Goal: Task Accomplishment & Management: Complete application form

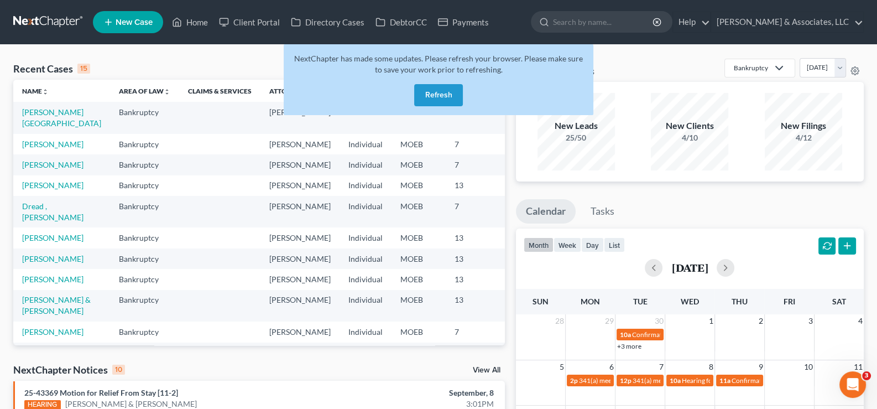
click at [443, 95] on button "Refresh" at bounding box center [438, 95] width 49 height 22
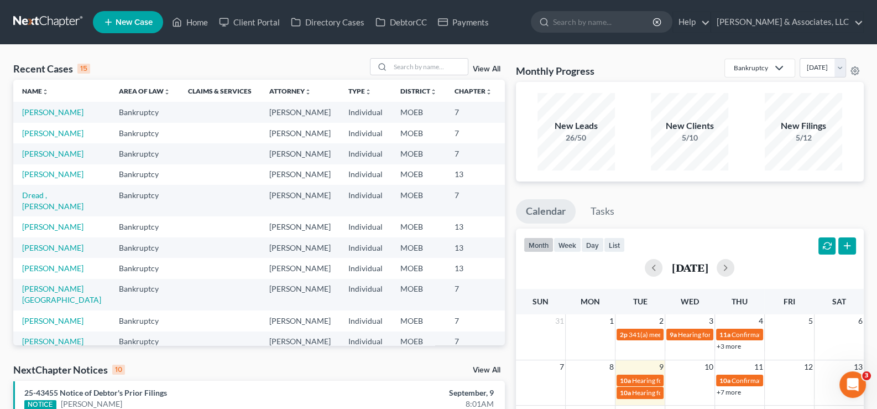
click at [147, 24] on span "New Case" at bounding box center [134, 22] width 37 height 8
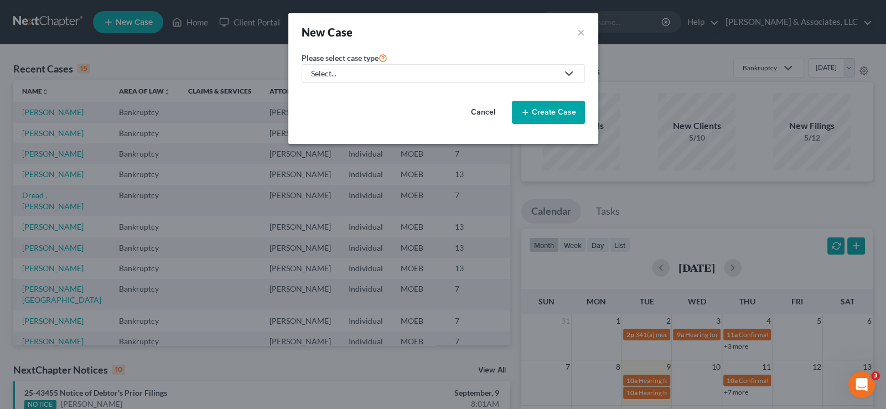
click at [321, 72] on div "Select..." at bounding box center [434, 73] width 247 height 11
click at [325, 91] on div "Bankruptcy" at bounding box center [360, 95] width 97 height 11
select select "45"
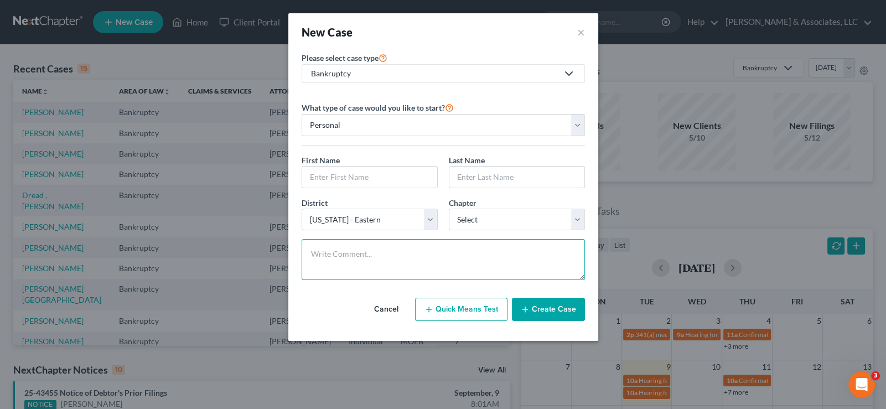
click at [341, 258] on textarea at bounding box center [442, 259] width 283 height 41
paste textarea "Needs means test. Pays $700 child support."
type textarea "Needs means test. Pays $700 child support."
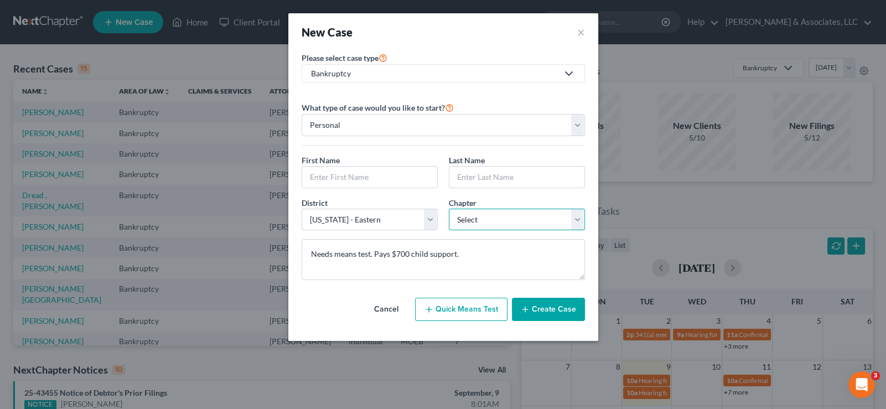
click at [465, 218] on select "Select 7 11 12 13" at bounding box center [517, 220] width 136 height 22
select select "0"
click at [449, 209] on select "Select 7 11 12 13" at bounding box center [517, 220] width 136 height 22
click at [350, 172] on input "text" at bounding box center [369, 176] width 135 height 21
type input "Ephrom"
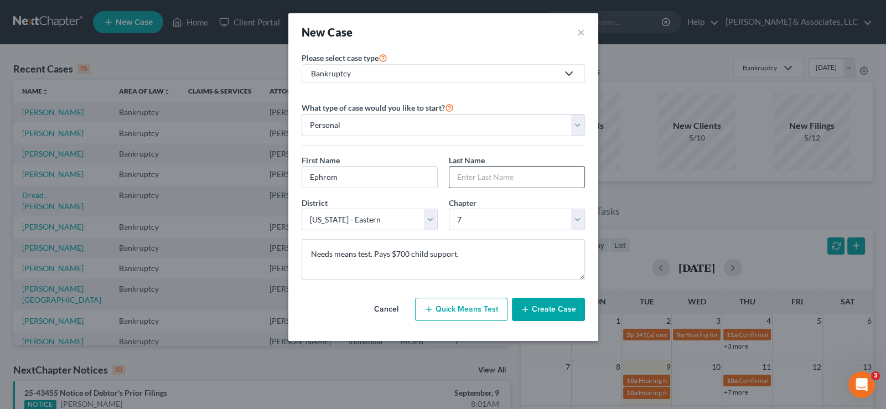
click at [473, 175] on input "text" at bounding box center [516, 176] width 135 height 21
type input "[PERSON_NAME]"
click at [529, 309] on icon "button" at bounding box center [524, 309] width 9 height 9
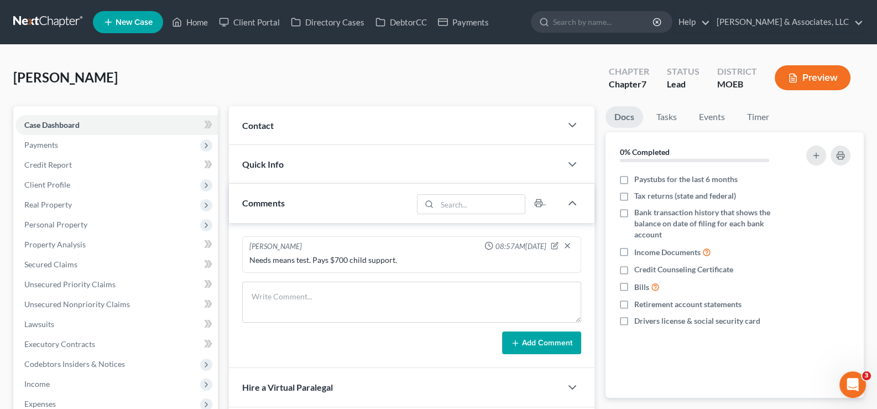
click at [262, 128] on span "Contact" at bounding box center [258, 125] width 32 height 11
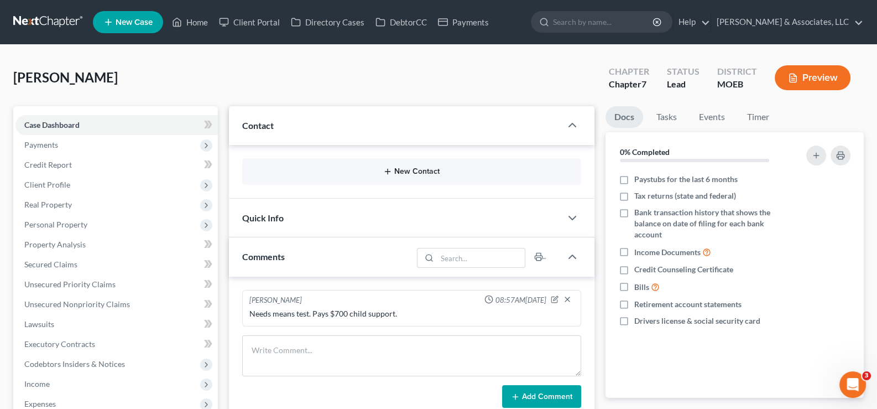
click at [418, 172] on button "New Contact" at bounding box center [412, 171] width 322 height 9
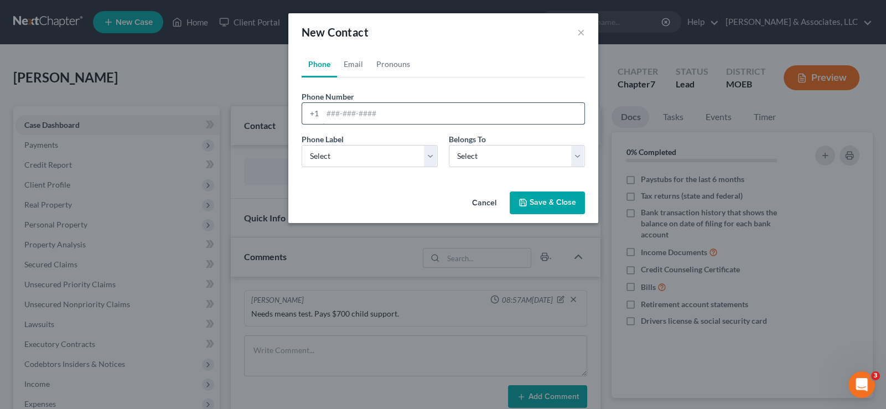
click at [355, 121] on input "tel" at bounding box center [453, 113] width 262 height 21
paste input "[PHONE_NUMBER]"
type input "[PHONE_NUMBER]"
drag, startPoint x: 342, startPoint y: 157, endPoint x: 342, endPoint y: 164, distance: 6.7
click at [342, 157] on select "Select Mobile Home Work Other" at bounding box center [369, 156] width 136 height 22
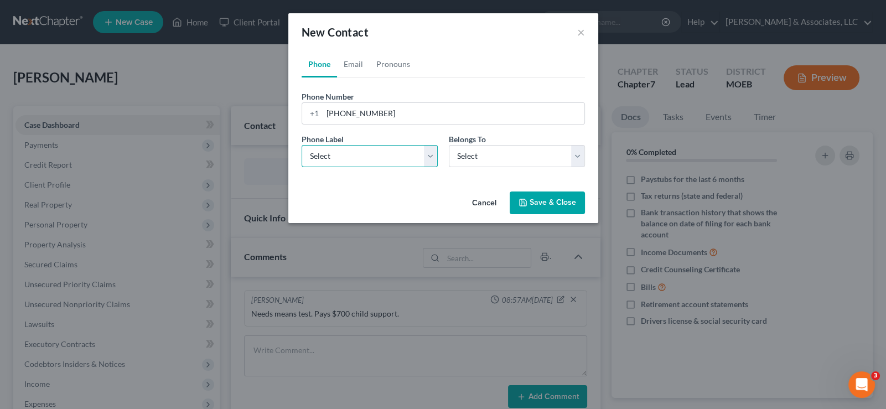
select select "0"
click at [301, 145] on select "Select Mobile Home Work Other" at bounding box center [369, 156] width 136 height 22
click at [460, 154] on select "Select Client Other" at bounding box center [517, 156] width 136 height 22
select select "0"
click at [449, 145] on select "Select Client Other" at bounding box center [517, 156] width 136 height 22
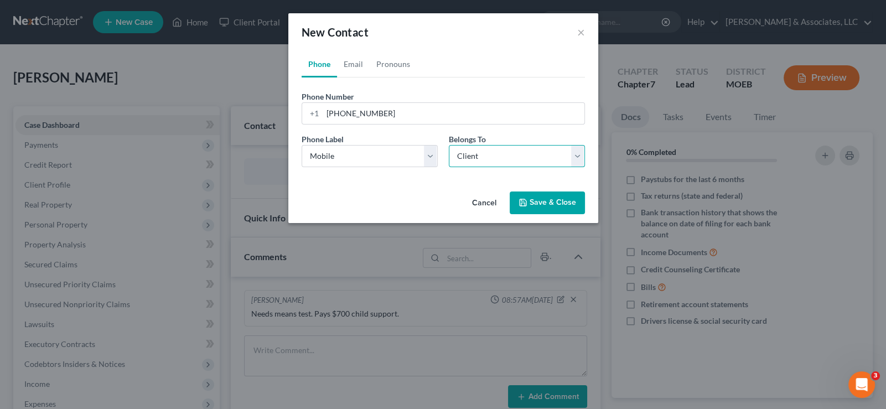
select select "0"
click at [345, 67] on link "Email" at bounding box center [353, 64] width 33 height 27
click at [348, 124] on form "Email Address Email Label Select Home Work Other Belongs To * Select Client Oth…" at bounding box center [442, 133] width 283 height 85
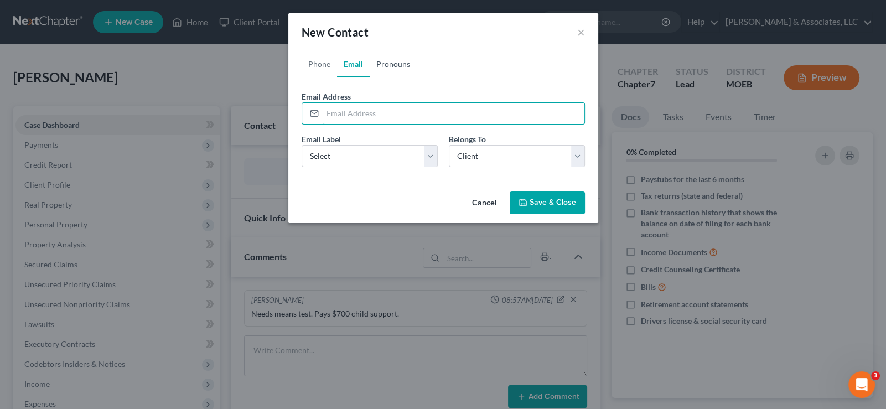
drag, startPoint x: 350, startPoint y: 116, endPoint x: 381, endPoint y: 66, distance: 58.2
click at [350, 116] on input "email" at bounding box center [453, 113] width 262 height 21
click at [362, 111] on input "email" at bounding box center [453, 113] width 262 height 21
paste input "[EMAIL_ADDRESS][DOMAIN_NAME]"
type input "[EMAIL_ADDRESS][DOMAIN_NAME]"
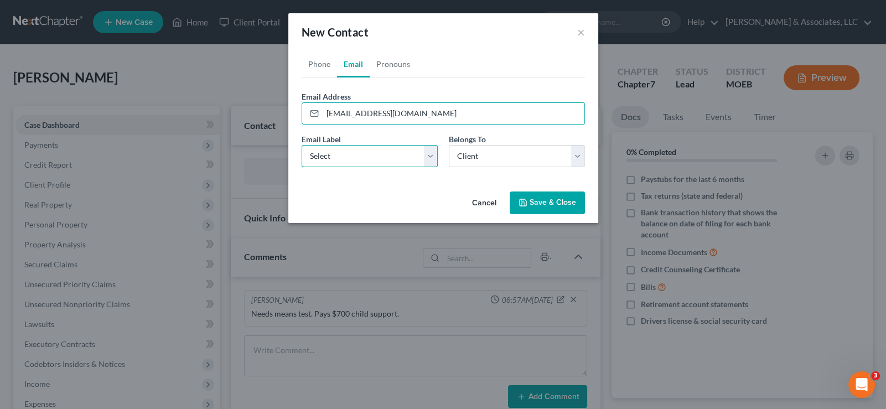
click at [343, 160] on select "Select Home Work Other" at bounding box center [369, 156] width 136 height 22
select select "0"
click at [301, 145] on select "Select Home Work Other" at bounding box center [369, 156] width 136 height 22
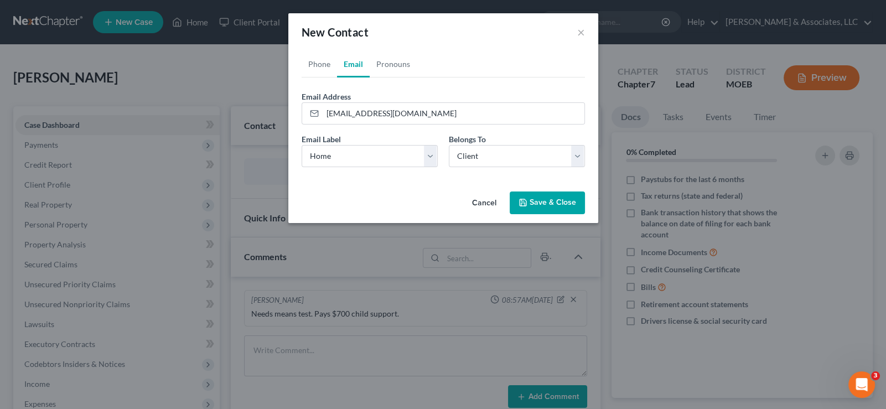
click at [531, 197] on button "Save & Close" at bounding box center [546, 202] width 75 height 23
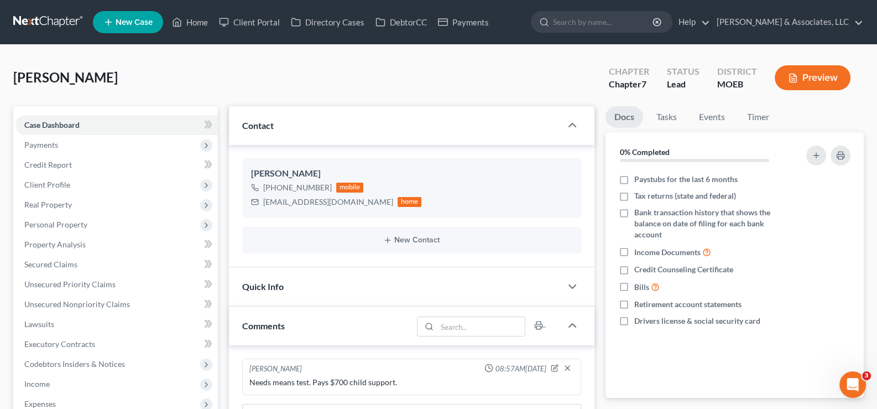
click at [146, 19] on span "New Case" at bounding box center [134, 22] width 37 height 8
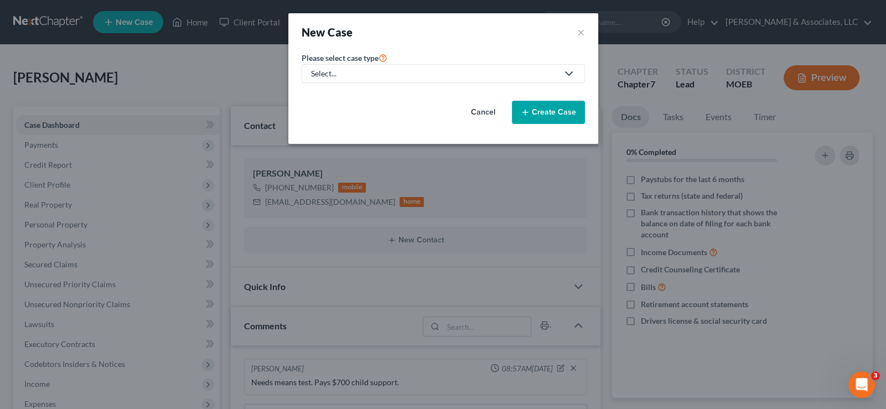
click at [337, 80] on link "Select..." at bounding box center [442, 73] width 283 height 19
click at [338, 99] on div "Bankruptcy" at bounding box center [360, 95] width 97 height 11
select select "45"
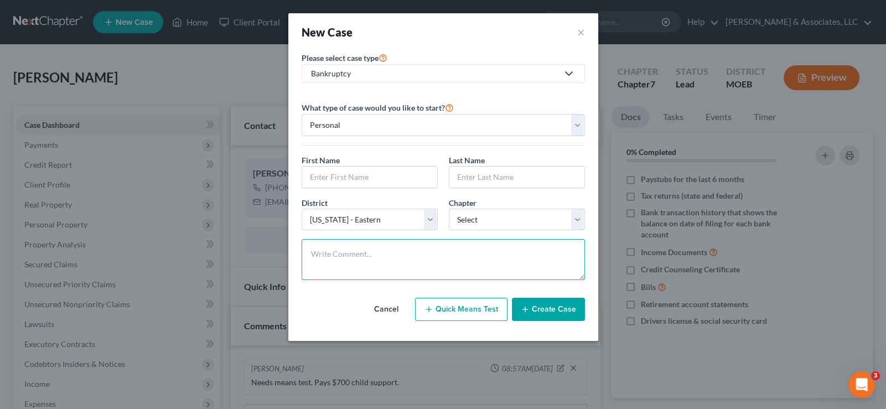
click at [388, 240] on textarea at bounding box center [442, 259] width 283 height 41
paste textarea "Ch 7. Needs means test. And need value and loan balance."
type textarea "Ch 7. Needs means test. And need value and loan balance."
click at [345, 176] on input "text" at bounding box center [369, 176] width 135 height 21
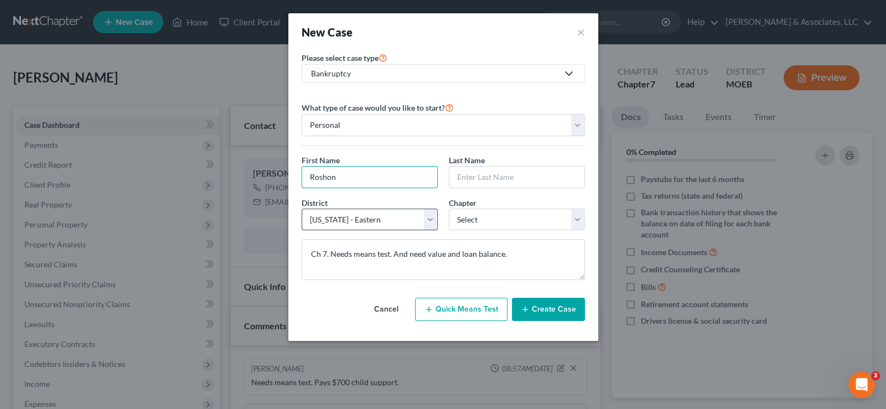
type input "Roshon"
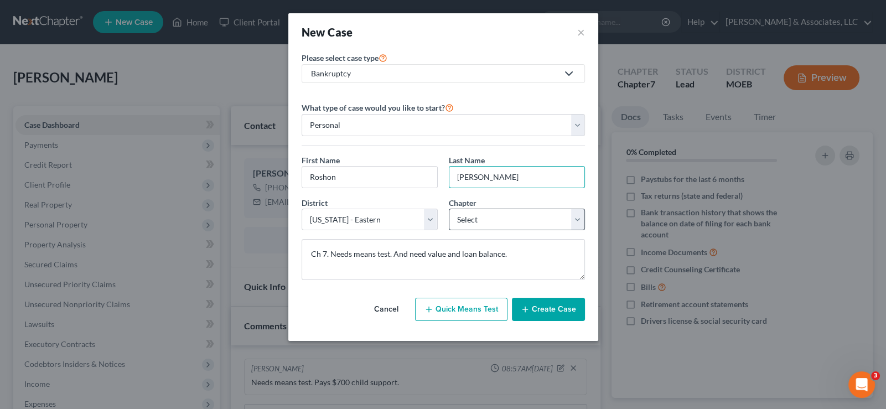
type input "[PERSON_NAME]"
click at [495, 225] on select "Select 7 11 12 13" at bounding box center [517, 220] width 136 height 22
select select "0"
click at [449, 209] on select "Select 7 11 12 13" at bounding box center [517, 220] width 136 height 22
click at [535, 309] on button "Create Case" at bounding box center [548, 309] width 73 height 23
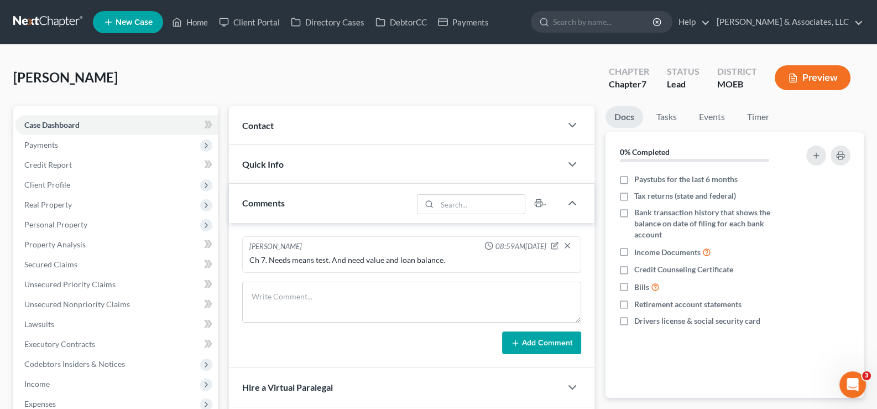
click at [267, 124] on span "Contact" at bounding box center [258, 125] width 32 height 11
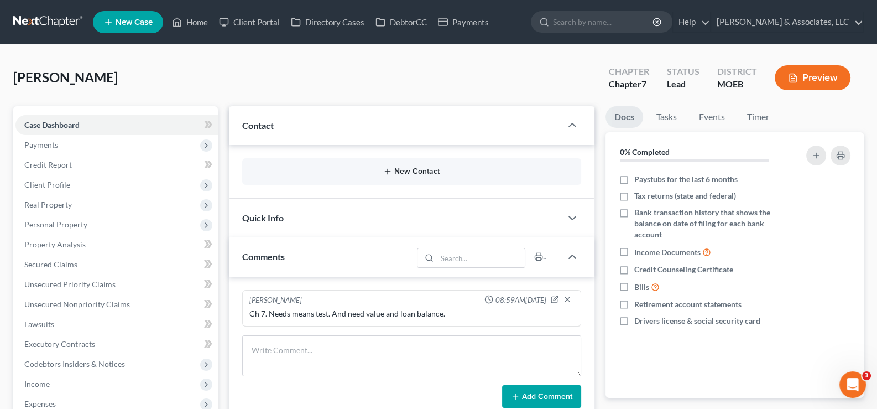
click at [404, 174] on button "New Contact" at bounding box center [412, 171] width 322 height 9
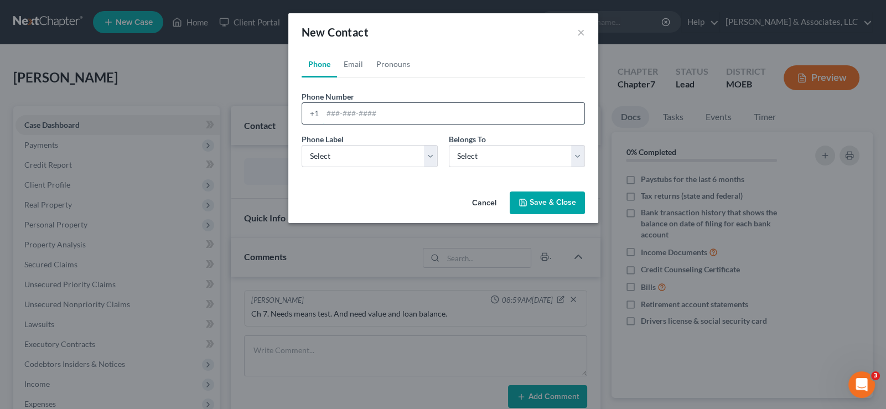
click at [338, 114] on input "tel" at bounding box center [453, 113] width 262 height 21
paste input "[PHONE_NUMBER]"
type input "[PHONE_NUMBER]"
drag, startPoint x: 324, startPoint y: 147, endPoint x: 326, endPoint y: 153, distance: 6.3
click at [324, 147] on select "Select Mobile Home Work Other" at bounding box center [369, 156] width 136 height 22
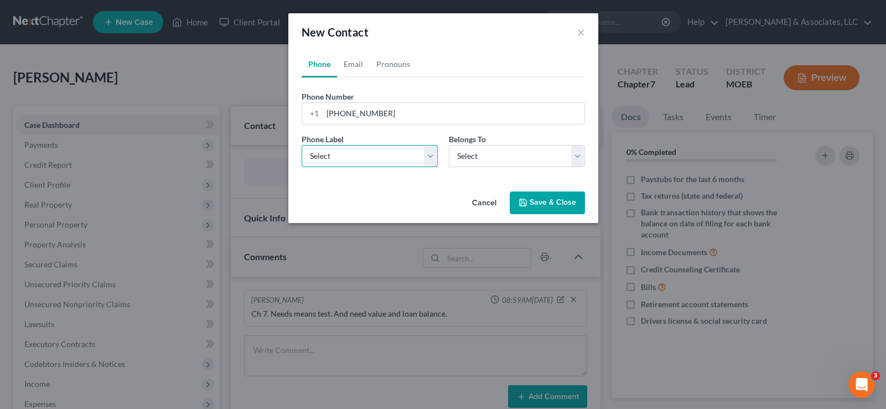
select select "0"
click at [301, 145] on select "Select Mobile Home Work Other" at bounding box center [369, 156] width 136 height 22
drag, startPoint x: 463, startPoint y: 160, endPoint x: 465, endPoint y: 165, distance: 6.0
click at [463, 160] on select "Select Client Other" at bounding box center [517, 156] width 136 height 22
select select "0"
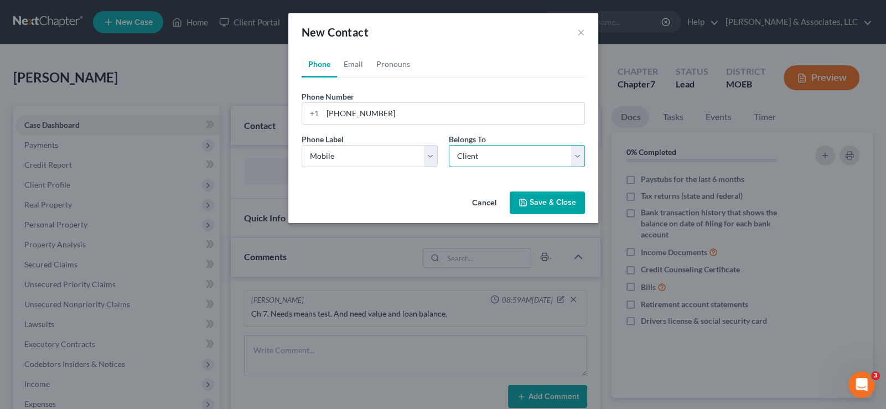
click at [449, 145] on select "Select Client Other" at bounding box center [517, 156] width 136 height 22
select select "0"
click at [351, 63] on link "Email" at bounding box center [353, 64] width 33 height 27
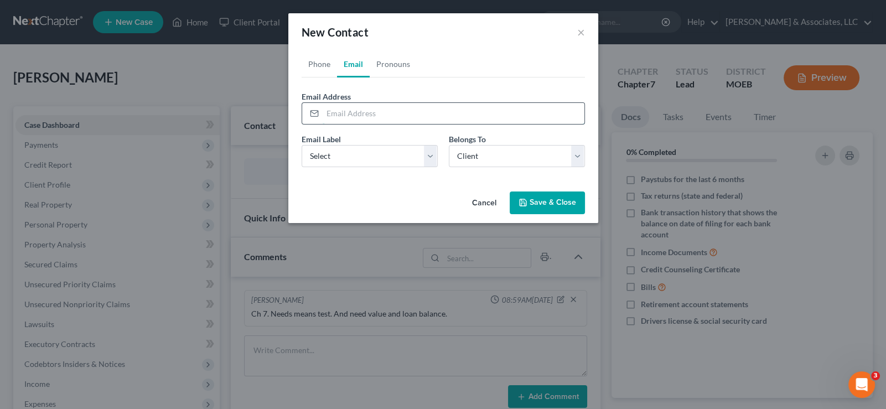
click at [353, 113] on input "email" at bounding box center [453, 113] width 262 height 21
paste input "[EMAIL_ADDRESS][DOMAIN_NAME]"
type input "[EMAIL_ADDRESS][DOMAIN_NAME]"
click at [360, 154] on select "Select Home Work Other" at bounding box center [369, 156] width 136 height 22
select select "0"
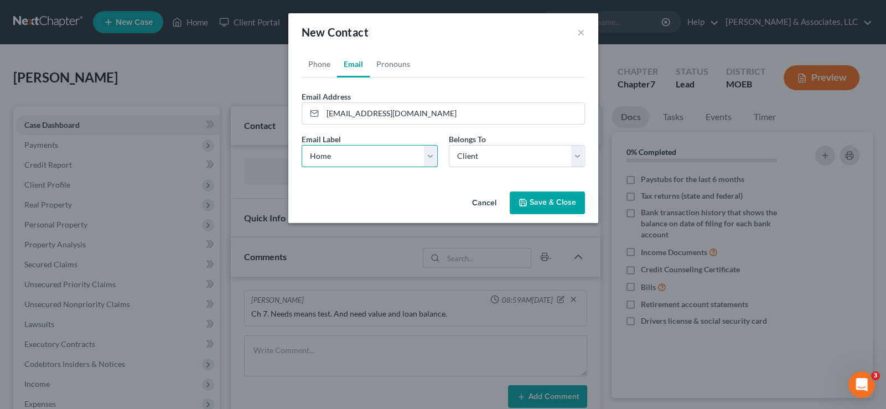
click at [301, 145] on select "Select Home Work Other" at bounding box center [369, 156] width 136 height 22
click at [508, 151] on select "Select Client Other" at bounding box center [517, 156] width 136 height 22
click at [449, 145] on select "Select Client Other" at bounding box center [517, 156] width 136 height 22
drag, startPoint x: 452, startPoint y: 145, endPoint x: 468, endPoint y: 159, distance: 22.0
click at [455, 153] on select "Select Client Other" at bounding box center [517, 156] width 136 height 22
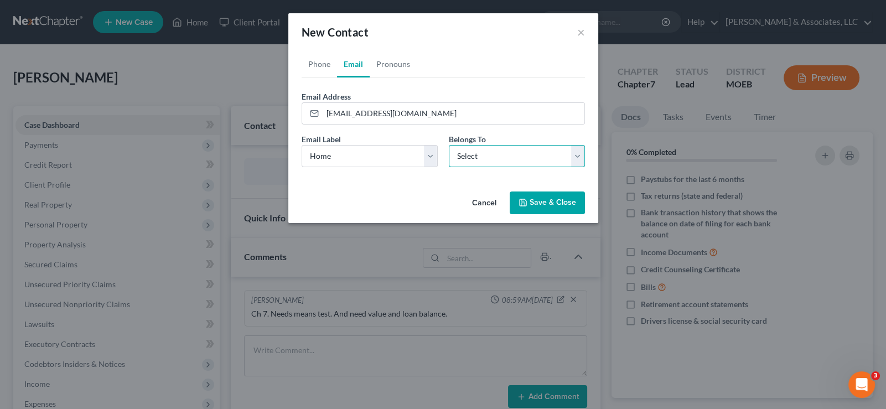
select select "0"
click at [449, 145] on select "Select Client Other" at bounding box center [517, 156] width 136 height 22
click at [522, 204] on icon "button" at bounding box center [522, 202] width 9 height 9
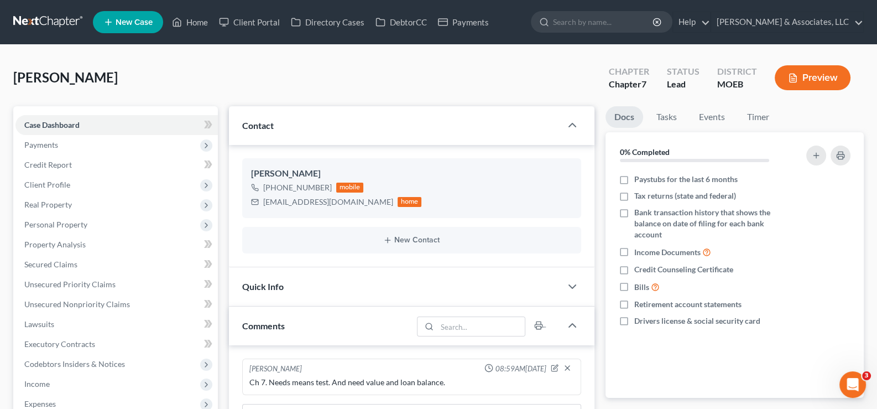
click at [143, 16] on link "New Case" at bounding box center [128, 22] width 70 height 22
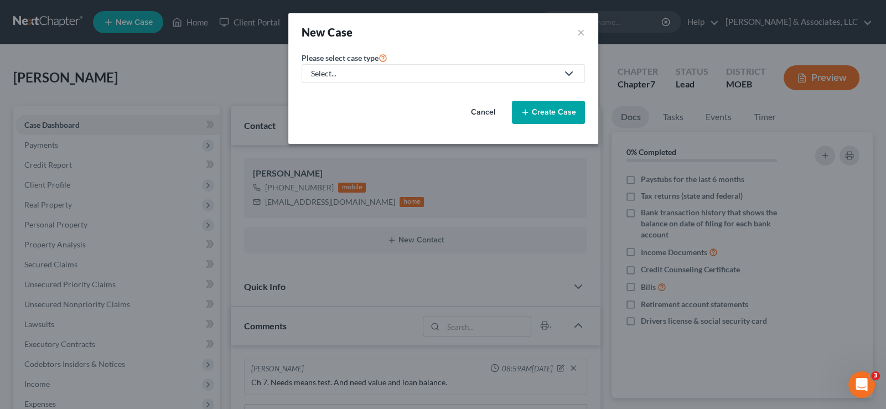
click at [343, 76] on div "Select..." at bounding box center [434, 73] width 247 height 11
click at [342, 90] on div "Bankruptcy" at bounding box center [360, 95] width 97 height 11
select select "45"
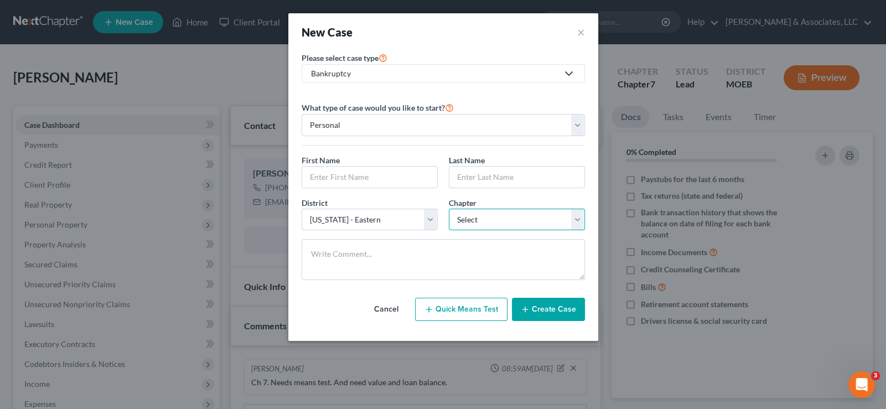
click at [469, 223] on select "Select 7 11 12 13" at bounding box center [517, 220] width 136 height 22
select select "3"
click at [449, 209] on select "Select 7 11 12 13" at bounding box center [517, 220] width 136 height 22
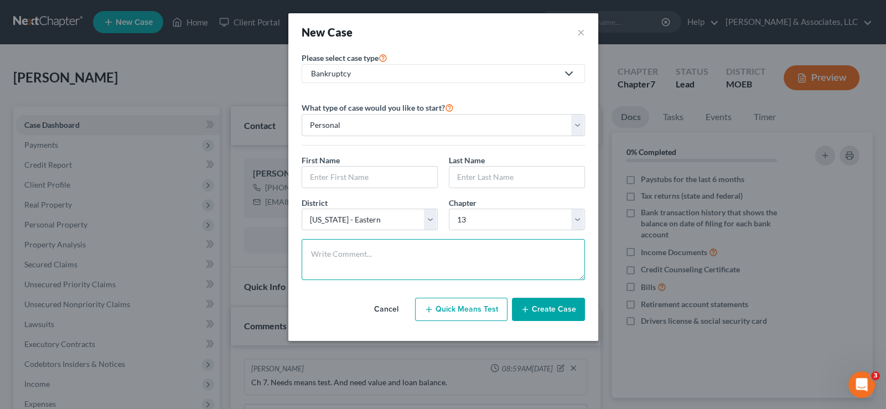
click at [369, 262] on textarea at bounding box center [442, 259] width 283 height 41
paste textarea "Needs us to take over existing case."
type textarea "Needs us to take over existing case."
drag, startPoint x: 321, startPoint y: 169, endPoint x: 331, endPoint y: 171, distance: 10.6
click at [321, 169] on input "text" at bounding box center [369, 176] width 135 height 21
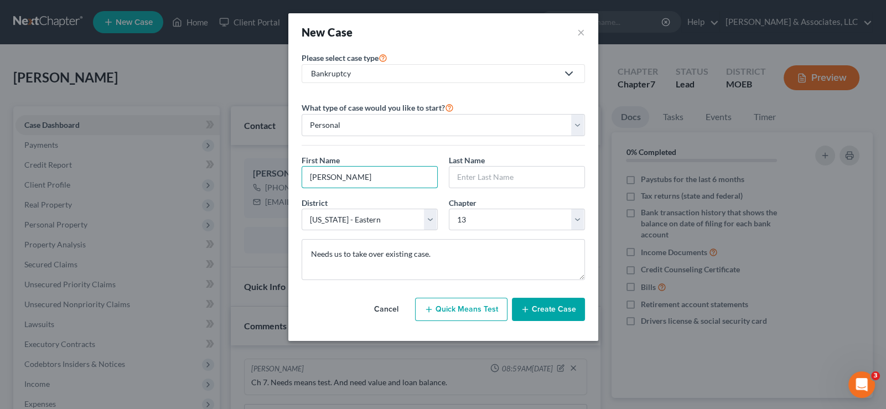
type input "[PERSON_NAME]"
click at [555, 307] on button "Create Case" at bounding box center [548, 309] width 73 height 23
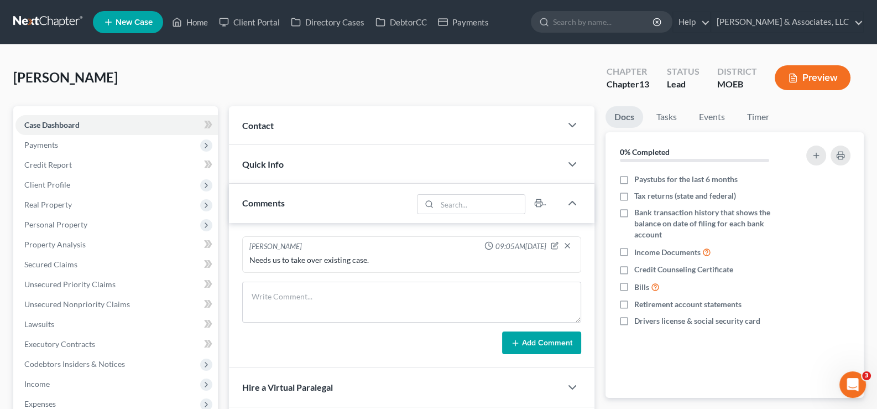
click at [272, 126] on span "Contact" at bounding box center [258, 125] width 32 height 11
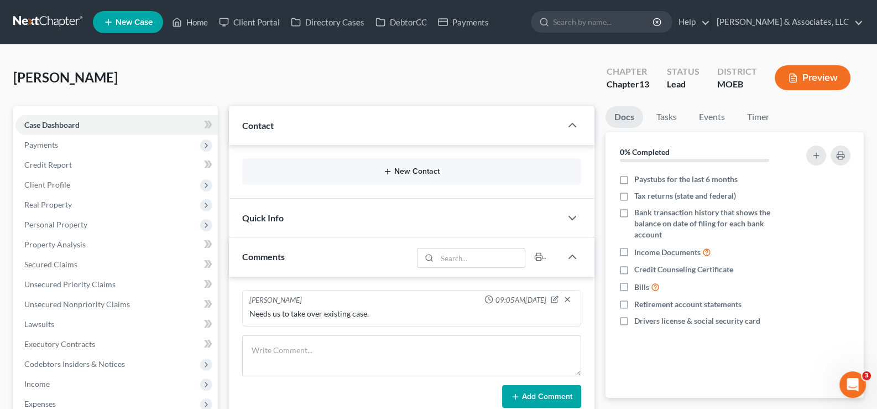
click at [403, 170] on button "New Contact" at bounding box center [412, 171] width 322 height 9
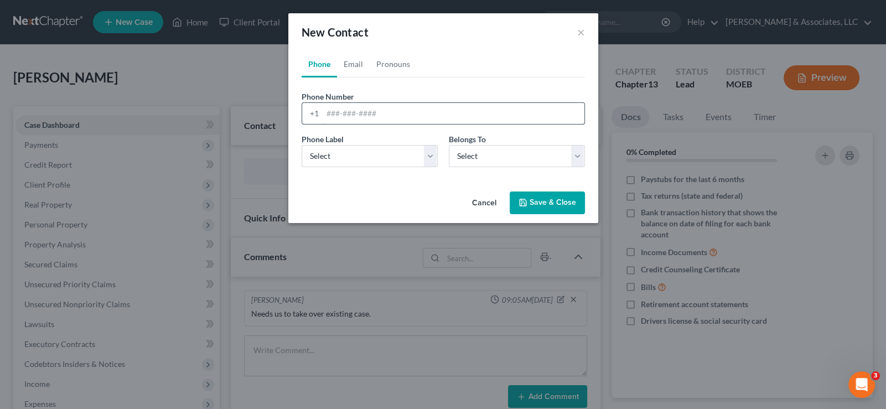
click at [329, 113] on input "tel" at bounding box center [453, 113] width 262 height 21
paste input "[PHONE_NUMBER]"
type input "[PHONE_NUMBER]"
click at [329, 156] on select "Select Mobile Home Work Other" at bounding box center [369, 156] width 136 height 22
select select "0"
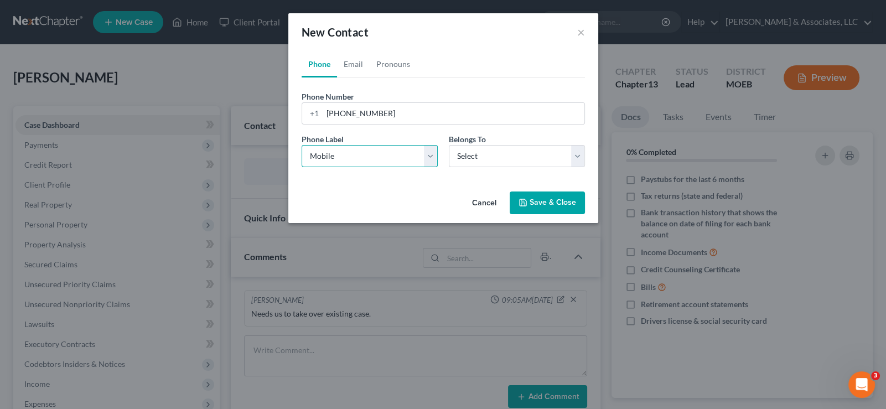
click at [301, 145] on select "Select Mobile Home Work Other" at bounding box center [369, 156] width 136 height 22
click at [467, 154] on select "Select Client Other" at bounding box center [517, 156] width 136 height 22
select select "0"
click at [449, 145] on select "Select Client Other" at bounding box center [517, 156] width 136 height 22
select select "0"
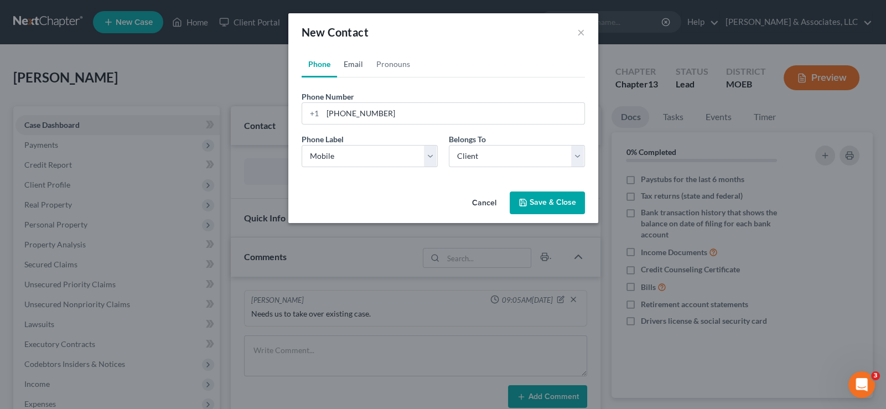
click at [351, 63] on link "Email" at bounding box center [353, 64] width 33 height 27
drag, startPoint x: 357, startPoint y: 110, endPoint x: 363, endPoint y: 102, distance: 10.3
click at [358, 111] on input "email" at bounding box center [453, 113] width 262 height 21
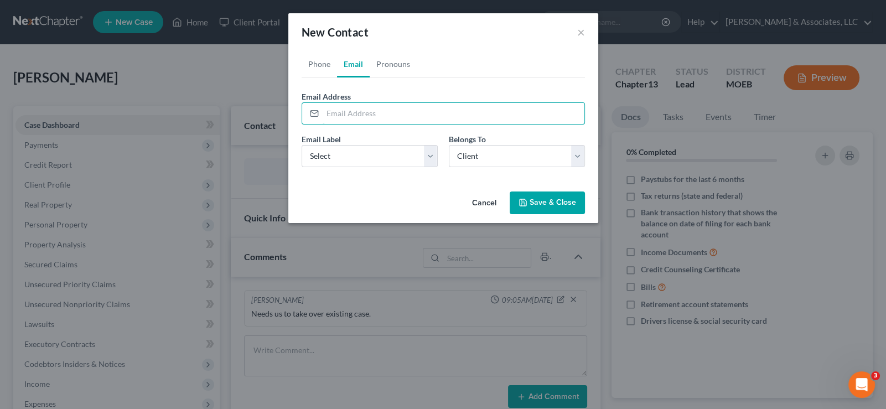
paste input "[EMAIL_ADDRESS][DOMAIN_NAME]"
type input "[EMAIL_ADDRESS][DOMAIN_NAME]"
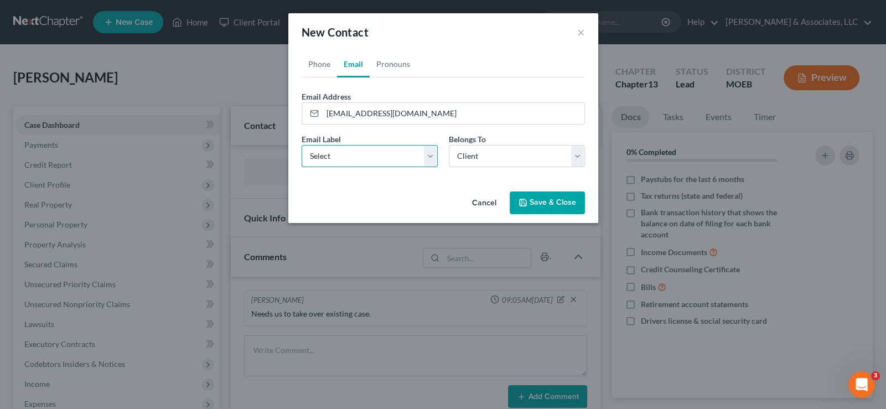
click at [393, 165] on select "Select Home Work Other" at bounding box center [369, 156] width 136 height 22
select select "0"
click at [301, 145] on select "Select Home Work Other" at bounding box center [369, 156] width 136 height 22
click at [527, 199] on icon "button" at bounding box center [522, 202] width 9 height 9
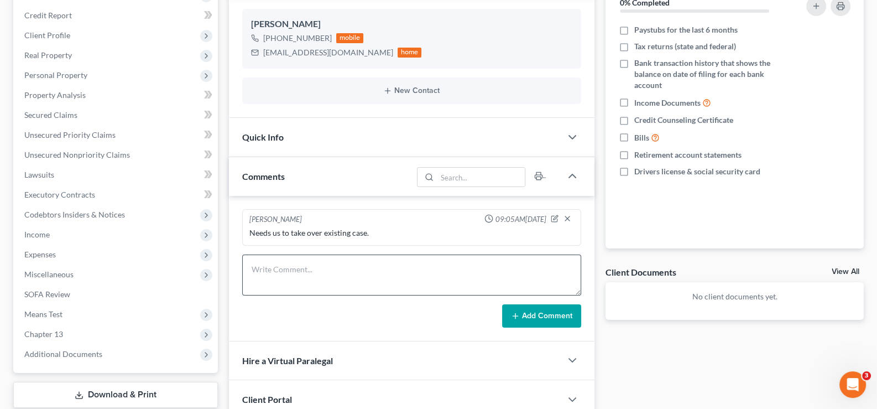
scroll to position [166, 0]
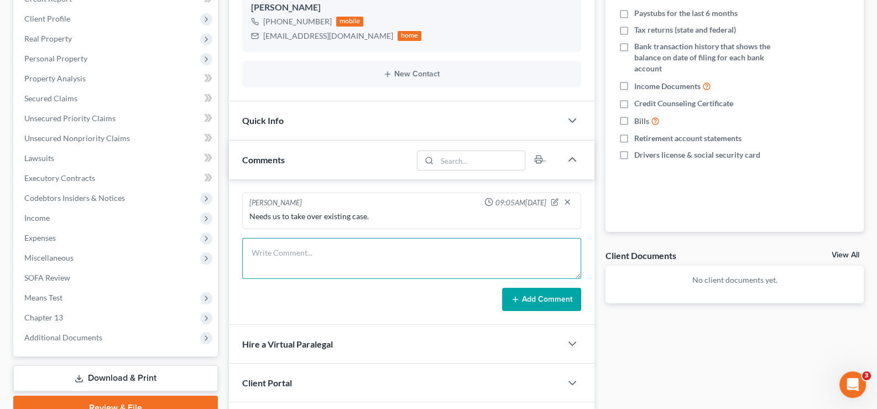
click at [275, 251] on textarea at bounding box center [412, 258] width 340 height 41
type textarea "ARAG"
click at [535, 293] on button "Add Comment" at bounding box center [541, 299] width 79 height 23
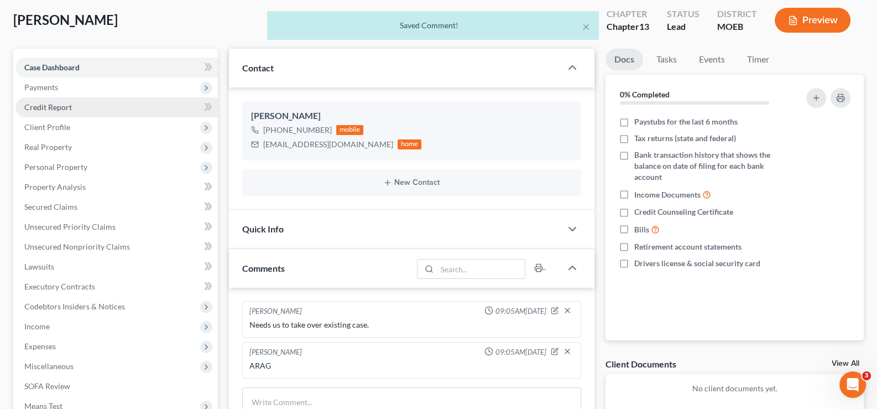
scroll to position [55, 0]
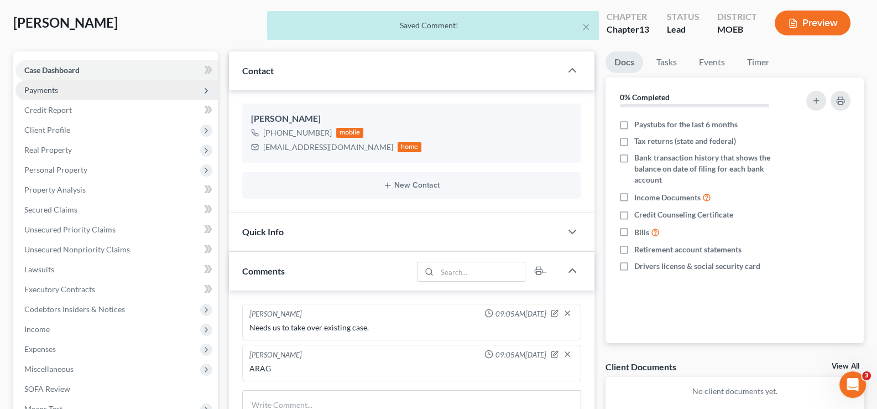
click at [50, 86] on span "Payments" at bounding box center [41, 89] width 34 height 9
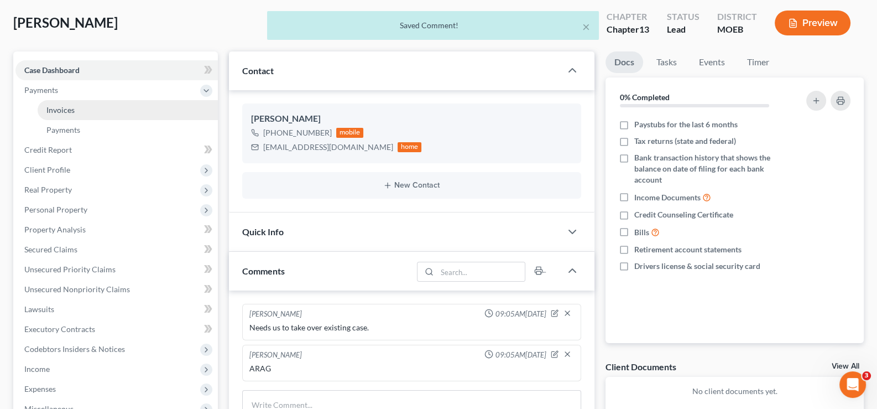
click at [67, 111] on span "Invoices" at bounding box center [60, 109] width 28 height 9
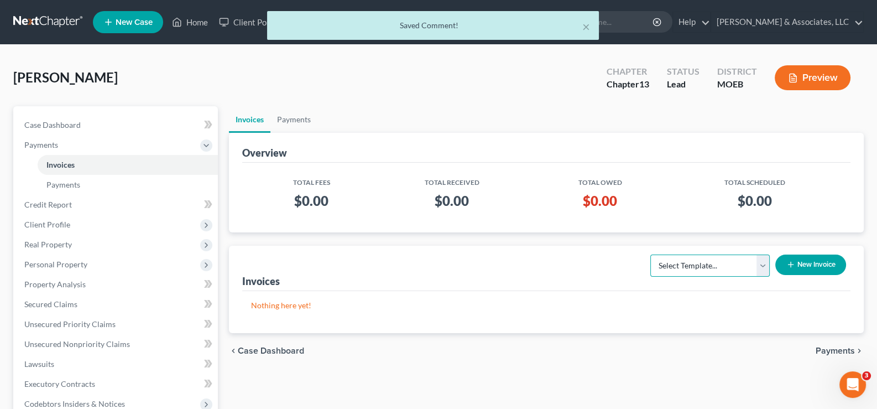
click at [699, 270] on select "Select Template... Chapter 7 Template Chapter 13 Template Chapter 7 with legal …" at bounding box center [709, 265] width 119 height 22
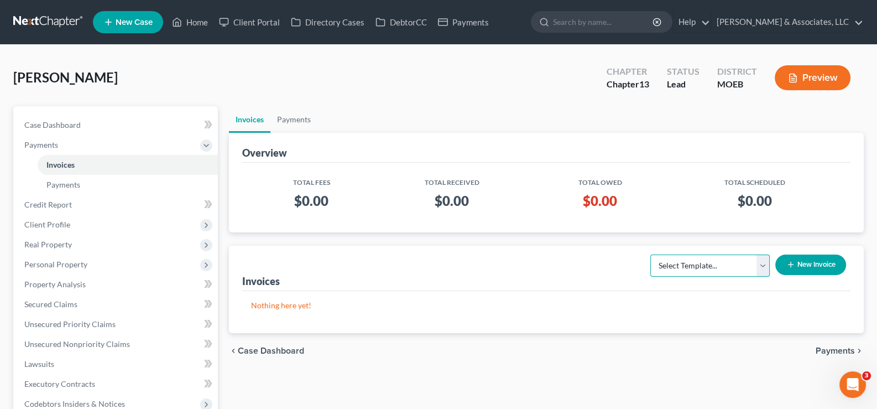
select select "3"
click at [650, 254] on select "Select Template... Chapter 7 Template Chapter 13 Template Chapter 7 with legal …" at bounding box center [709, 265] width 119 height 22
click at [802, 262] on button "New Invoice" at bounding box center [810, 264] width 71 height 20
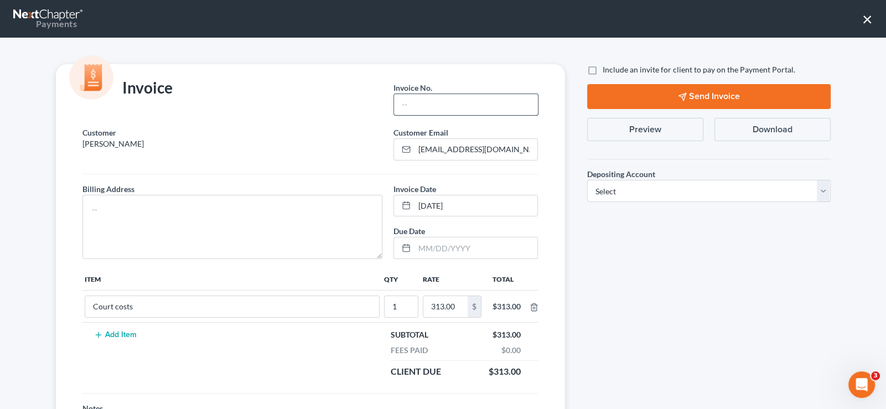
click at [456, 96] on input "text" at bounding box center [465, 104] width 143 height 21
type input "742"
click at [316, 212] on textarea at bounding box center [232, 227] width 300 height 64
type textarea "na"
click at [602, 71] on label "Include an invite for client to pay on the Payment Portal." at bounding box center [698, 69] width 192 height 11
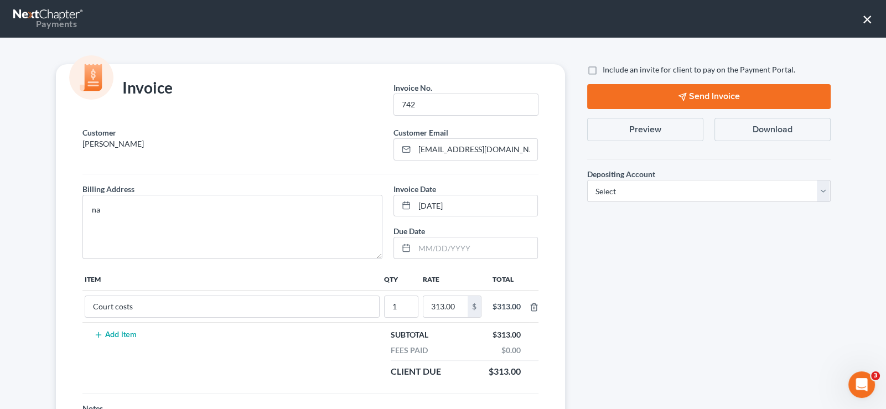
click at [607, 71] on input "Include an invite for client to pay on the Payment Portal." at bounding box center [610, 67] width 7 height 7
checkbox input "true"
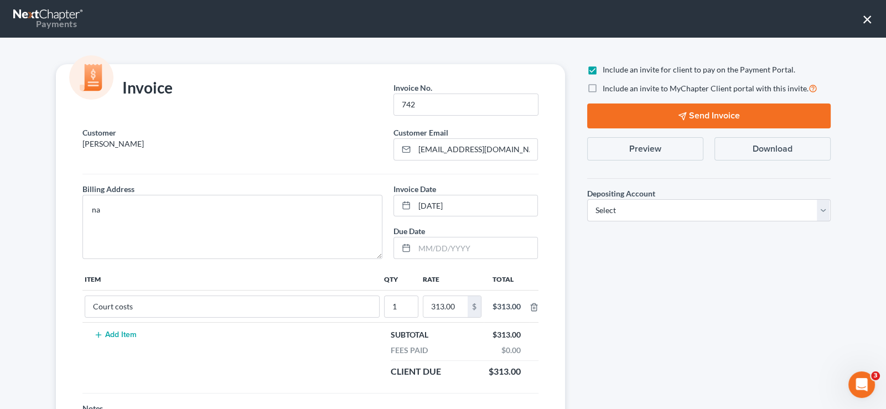
click at [602, 87] on label "Include an invite to MyChapter Client portal with this invite." at bounding box center [709, 88] width 215 height 13
click at [607, 87] on input "Include an invite to MyChapter Client portal with this invite." at bounding box center [610, 85] width 7 height 7
checkbox input "true"
click at [626, 207] on select "Select Operation Trust" at bounding box center [708, 210] width 243 height 22
select select "1"
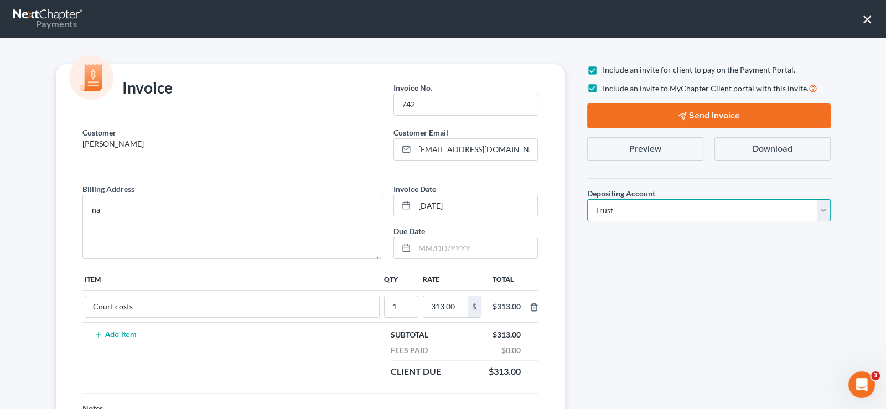
click at [587, 199] on select "Select Operation Trust" at bounding box center [708, 210] width 243 height 22
click at [688, 115] on button "Send Invoice" at bounding box center [708, 115] width 243 height 25
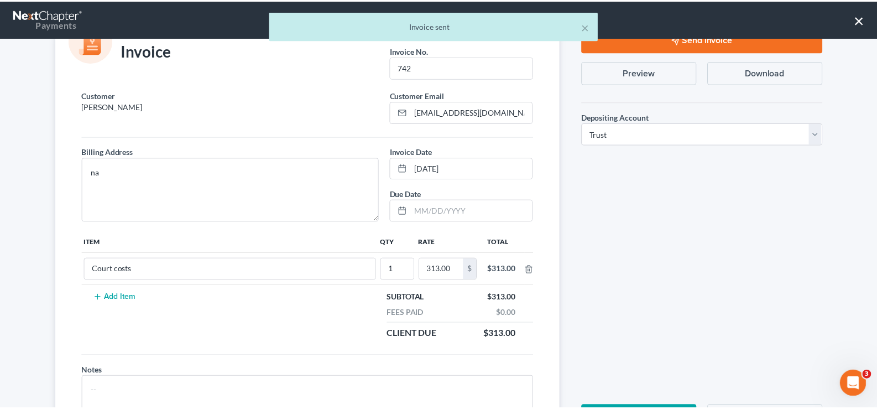
scroll to position [92, 0]
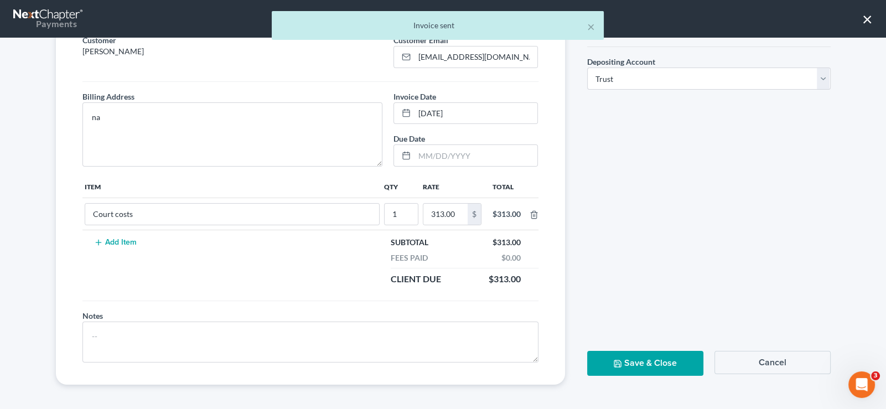
click at [658, 365] on button "Save & Close" at bounding box center [645, 363] width 116 height 25
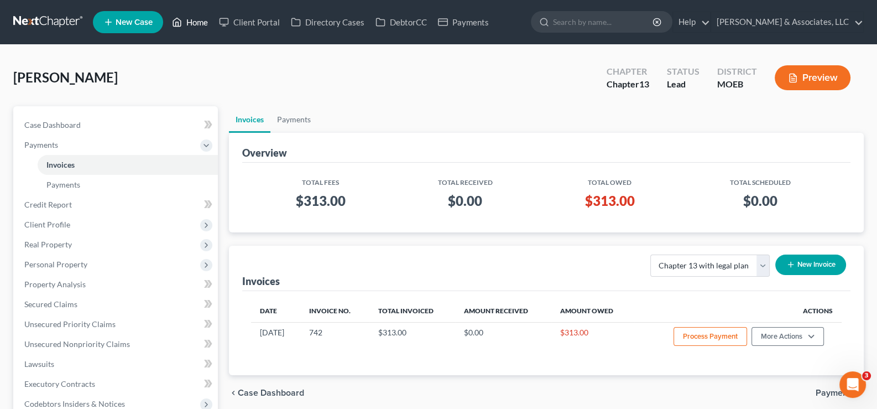
click at [186, 22] on link "Home" at bounding box center [189, 22] width 47 height 20
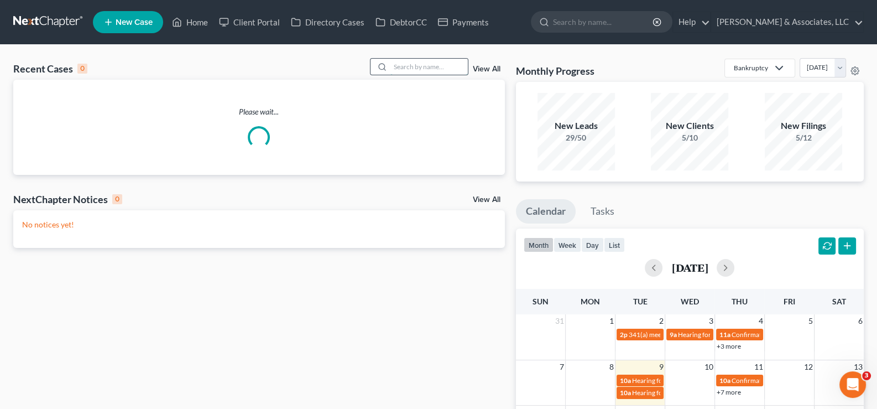
click at [405, 68] on input "search" at bounding box center [428, 67] width 77 height 16
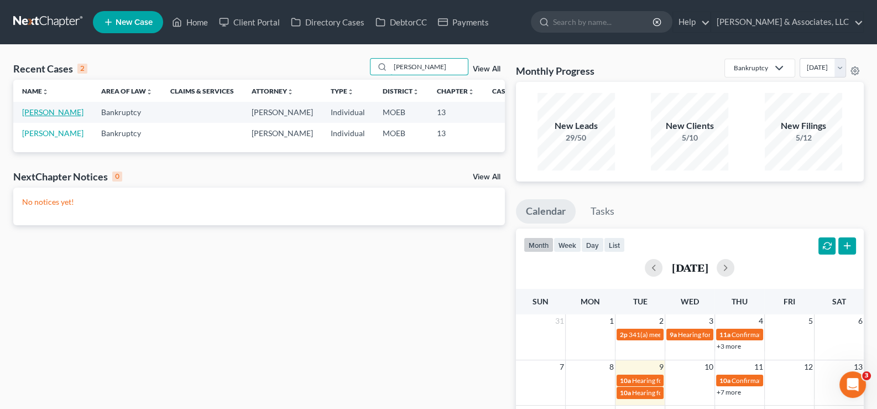
type input "[PERSON_NAME]"
click at [43, 117] on link "[PERSON_NAME]" at bounding box center [52, 111] width 61 height 9
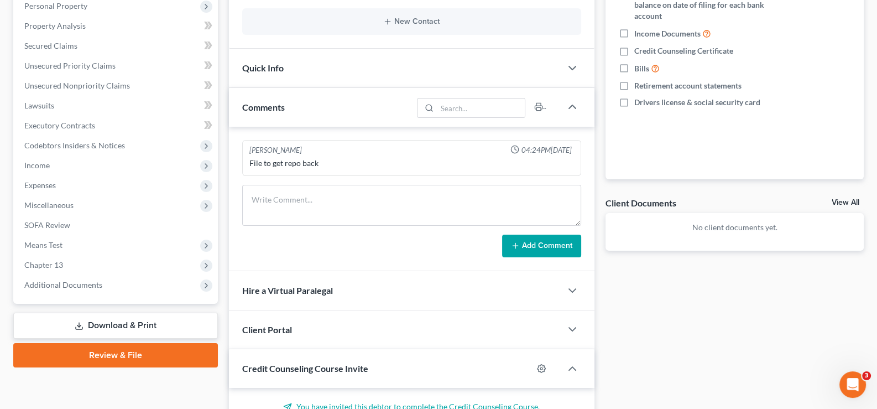
scroll to position [221, 0]
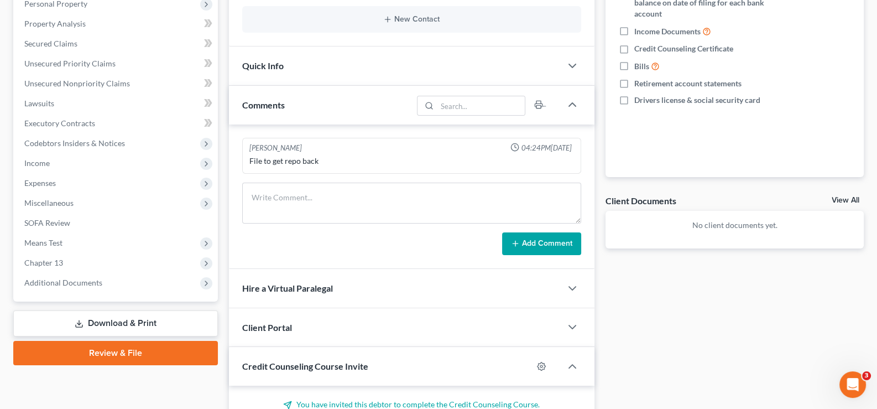
click at [263, 318] on div "Client Portal" at bounding box center [395, 327] width 333 height 38
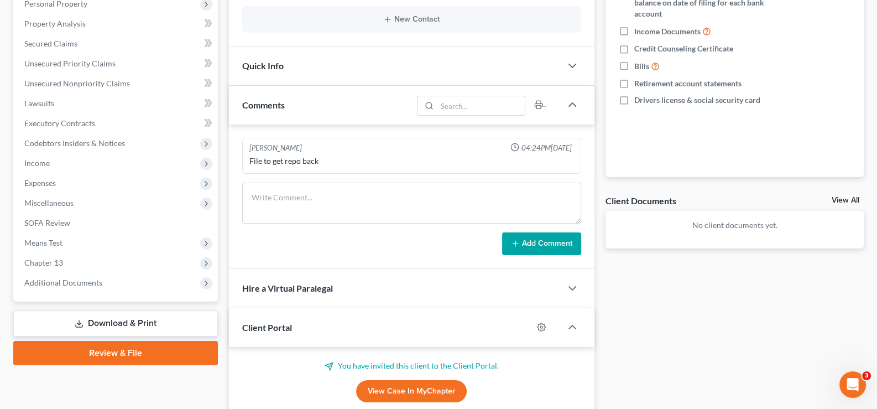
click at [263, 318] on div "Client Portal" at bounding box center [381, 327] width 304 height 38
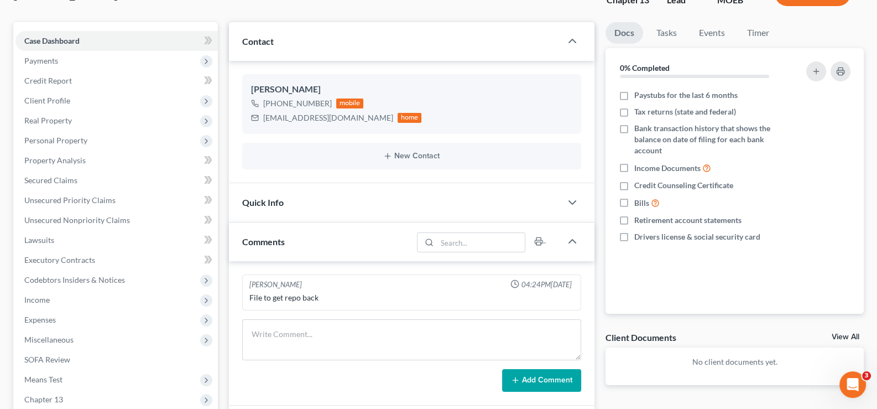
scroll to position [0, 0]
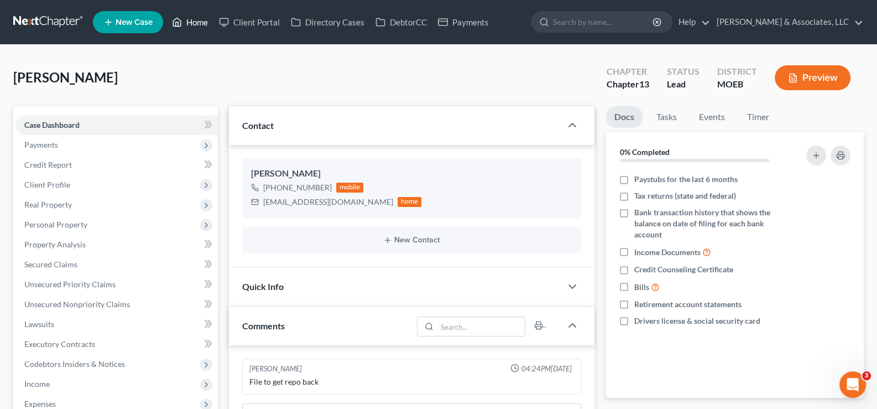
click at [188, 17] on link "Home" at bounding box center [189, 22] width 47 height 20
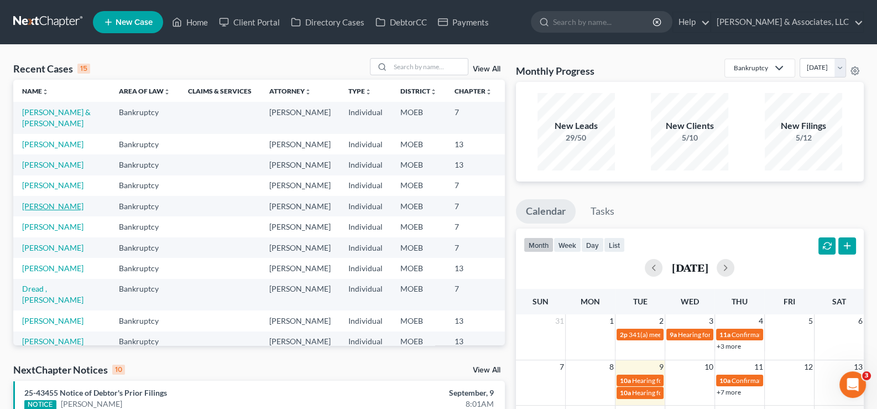
click at [40, 211] on link "[PERSON_NAME]" at bounding box center [52, 205] width 61 height 9
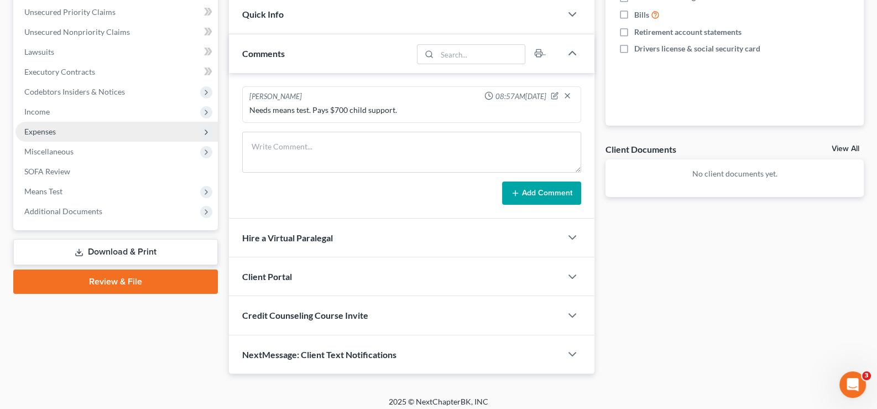
scroll to position [276, 0]
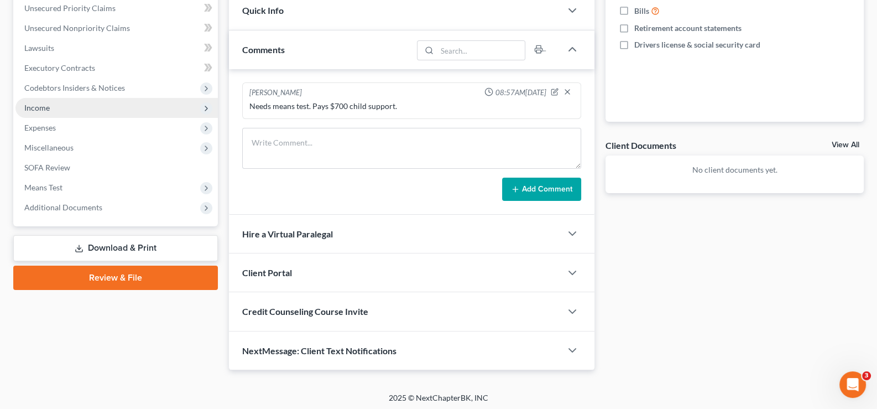
click at [36, 103] on span "Income" at bounding box center [36, 107] width 25 height 9
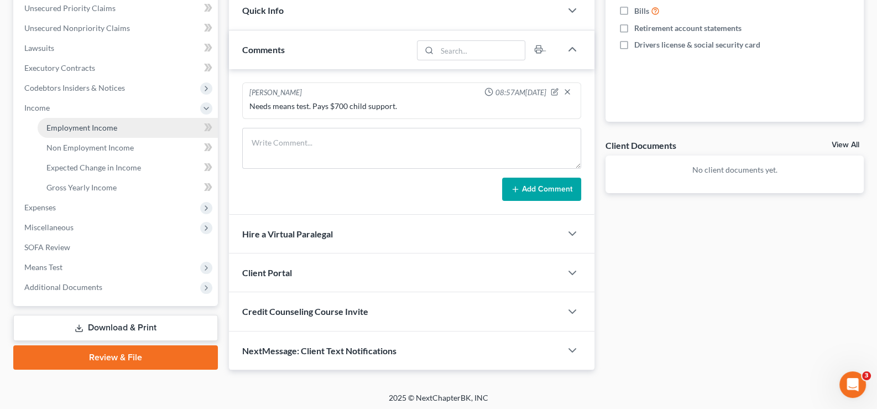
click at [80, 123] on span "Employment Income" at bounding box center [81, 127] width 71 height 9
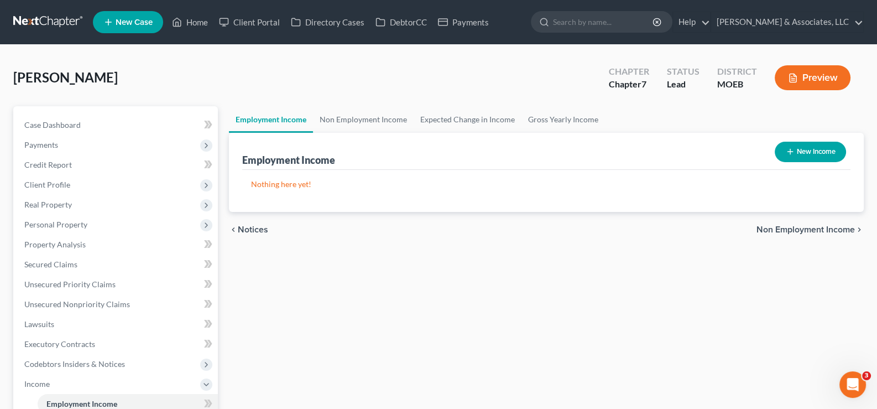
click at [806, 152] on button "New Income" at bounding box center [810, 152] width 71 height 20
select select "0"
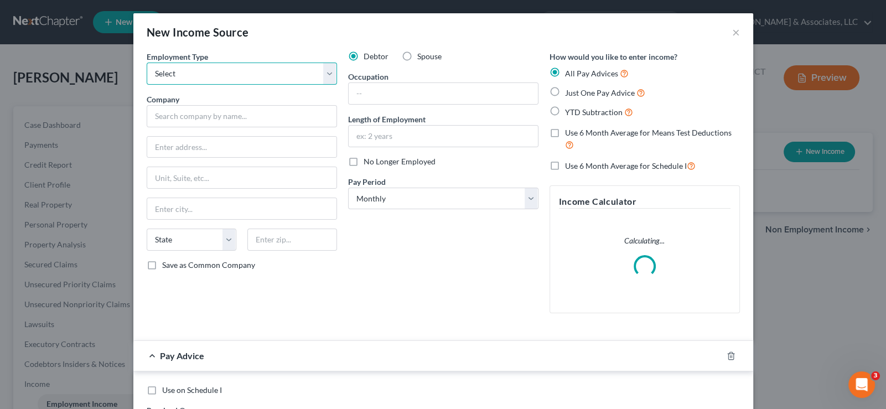
click at [200, 76] on select "Select Full or [DEMOGRAPHIC_DATA] Employment Self Employment" at bounding box center [242, 74] width 190 height 22
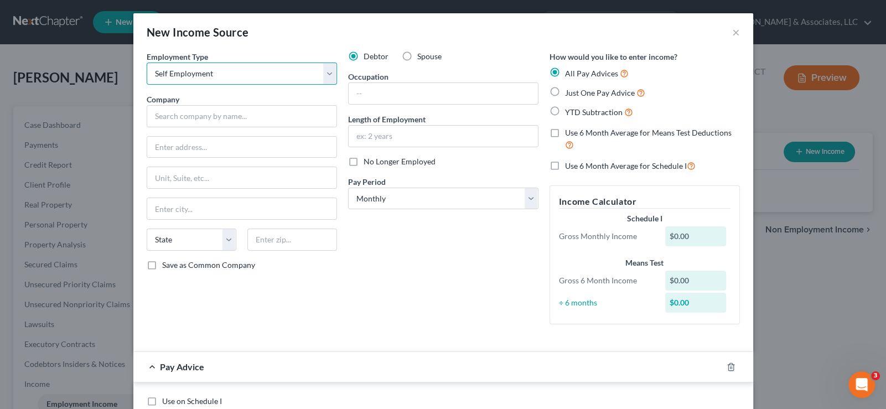
click at [147, 63] on select "Select Full or [DEMOGRAPHIC_DATA] Employment Self Employment" at bounding box center [242, 74] width 190 height 22
click at [212, 74] on select "Select Full or [DEMOGRAPHIC_DATA] Employment Self Employment" at bounding box center [242, 74] width 190 height 22
select select "0"
click at [147, 63] on select "Select Full or [DEMOGRAPHIC_DATA] Employment Self Employment" at bounding box center [242, 74] width 190 height 22
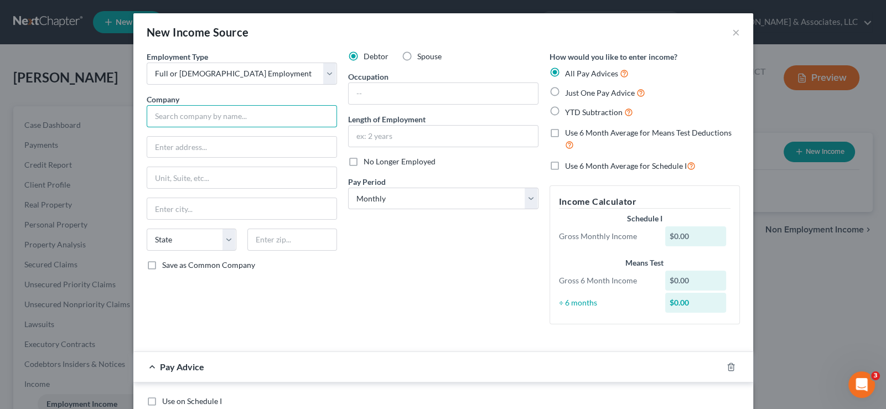
click at [187, 119] on input "text" at bounding box center [242, 116] width 190 height 22
click at [186, 115] on input "text" at bounding box center [242, 116] width 190 height 22
paste input "Federal Reserve Bank of [GEOGRAPHIC_DATA][PERSON_NAME]"
type input "Federal Reserve Bank of [GEOGRAPHIC_DATA][PERSON_NAME]"
drag, startPoint x: 170, startPoint y: 146, endPoint x: 158, endPoint y: 135, distance: 16.4
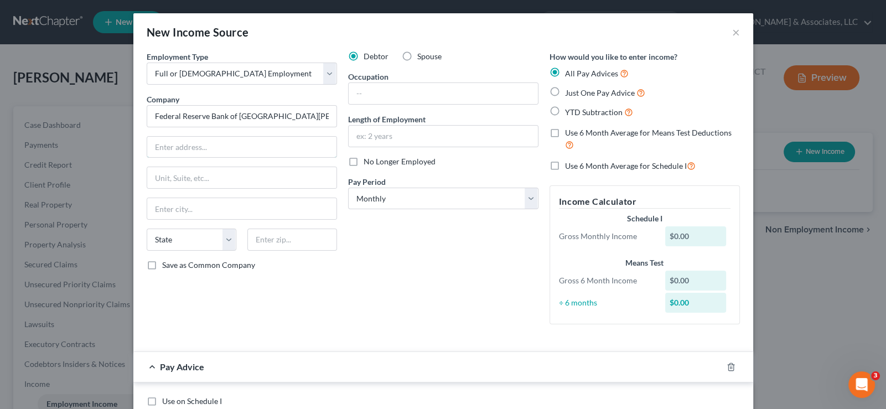
click at [170, 146] on input "text" at bounding box center [241, 147] width 189 height 21
paste input "1 [GEOGRAPHIC_DATA]"
type input "1 [GEOGRAPHIC_DATA]"
drag, startPoint x: 285, startPoint y: 237, endPoint x: 163, endPoint y: 146, distance: 152.1
click at [285, 237] on input "text" at bounding box center [292, 239] width 90 height 22
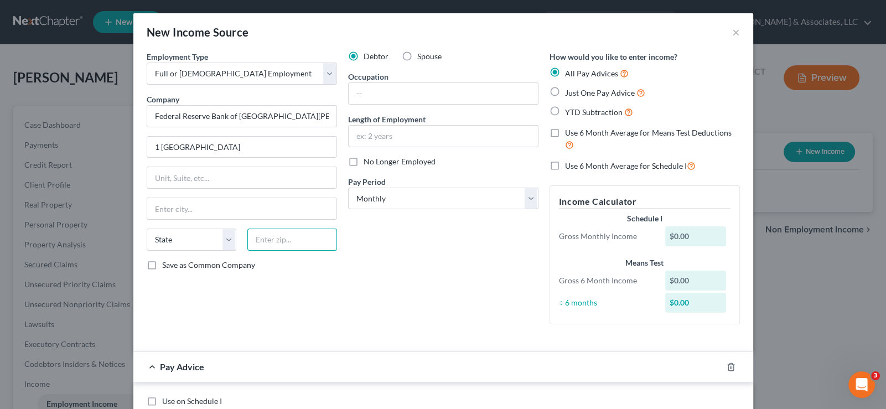
paste input "63102"
type input "63102"
drag, startPoint x: 368, startPoint y: 196, endPoint x: 368, endPoint y: 204, distance: 8.3
click at [368, 196] on select "Select Monthly Twice Monthly Every Other Week Weekly" at bounding box center [443, 199] width 190 height 22
type input "Saint Louis"
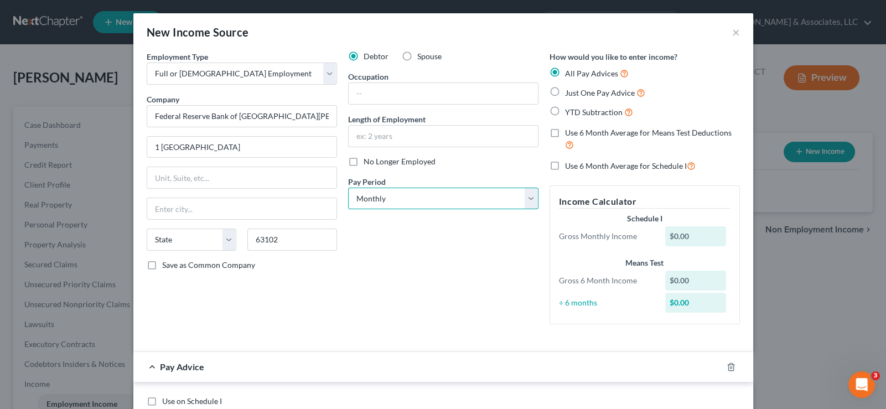
select select "26"
select select "1"
click at [348, 188] on select "Select Monthly Twice Monthly Every Other Week Weekly" at bounding box center [443, 199] width 190 height 22
click at [565, 110] on label "YTD Subtraction" at bounding box center [599, 112] width 68 height 13
click at [569, 110] on input "YTD Subtraction" at bounding box center [572, 109] width 7 height 7
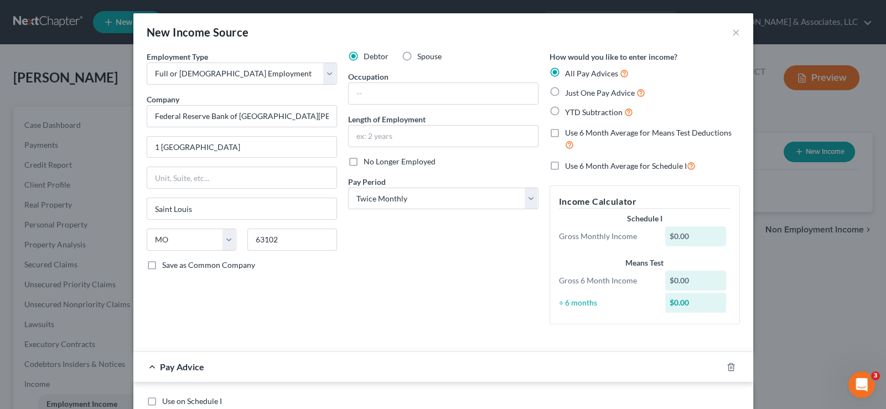
radio input "true"
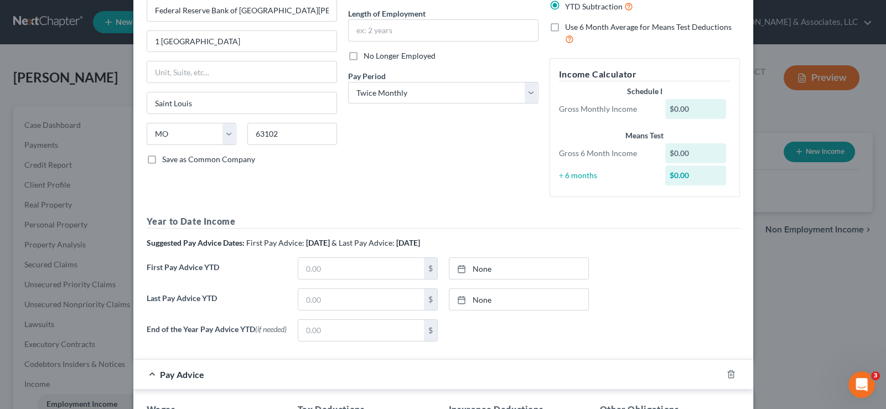
scroll to position [166, 0]
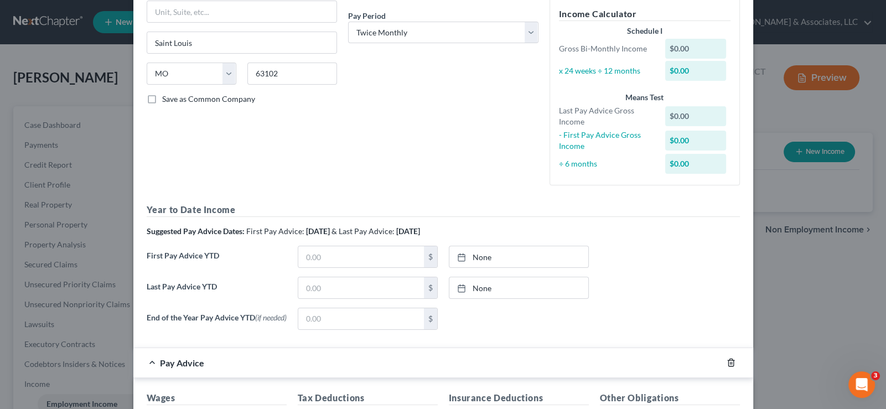
click at [731, 364] on line "button" at bounding box center [731, 363] width 0 height 2
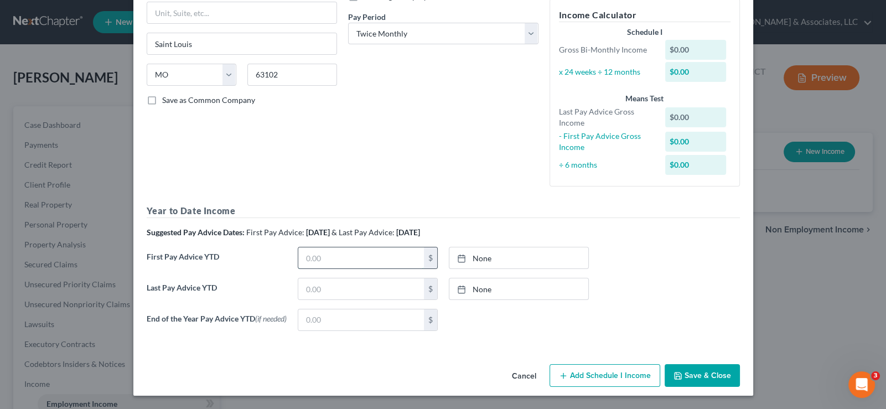
click at [317, 258] on input "text" at bounding box center [361, 257] width 126 height 21
type input "12,096.16"
click at [457, 256] on icon at bounding box center [461, 258] width 9 height 9
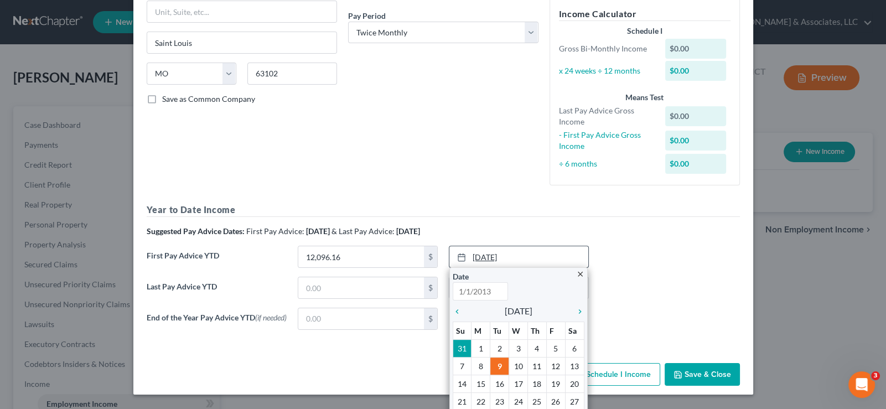
type input "[DATE]"
click at [456, 311] on icon "chevron_left" at bounding box center [459, 311] width 14 height 9
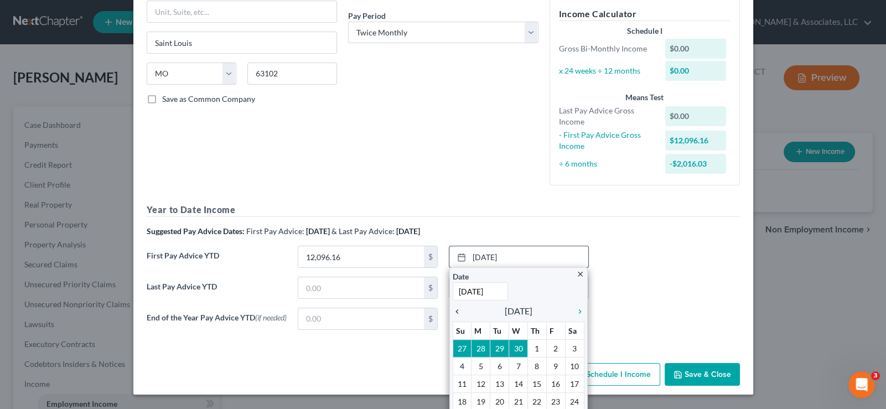
click at [456, 311] on icon "chevron_left" at bounding box center [459, 311] width 14 height 9
click at [577, 309] on icon "chevron_right" at bounding box center [577, 311] width 14 height 9
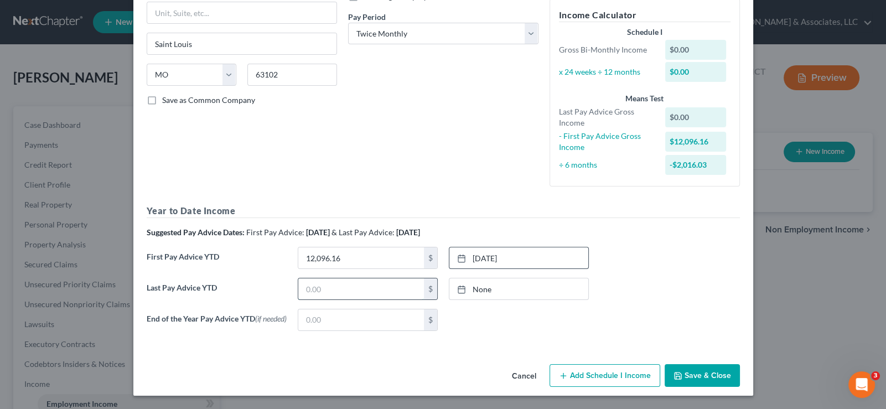
click at [313, 294] on input "text" at bounding box center [361, 288] width 126 height 21
type input "47,332.01"
type input "[DATE]"
click at [459, 288] on line at bounding box center [461, 288] width 7 height 0
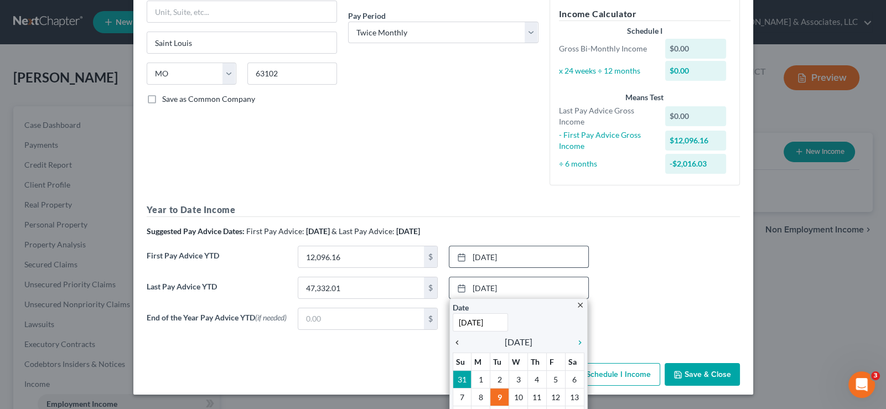
click at [455, 343] on icon "chevron_left" at bounding box center [459, 342] width 14 height 9
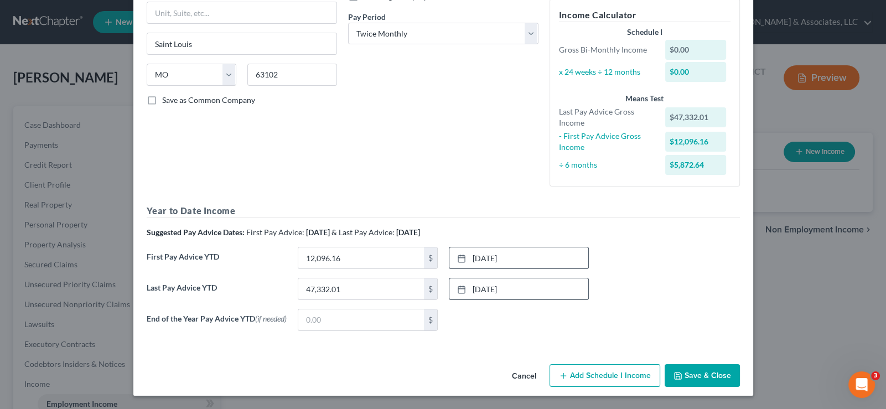
click at [700, 375] on button "Save & Close" at bounding box center [701, 375] width 75 height 23
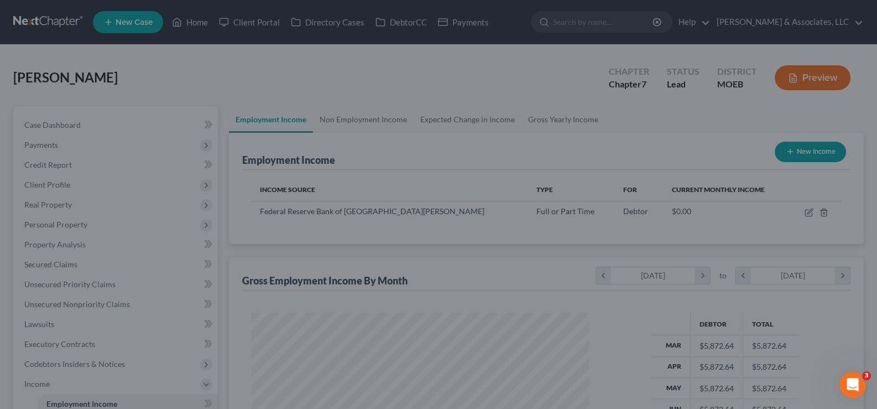
scroll to position [552903, 552742]
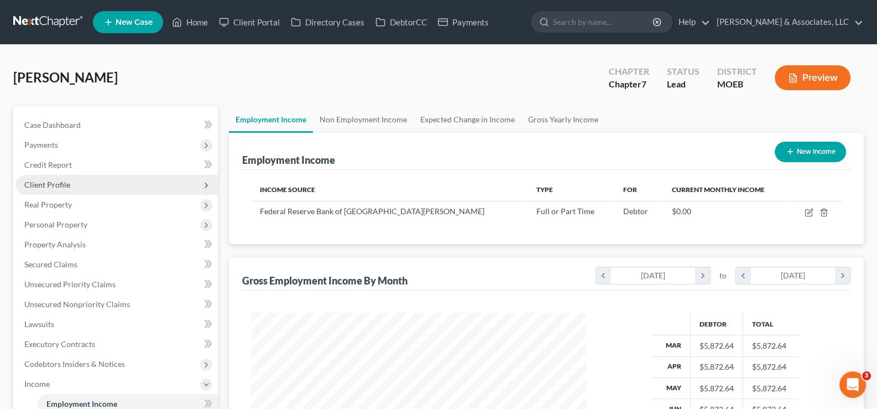
click at [53, 183] on span "Client Profile" at bounding box center [47, 184] width 46 height 9
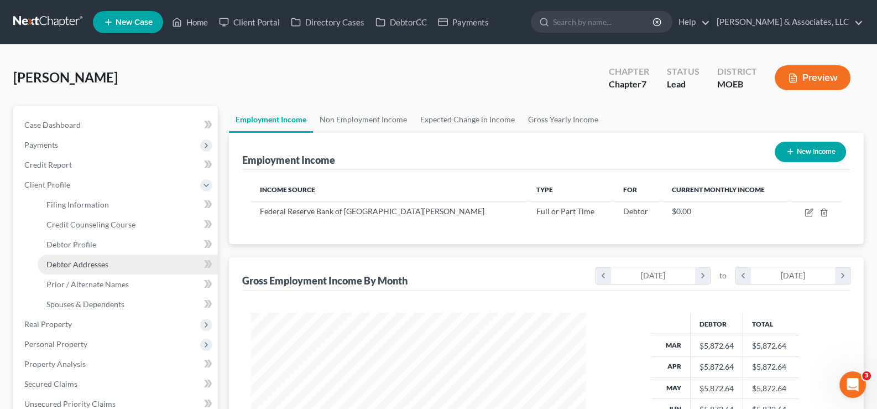
click at [81, 263] on span "Debtor Addresses" at bounding box center [77, 263] width 62 height 9
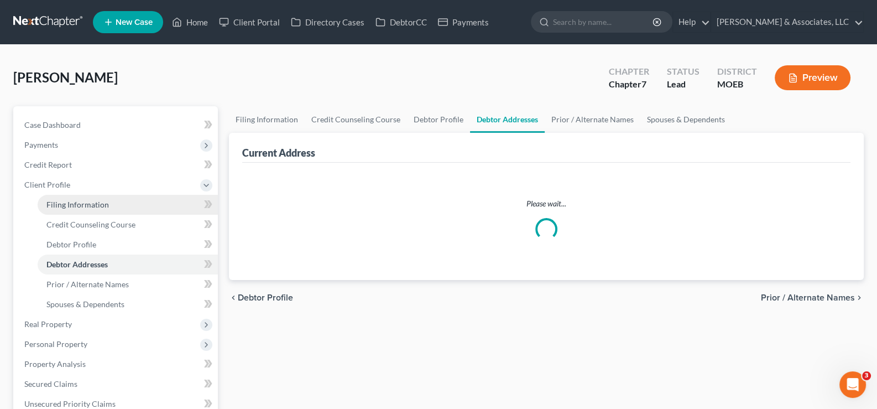
select select "0"
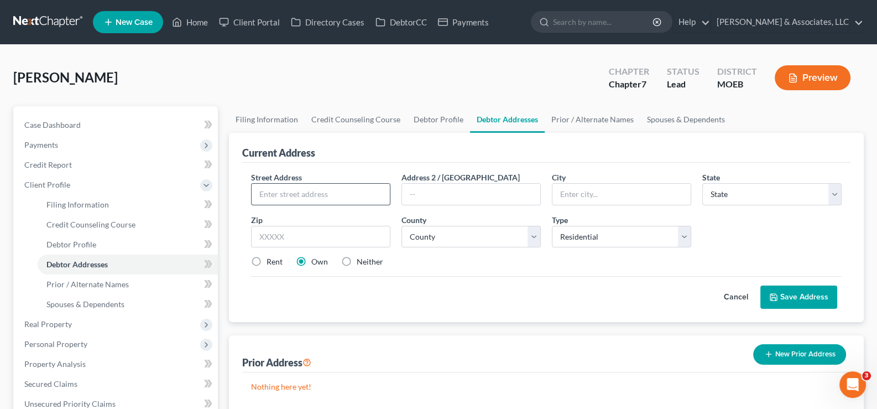
click at [310, 188] on input "text" at bounding box center [321, 194] width 138 height 21
paste input "[STREET_ADDRESS]"
type input "[STREET_ADDRESS]"
click at [283, 236] on input "text" at bounding box center [320, 237] width 139 height 22
paste input "63119"
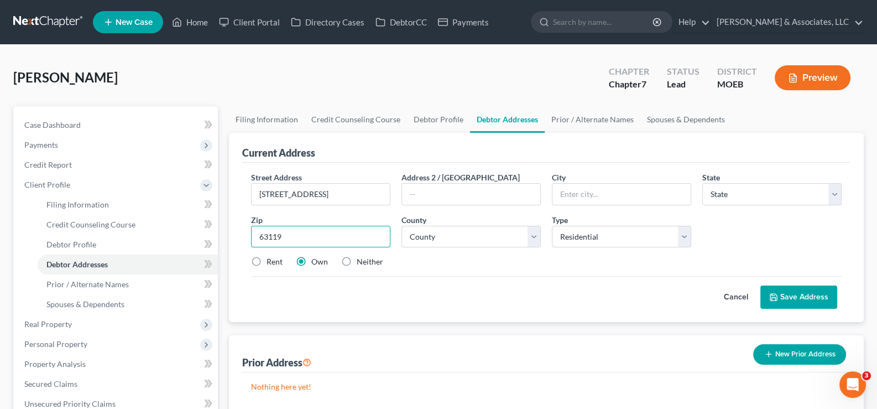
type input "63119"
type input "Saint Louis"
select select "26"
click at [407, 313] on div "Street Address * [STREET_ADDRESS] * [GEOGRAPHIC_DATA] * State [US_STATE] AK AR …" at bounding box center [546, 242] width 609 height 159
drag, startPoint x: 344, startPoint y: 193, endPoint x: 249, endPoint y: 195, distance: 95.2
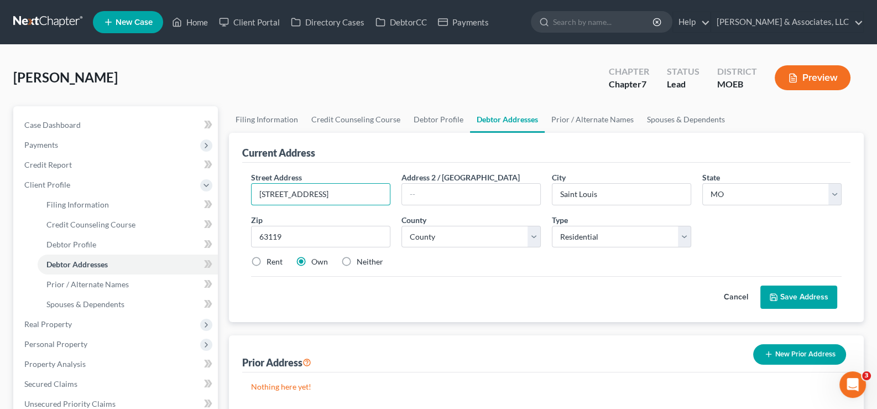
click at [249, 195] on div "Street Address * [STREET_ADDRESS]" at bounding box center [321, 188] width 150 height 34
click at [425, 242] on select "County [GEOGRAPHIC_DATA] [GEOGRAPHIC_DATA] [GEOGRAPHIC_DATA] [GEOGRAPHIC_DATA] …" at bounding box center [471, 237] width 139 height 22
select select "100"
click at [402, 226] on select "County [GEOGRAPHIC_DATA] [GEOGRAPHIC_DATA] [GEOGRAPHIC_DATA] [GEOGRAPHIC_DATA] …" at bounding box center [471, 237] width 139 height 22
click at [810, 297] on button "Save Address" at bounding box center [799, 296] width 77 height 23
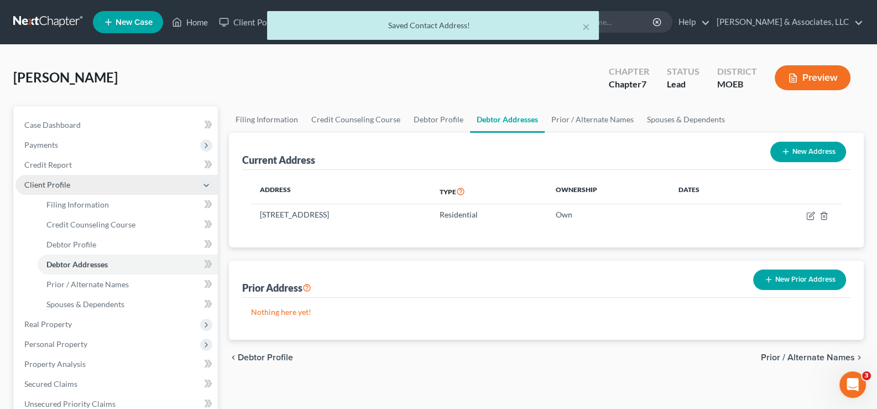
click at [32, 184] on span "Client Profile" at bounding box center [47, 184] width 46 height 9
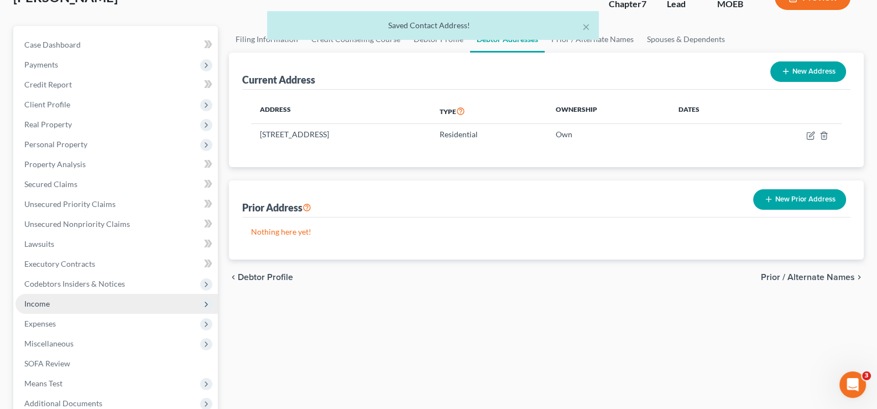
scroll to position [198, 0]
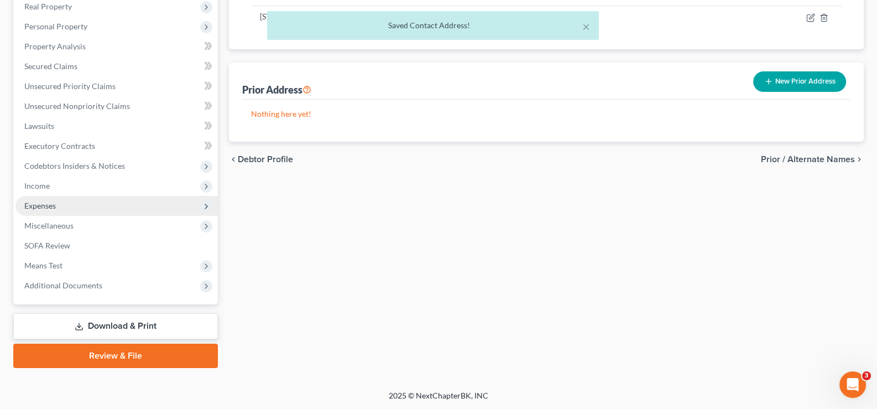
click at [35, 204] on span "Expenses" at bounding box center [40, 205] width 32 height 9
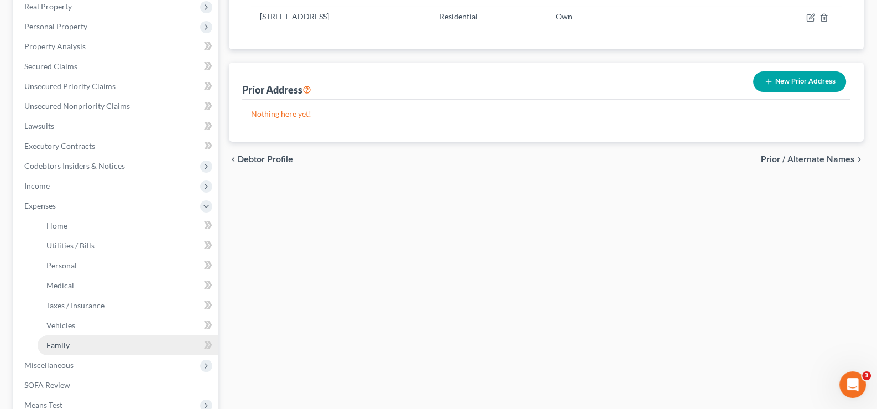
click at [58, 345] on span "Family" at bounding box center [57, 344] width 23 height 9
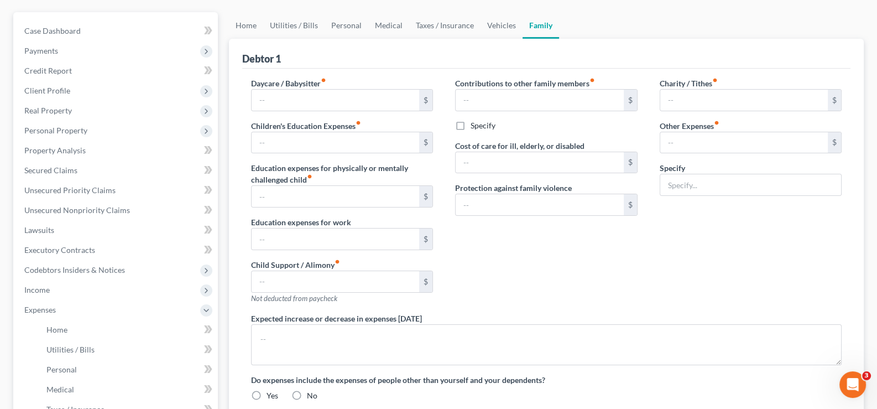
type input "0.00"
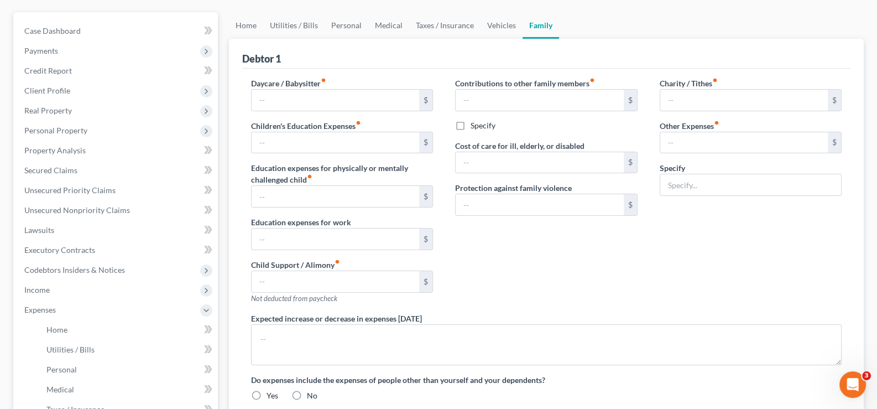
type input "0.00"
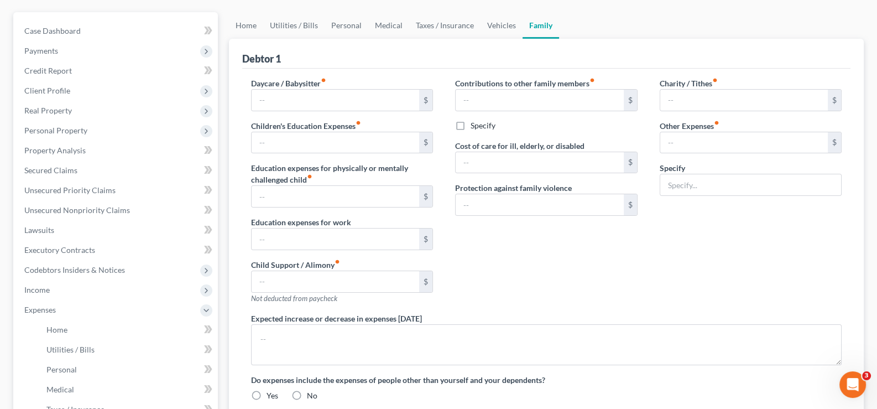
radio input "true"
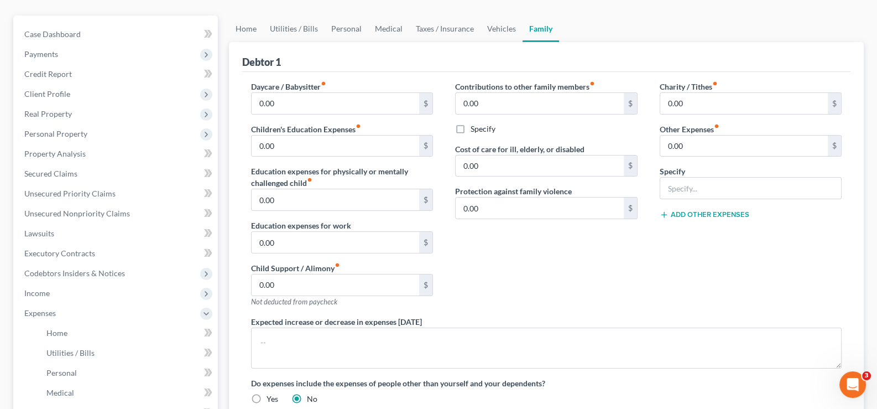
scroll to position [110, 0]
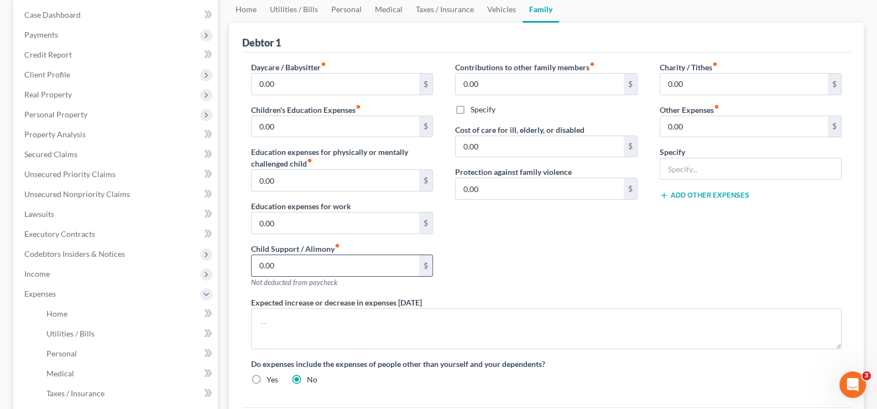
click at [288, 263] on input "0.00" at bounding box center [336, 265] width 168 height 21
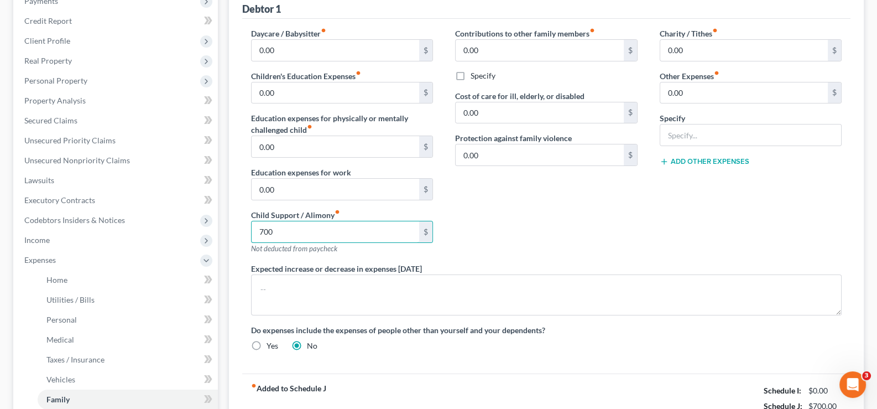
scroll to position [0, 0]
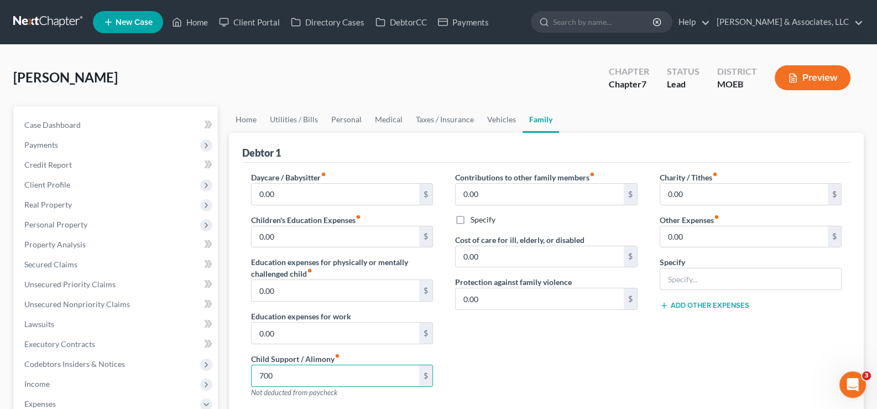
click at [498, 385] on div "Contributions to other family members fiber_manual_record 0.00 $ Specify Cost o…" at bounding box center [546, 288] width 205 height 235
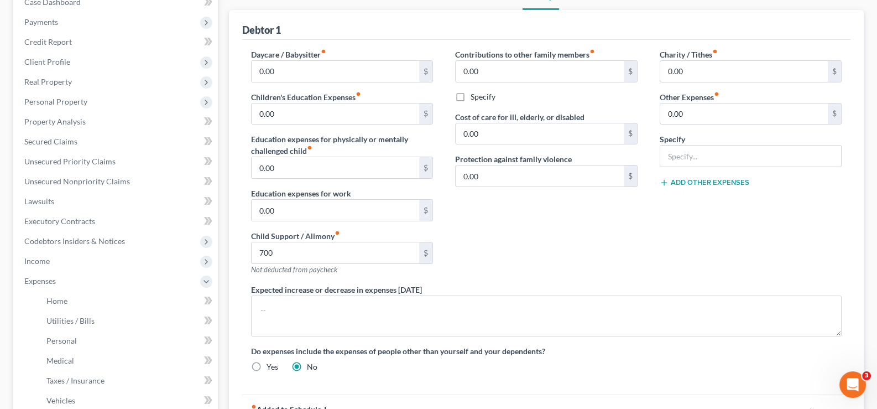
scroll to position [166, 0]
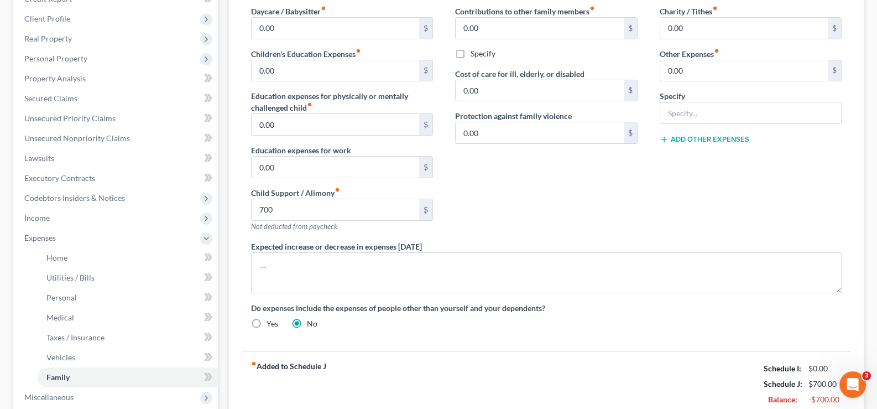
click at [395, 361] on div "fiber_manual_record Added to Schedule J Schedule I: $0.00 Schedule J: $700.00 B…" at bounding box center [546, 383] width 609 height 65
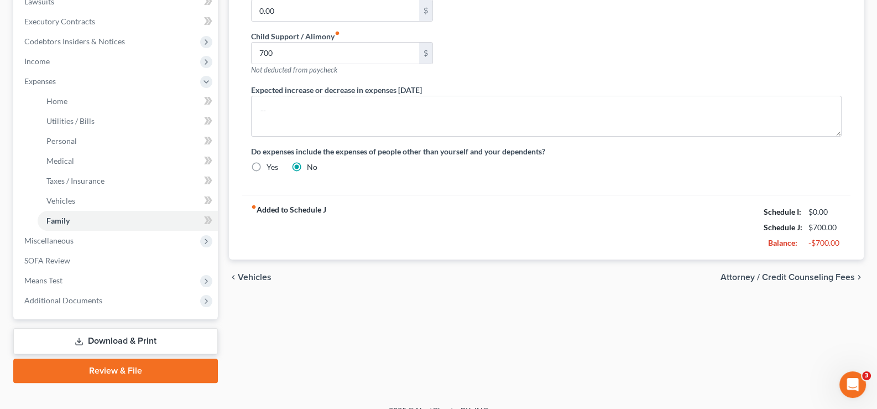
scroll to position [332, 0]
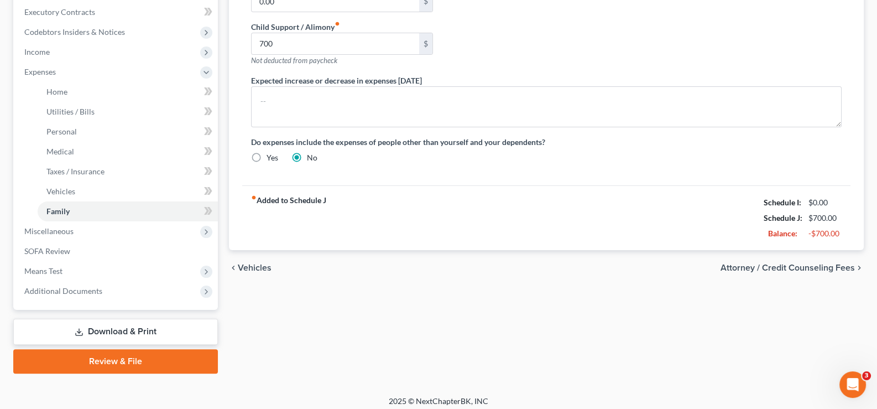
click at [390, 314] on div "Home Utilities / Bills Personal Medical Taxes / Insurance Vehicles Family Debto…" at bounding box center [546, 73] width 647 height 599
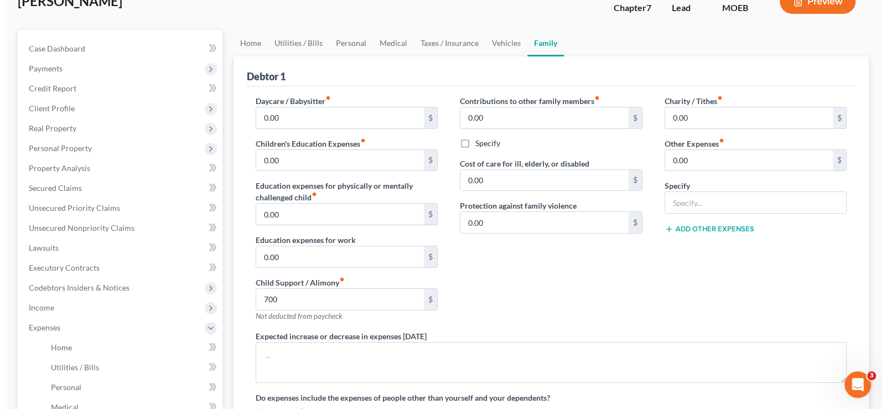
scroll to position [55, 0]
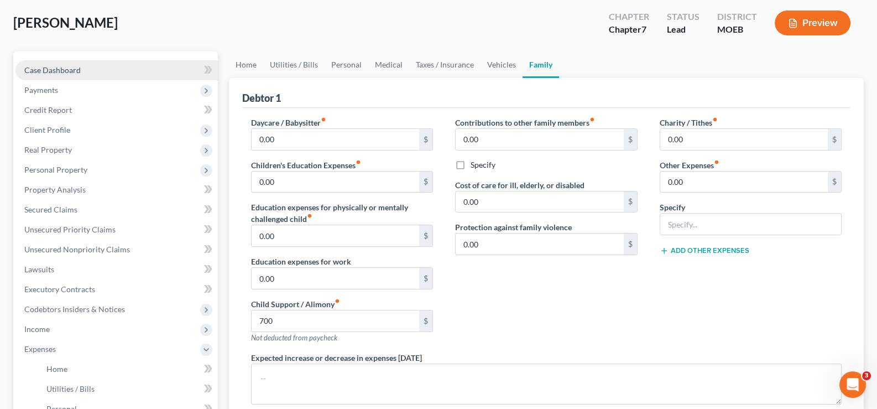
click at [38, 70] on span "Case Dashboard" at bounding box center [52, 69] width 56 height 9
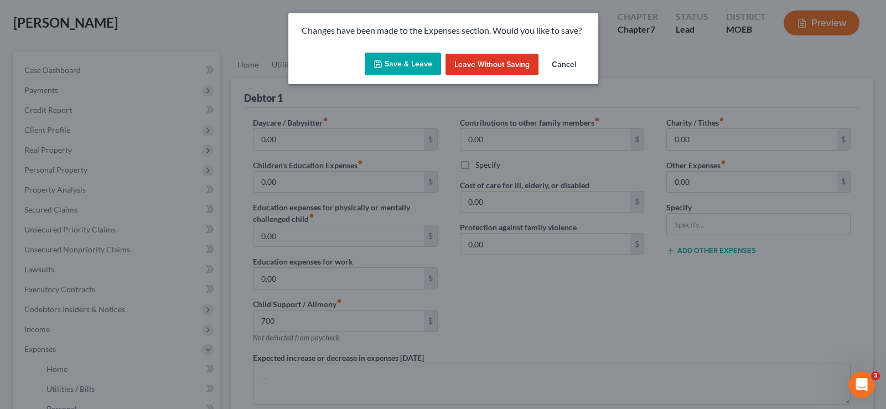
click at [399, 61] on button "Save & Leave" at bounding box center [402, 64] width 76 height 23
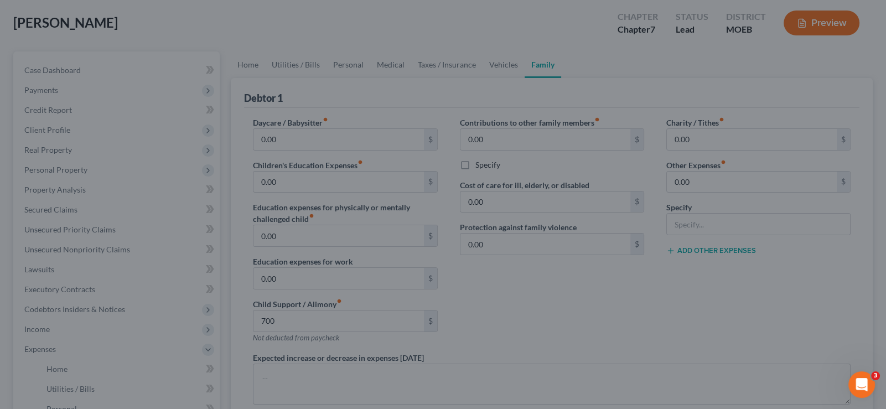
type input "700.00"
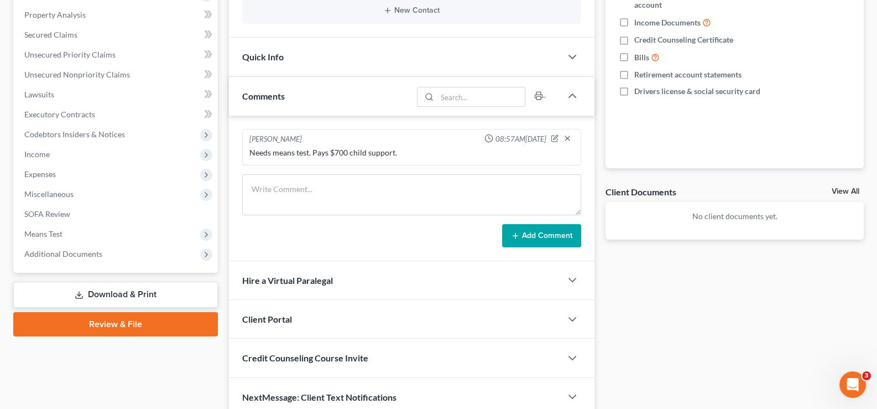
scroll to position [276, 0]
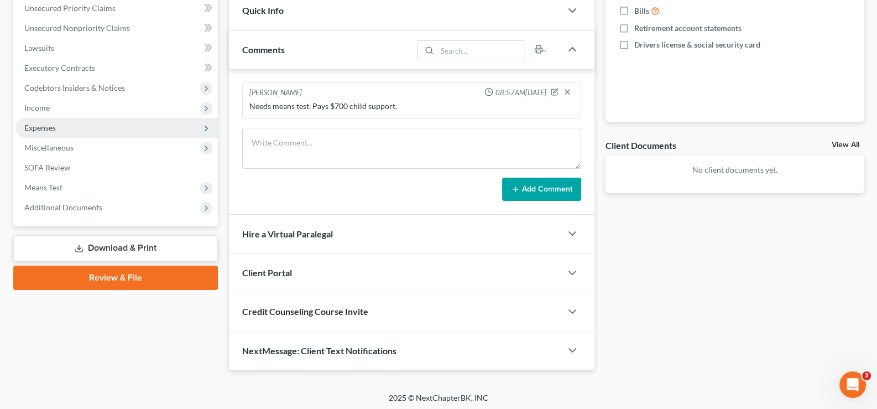
click at [33, 126] on span "Expenses" at bounding box center [40, 127] width 32 height 9
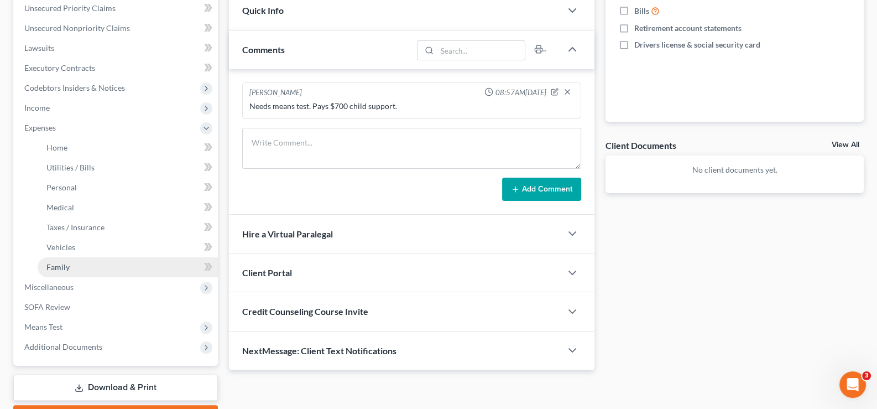
click at [58, 264] on span "Family" at bounding box center [57, 266] width 23 height 9
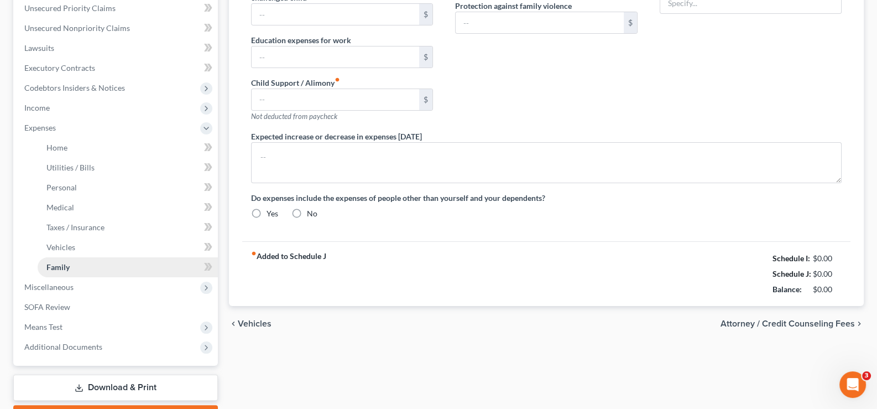
type input "0.00"
type input "700.00"
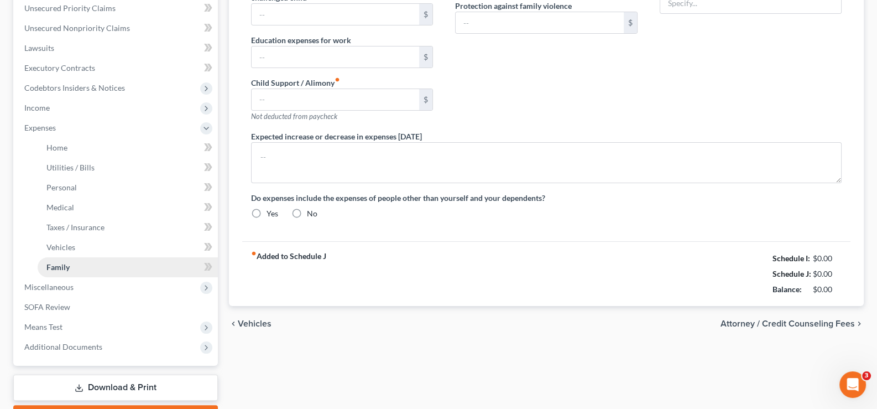
type input "0.00"
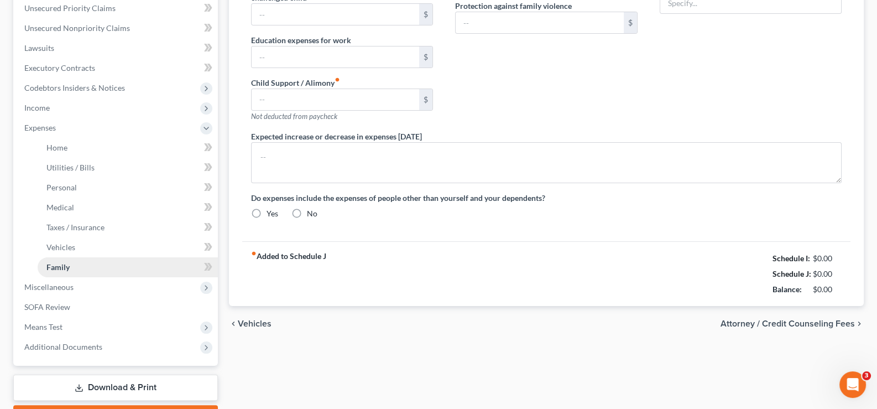
radio input "true"
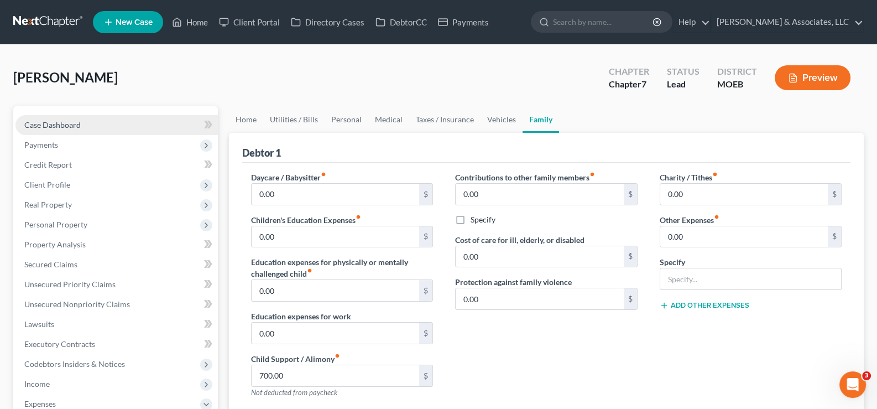
click at [47, 120] on span "Case Dashboard" at bounding box center [52, 124] width 56 height 9
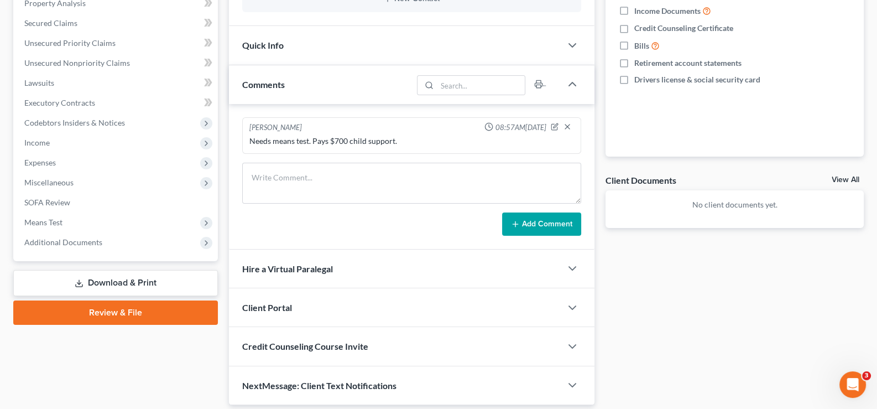
scroll to position [276, 0]
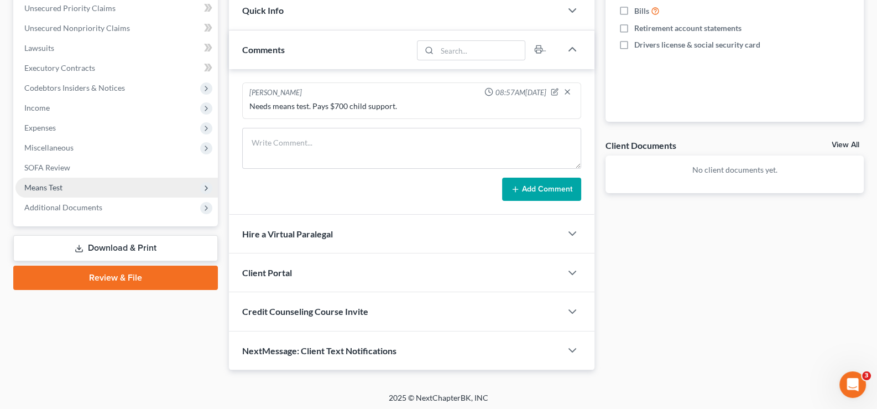
click at [51, 190] on span "Means Test" at bounding box center [43, 187] width 38 height 9
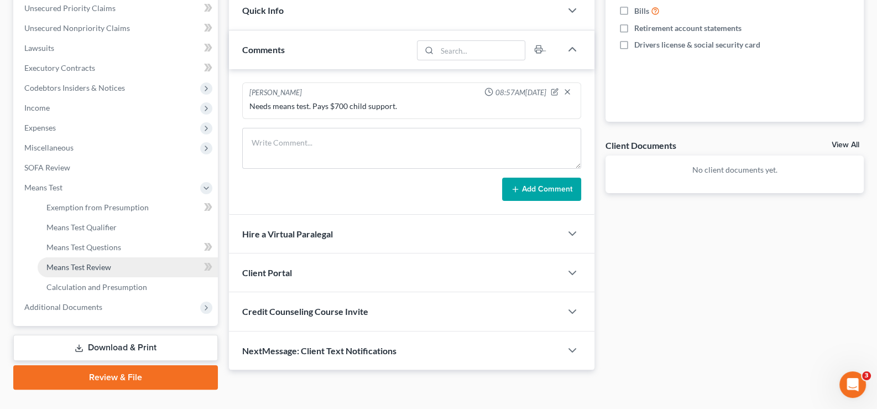
click at [79, 264] on span "Means Test Review" at bounding box center [78, 266] width 65 height 9
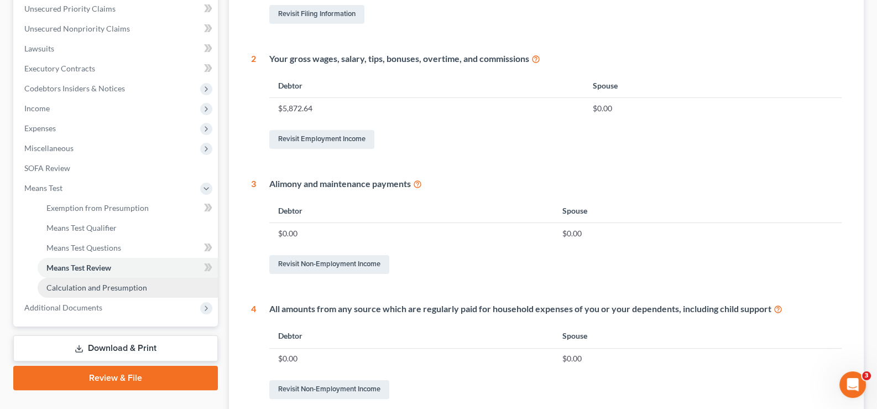
scroll to position [276, 0]
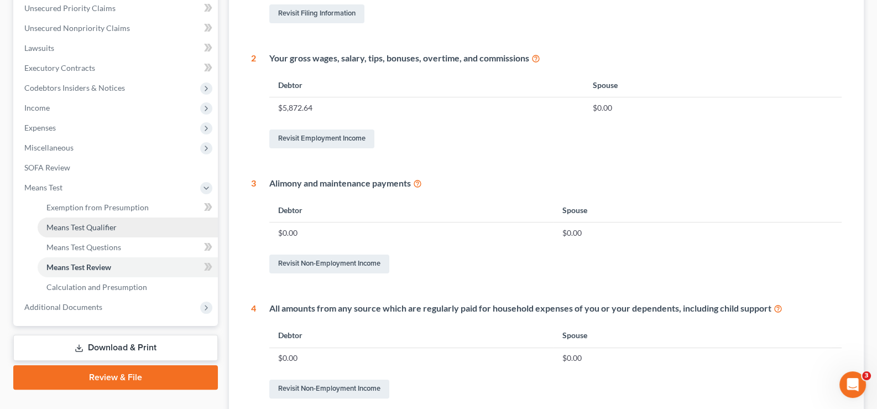
click at [71, 225] on span "Means Test Qualifier" at bounding box center [81, 226] width 70 height 9
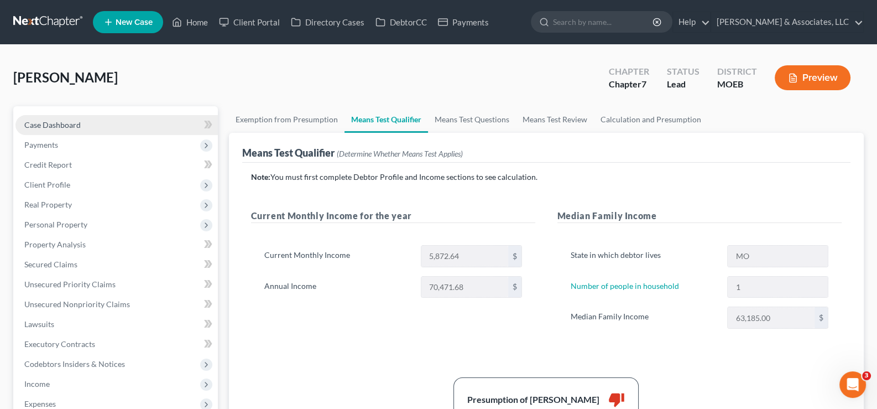
click at [57, 123] on span "Case Dashboard" at bounding box center [52, 124] width 56 height 9
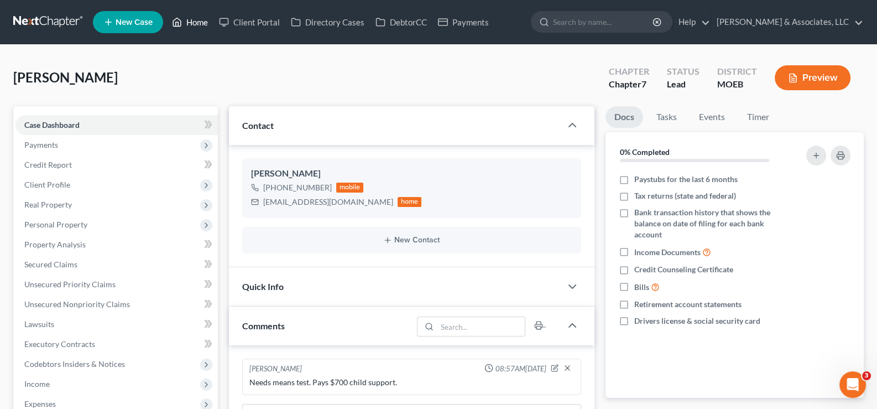
click at [196, 24] on link "Home" at bounding box center [189, 22] width 47 height 20
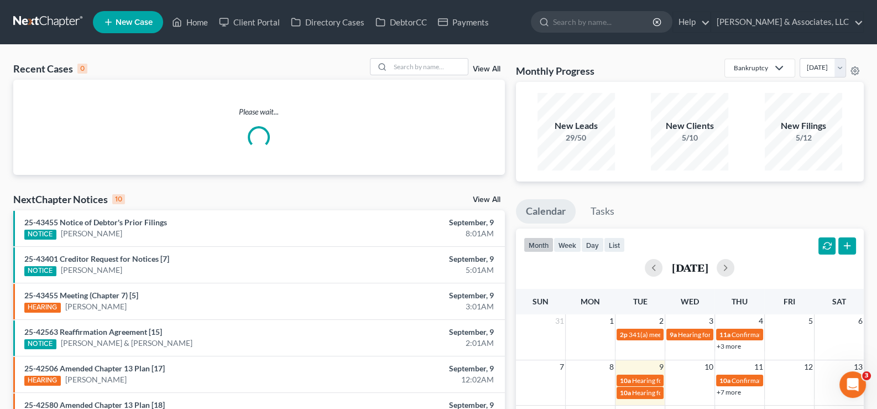
click at [147, 25] on span "New Case" at bounding box center [134, 22] width 37 height 8
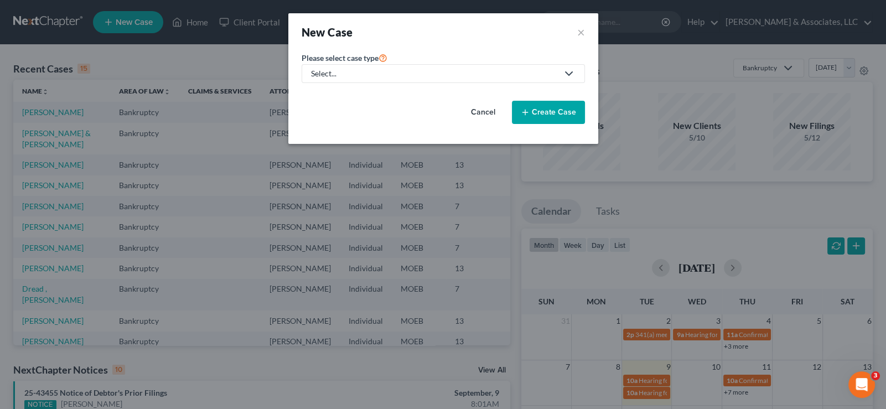
click at [337, 82] on link "Select..." at bounding box center [442, 73] width 283 height 19
click at [338, 121] on div "Non-criminal Traffic Violation" at bounding box center [359, 124] width 95 height 10
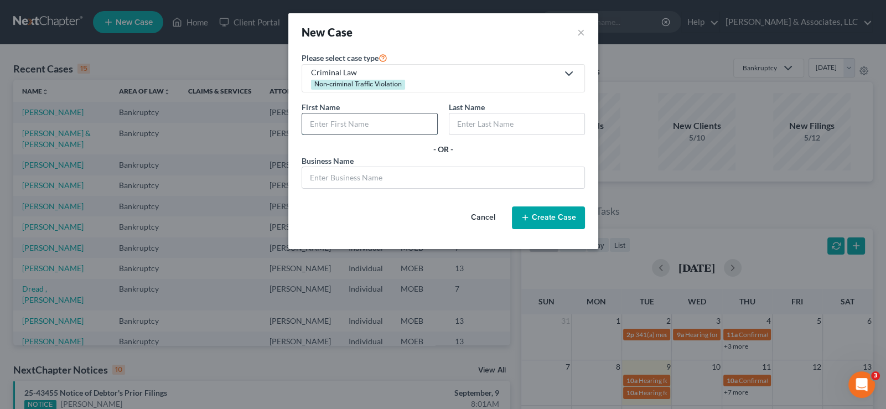
drag, startPoint x: 330, startPoint y: 124, endPoint x: 402, endPoint y: 126, distance: 71.4
click at [334, 124] on input "text" at bounding box center [369, 123] width 135 height 21
type input "[PERSON_NAME]"
click at [556, 210] on button "Create Case" at bounding box center [548, 217] width 73 height 23
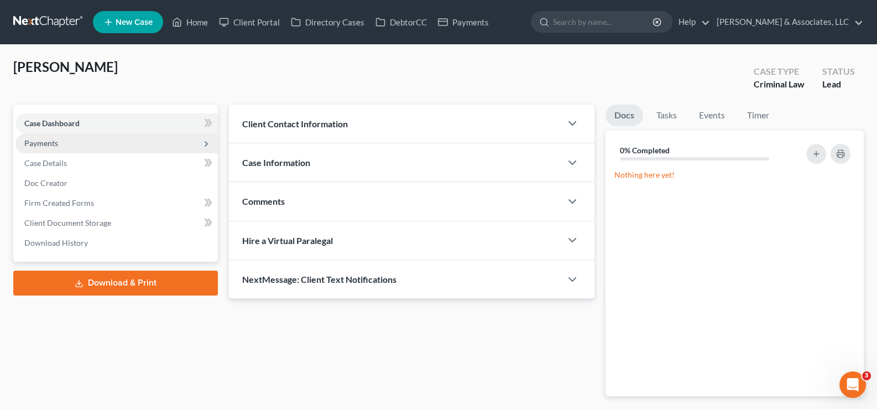
click at [51, 138] on span "Payments" at bounding box center [41, 142] width 34 height 9
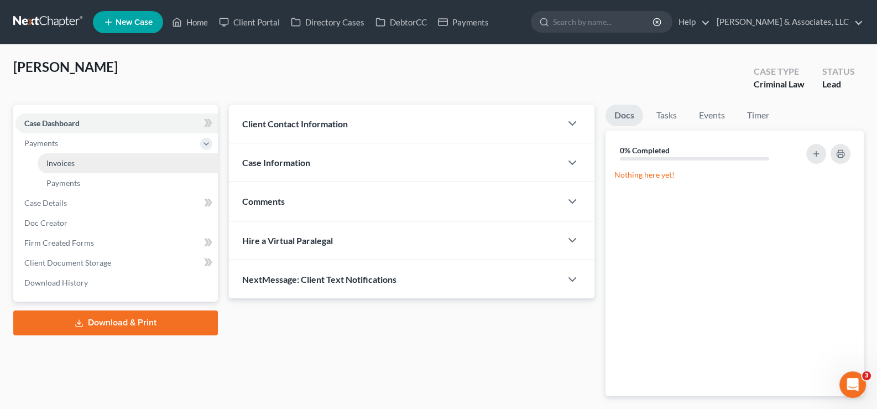
click at [63, 162] on span "Invoices" at bounding box center [60, 162] width 28 height 9
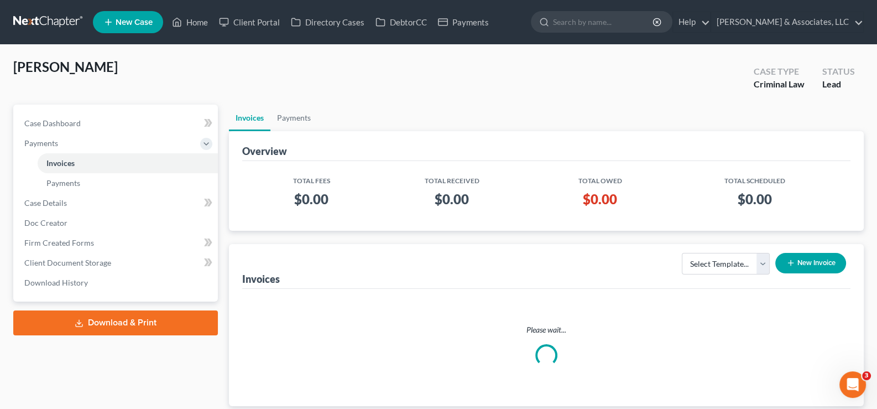
click at [813, 265] on button "New Invoice" at bounding box center [810, 263] width 71 height 20
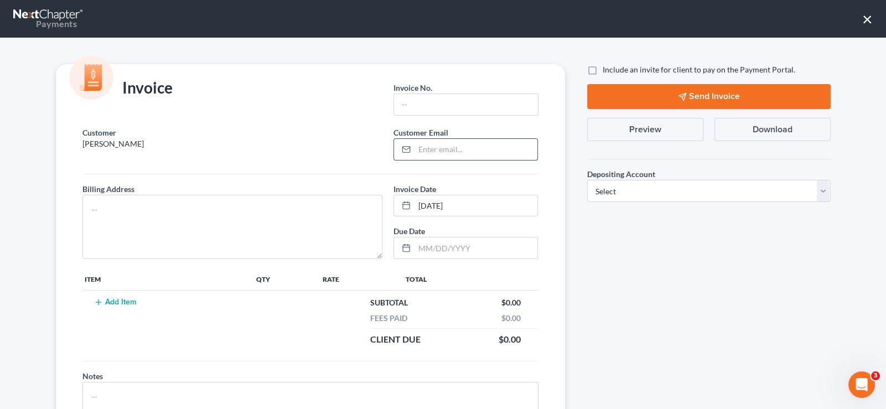
click at [435, 146] on input "email" at bounding box center [475, 149] width 123 height 21
paste input "[EMAIL_ADDRESS][DOMAIN_NAME]"
type input "[EMAIL_ADDRESS][DOMAIN_NAME]"
click at [421, 108] on input "text" at bounding box center [465, 104] width 143 height 21
type input "102"
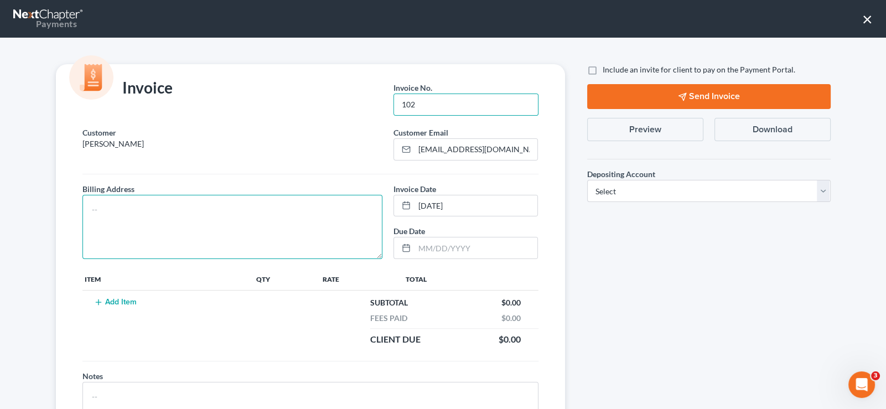
click at [169, 210] on textarea at bounding box center [232, 227] width 300 height 64
type textarea "na"
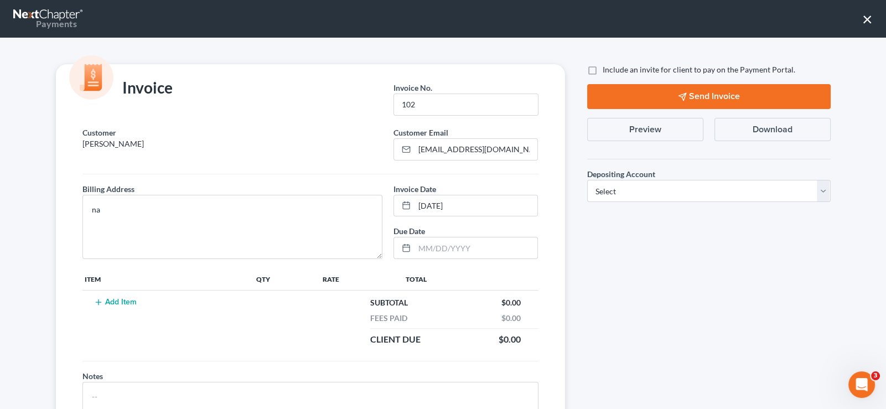
click at [602, 71] on label "Include an invite for client to pay on the Payment Portal." at bounding box center [698, 69] width 192 height 11
click at [607, 71] on input "Include an invite for client to pay on the Payment Portal." at bounding box center [610, 67] width 7 height 7
checkbox input "true"
click at [107, 299] on button "Add Item" at bounding box center [115, 302] width 49 height 9
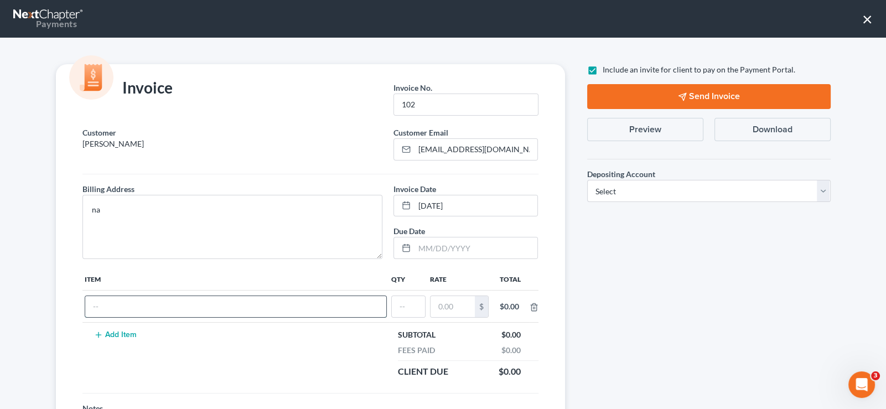
click at [209, 309] on input "text" at bounding box center [235, 306] width 301 height 21
type input "Traffic ticket"
click at [411, 302] on input "text" at bounding box center [408, 306] width 33 height 21
type input "1"
click at [441, 301] on input "text" at bounding box center [452, 306] width 44 height 21
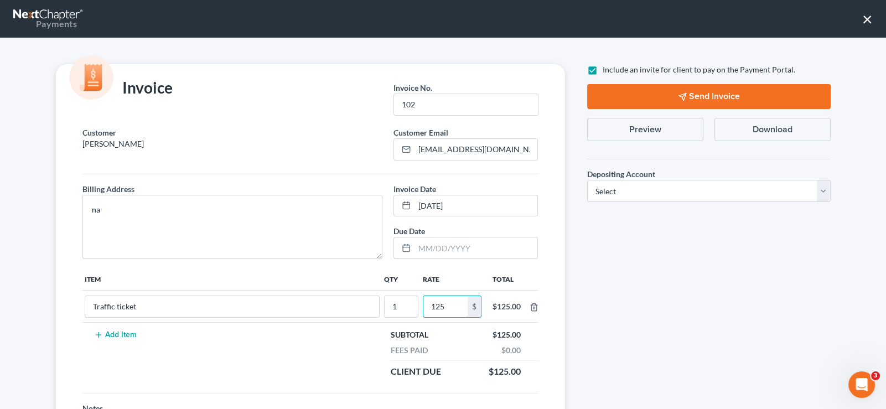
type input "125"
click at [638, 188] on select "Select Operation Trust" at bounding box center [708, 191] width 243 height 22
select select "0"
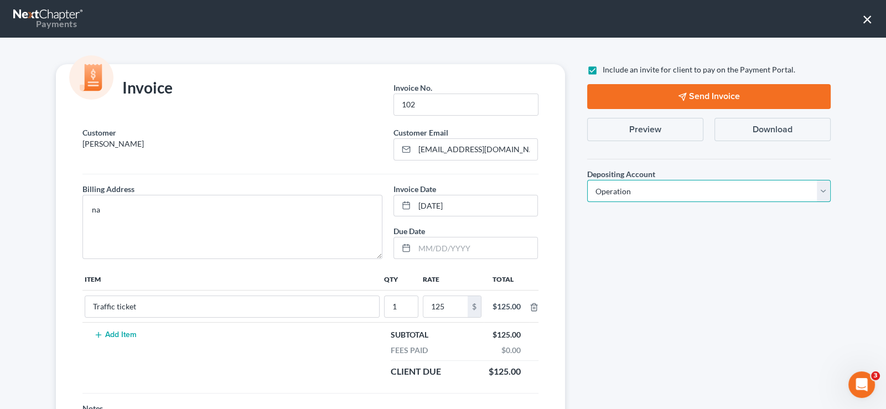
click at [587, 180] on select "Select Operation Trust" at bounding box center [708, 191] width 243 height 22
click at [669, 95] on button "Send Invoice" at bounding box center [708, 96] width 243 height 25
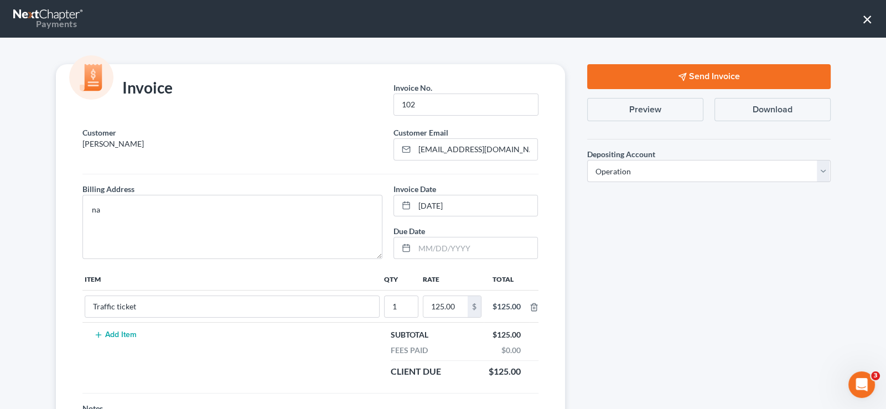
click at [693, 74] on button "Send Invoice" at bounding box center [708, 76] width 243 height 25
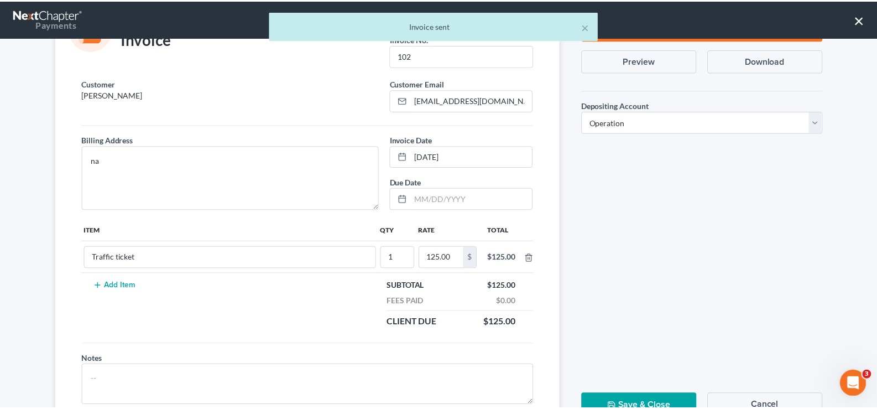
scroll to position [92, 0]
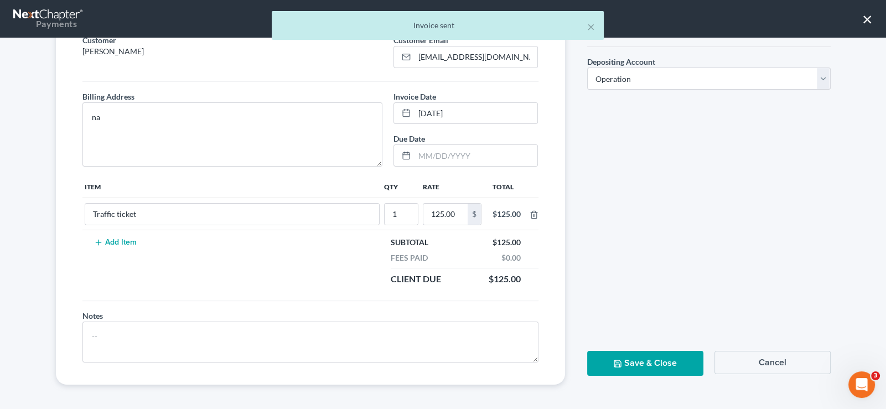
click at [629, 352] on button "Save & Close" at bounding box center [645, 363] width 116 height 25
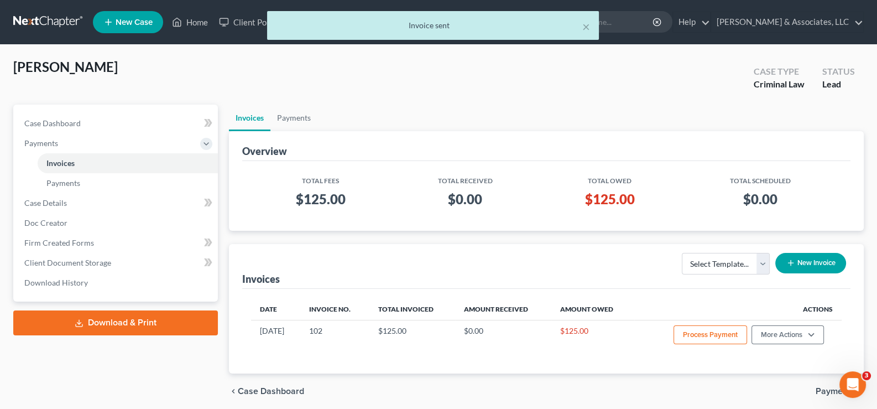
click at [190, 22] on div "× Invoice sent" at bounding box center [432, 28] width 877 height 34
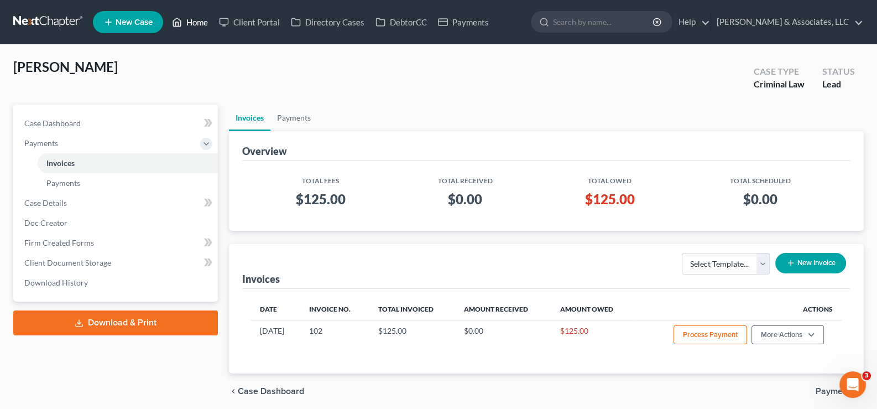
click at [194, 23] on link "Home" at bounding box center [189, 22] width 47 height 20
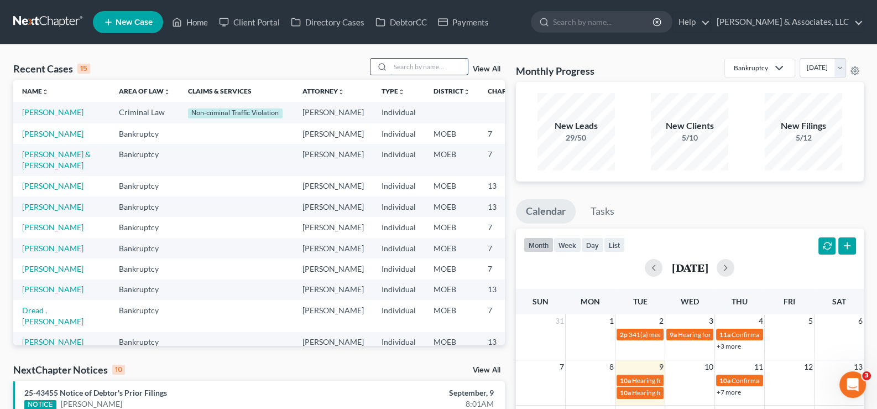
click at [426, 72] on input "search" at bounding box center [428, 67] width 77 height 16
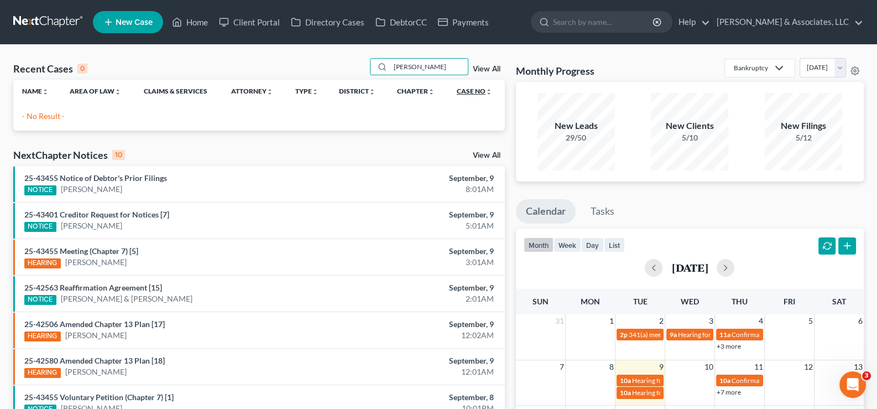
type input "[PERSON_NAME]"
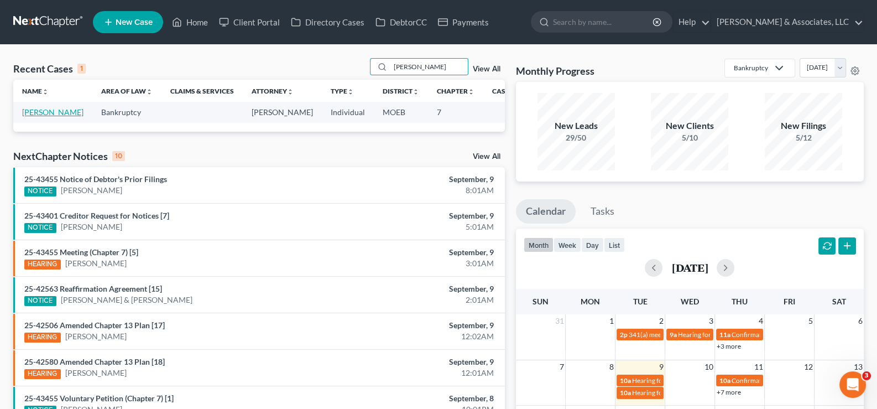
click at [25, 115] on link "[PERSON_NAME]" at bounding box center [52, 111] width 61 height 9
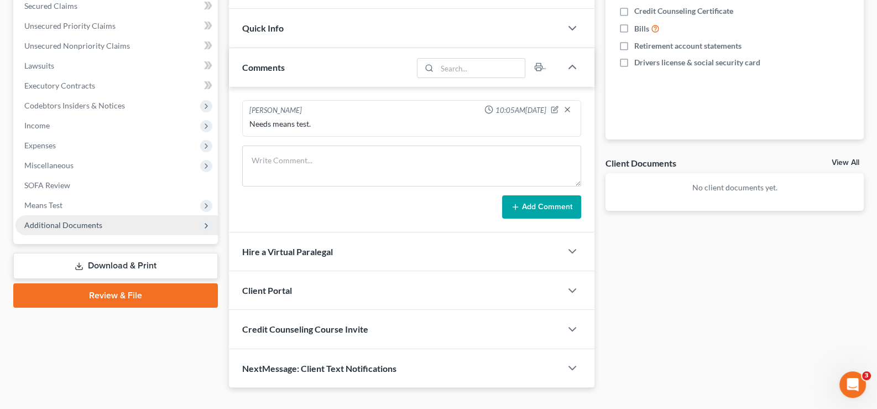
scroll to position [276, 0]
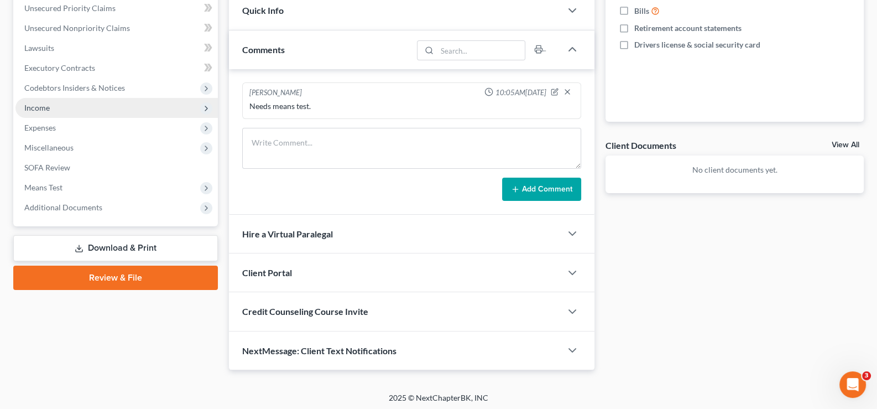
click at [37, 107] on span "Income" at bounding box center [36, 107] width 25 height 9
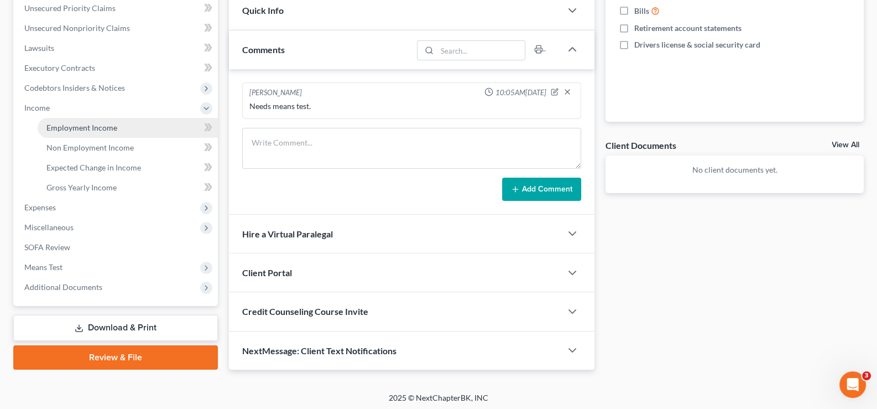
click at [94, 127] on span "Employment Income" at bounding box center [81, 127] width 71 height 9
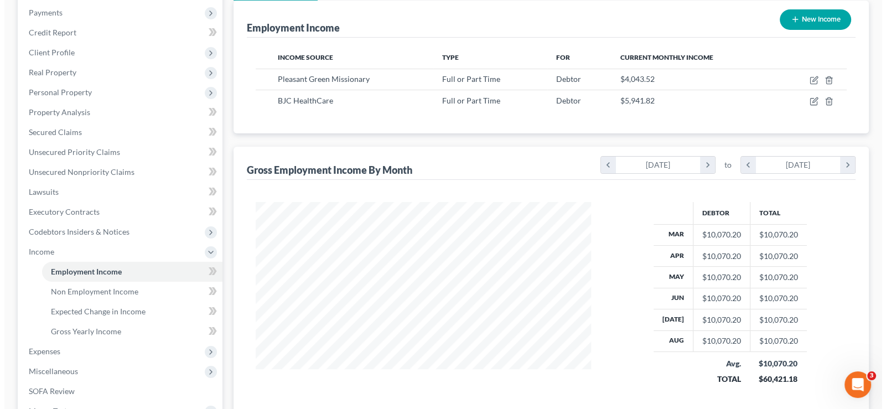
scroll to position [110, 0]
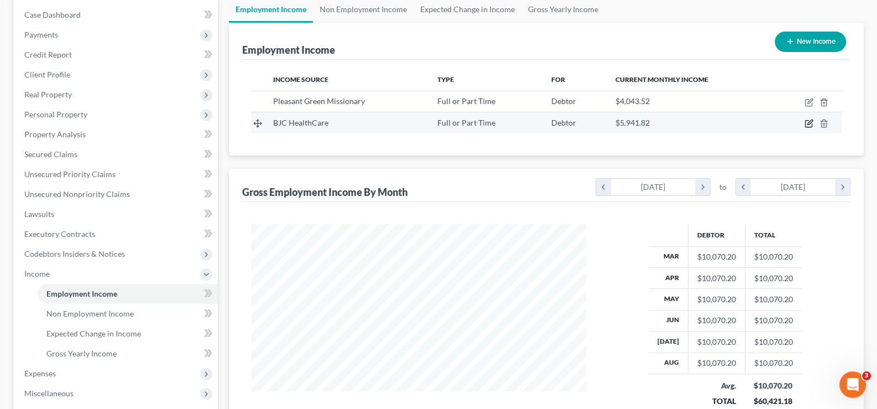
click at [810, 121] on icon "button" at bounding box center [809, 123] width 9 height 9
select select "0"
select select "26"
select select "2"
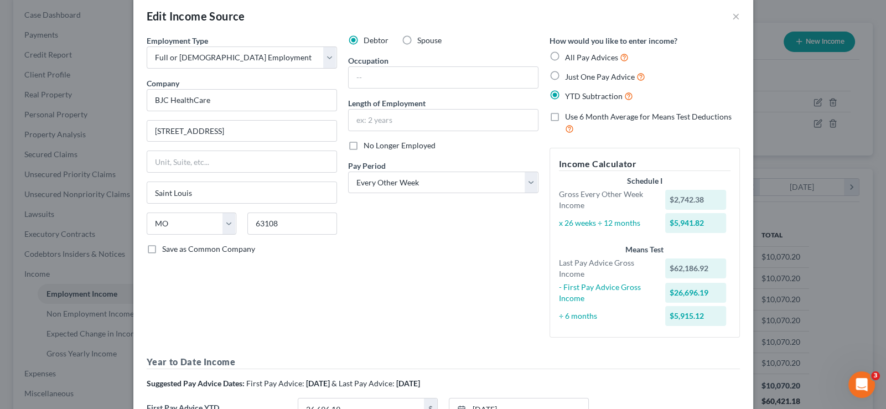
scroll to position [0, 0]
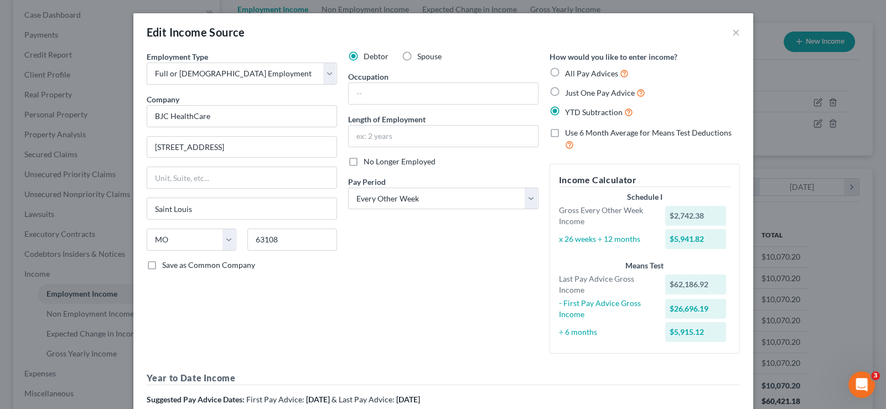
click at [398, 300] on div "Debtor Spouse Occupation Length of Employment No Longer Employed Pay Period * S…" at bounding box center [442, 206] width 201 height 311
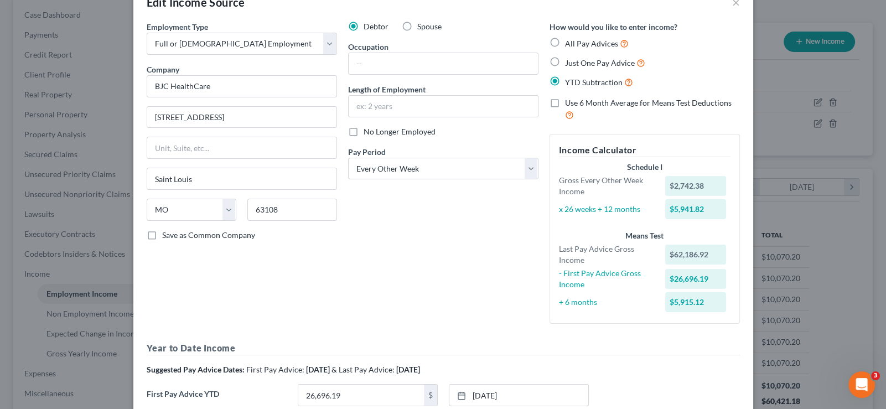
scroll to position [55, 0]
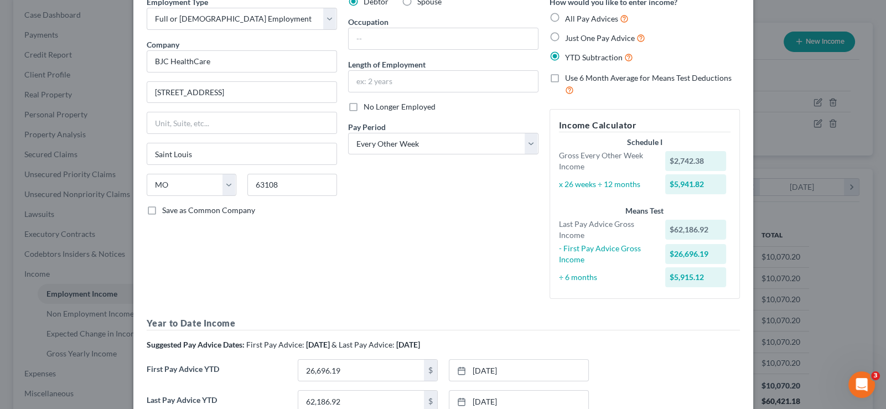
click at [642, 140] on div "Schedule I" at bounding box center [644, 142] width 171 height 11
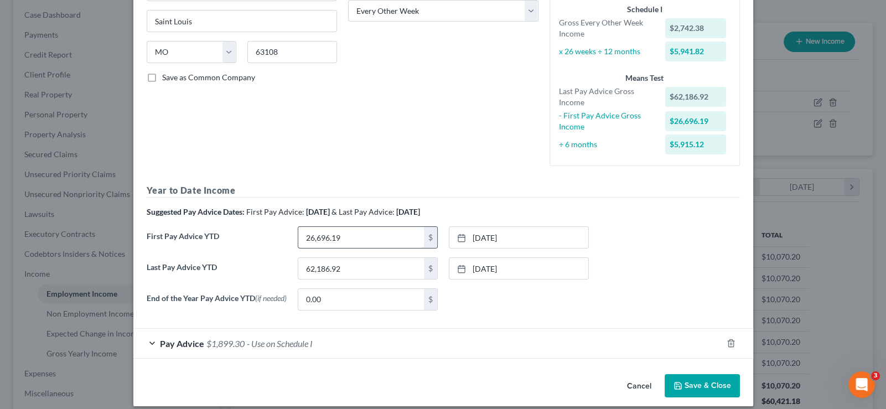
scroll to position [199, 0]
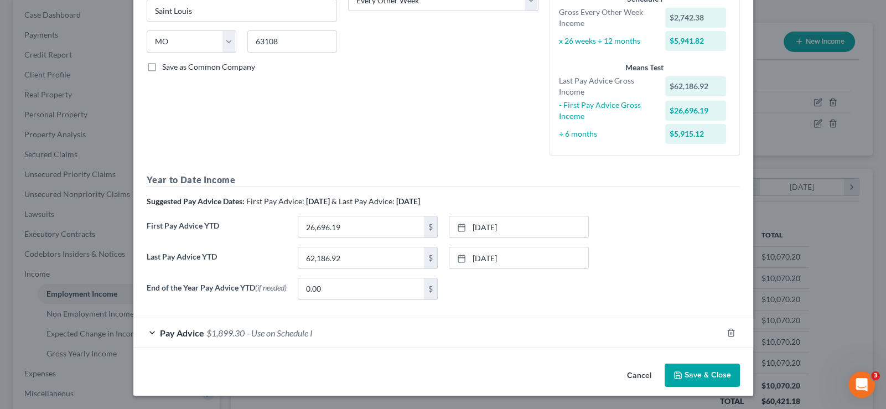
click at [149, 331] on div "Pay Advice $1,899.30 - Use on Schedule I" at bounding box center [427, 332] width 588 height 29
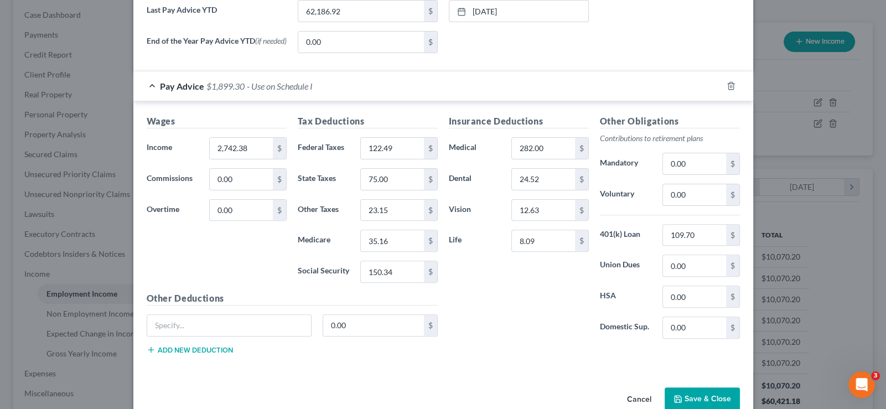
scroll to position [467, 0]
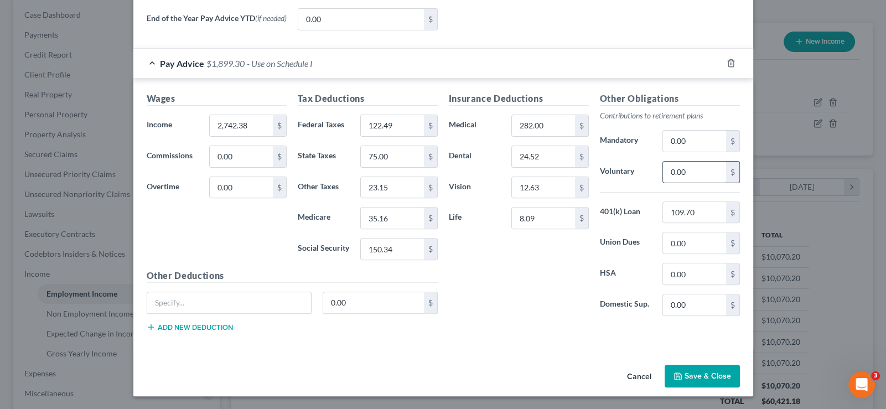
click at [676, 169] on input "0.00" at bounding box center [694, 172] width 63 height 21
type input "109.70"
type input "21.16"
click at [254, 295] on input "text" at bounding box center [229, 302] width 164 height 21
type input "ADD"
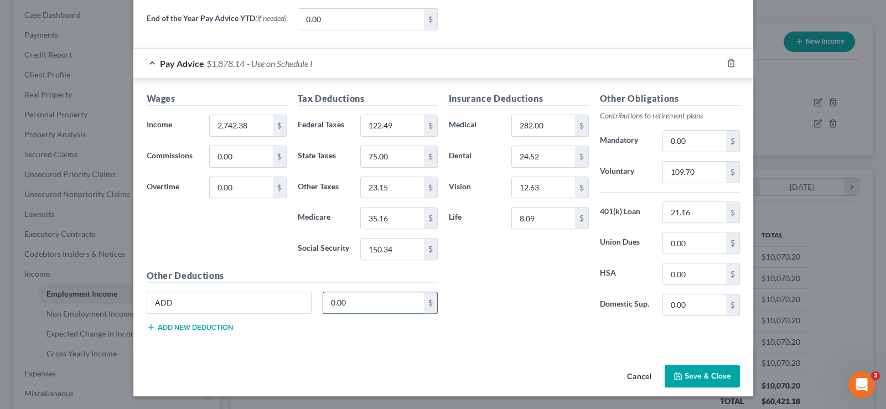
click at [360, 298] on input "0.00" at bounding box center [373, 302] width 101 height 21
type input "3.87"
type input "14.09"
click at [163, 324] on button "Add new deduction" at bounding box center [190, 326] width 86 height 9
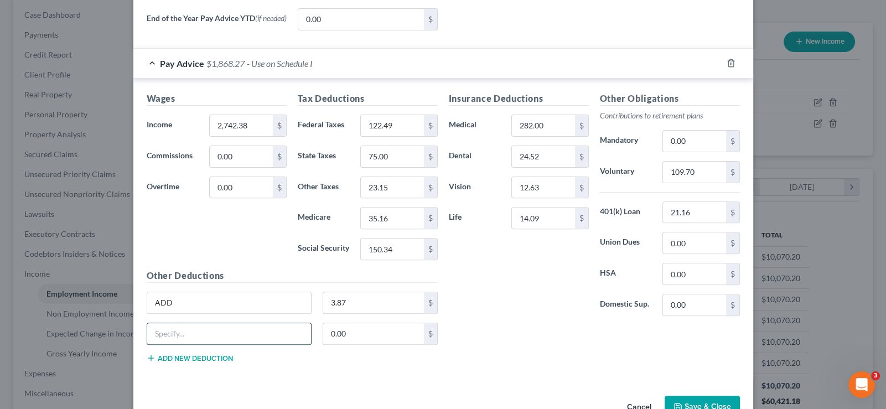
click at [223, 338] on input "text" at bounding box center [229, 333] width 164 height 21
type input "Aux"
click at [357, 335] on input "0.00" at bounding box center [373, 333] width 101 height 21
type input "3.99"
click at [457, 368] on div "Insurance Deductions Medical 282.00 $ Dental 24.52 $ Vision 12.63 $ Life 14.09 …" at bounding box center [594, 231] width 302 height 279
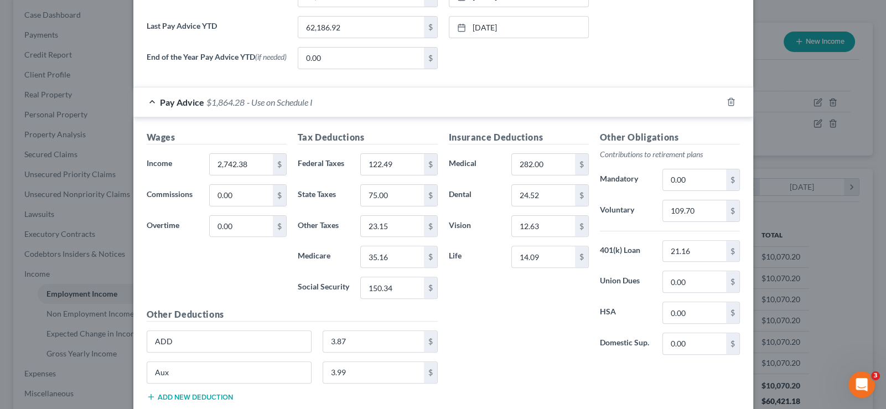
scroll to position [443, 0]
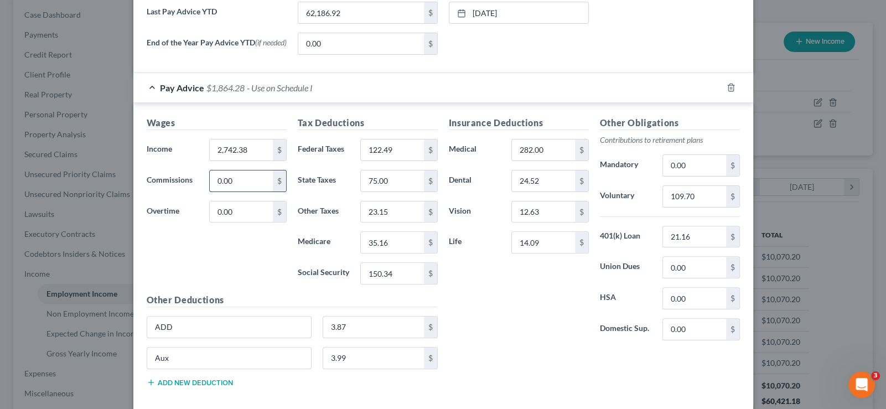
click at [230, 180] on input "0.00" at bounding box center [241, 180] width 63 height 21
click at [248, 268] on div "Wages Income * 2,742.38 $ Commissions 0.00 $ Overtime 0.00 $" at bounding box center [216, 204] width 151 height 177
click at [389, 242] on input "35.16" at bounding box center [392, 242] width 63 height 21
type input "35.16"
click at [491, 307] on div "Insurance Deductions Medical 282.00 $ Dental 24.52 $ Vision 12.63 $ Life 14.09 $" at bounding box center [518, 232] width 151 height 233
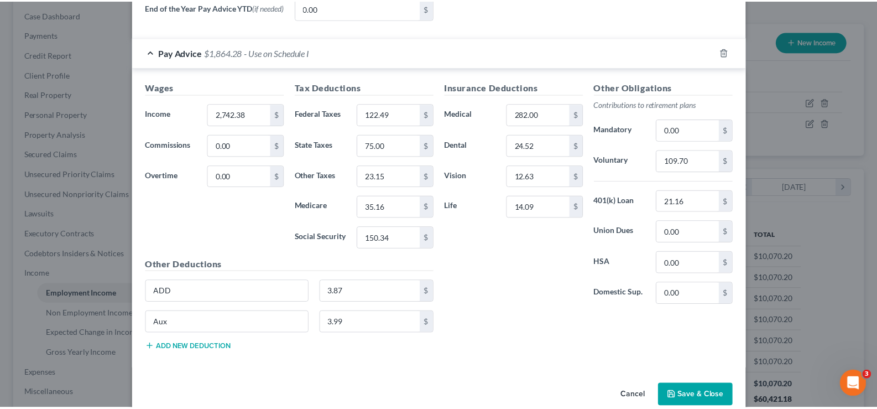
scroll to position [498, 0]
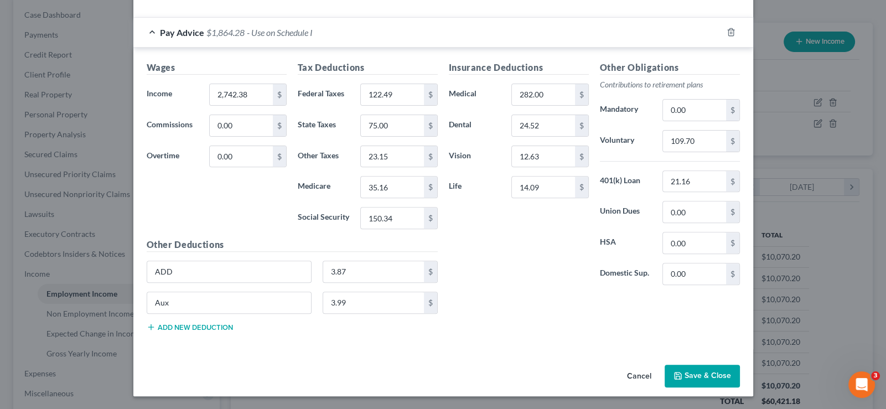
click at [709, 369] on button "Save & Close" at bounding box center [701, 375] width 75 height 23
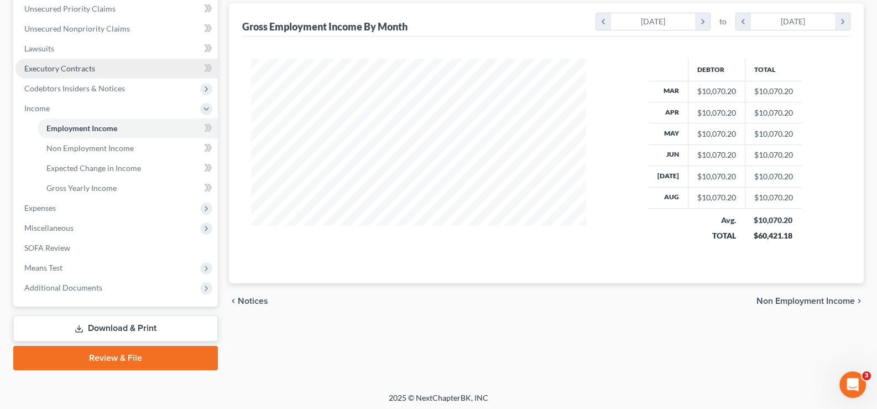
scroll to position [276, 0]
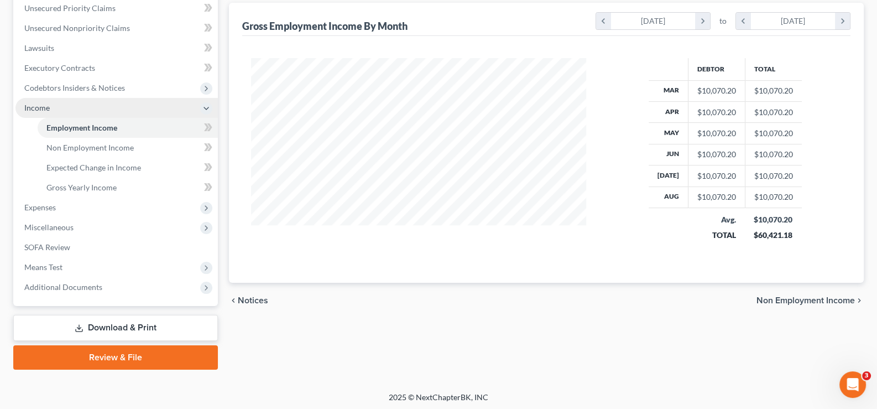
click at [25, 103] on span "Income" at bounding box center [36, 107] width 25 height 9
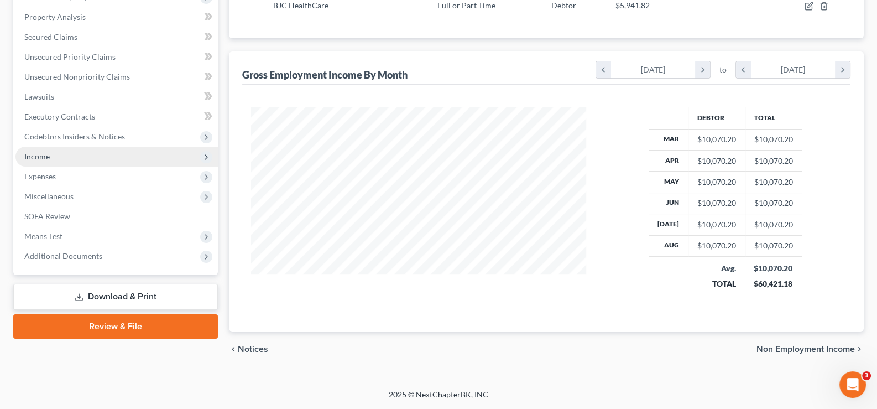
scroll to position [225, 0]
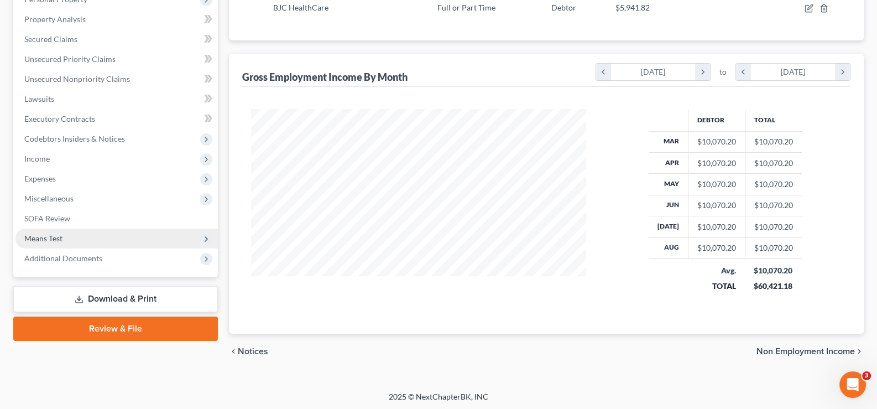
click at [46, 235] on span "Means Test" at bounding box center [43, 237] width 38 height 9
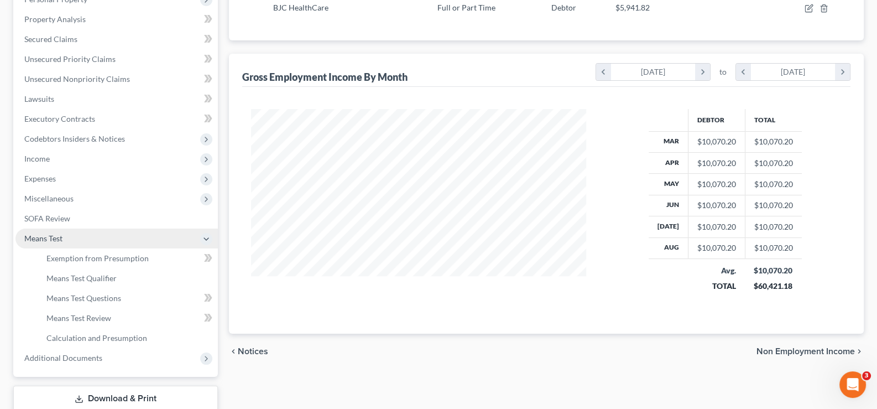
scroll to position [276, 0]
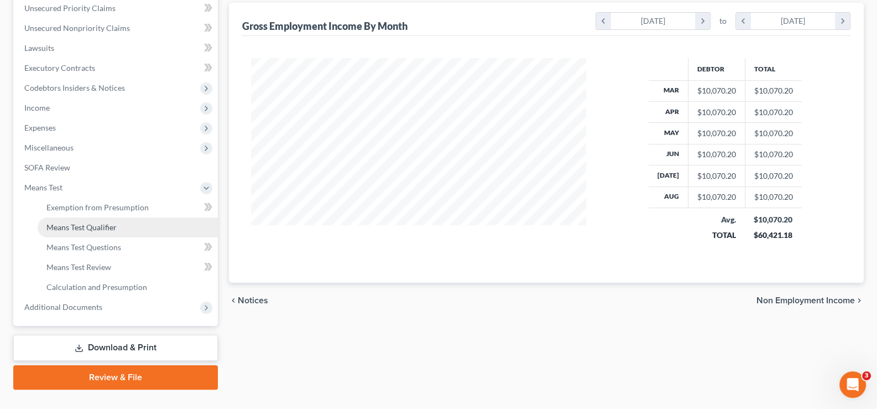
click at [55, 222] on span "Means Test Qualifier" at bounding box center [81, 226] width 70 height 9
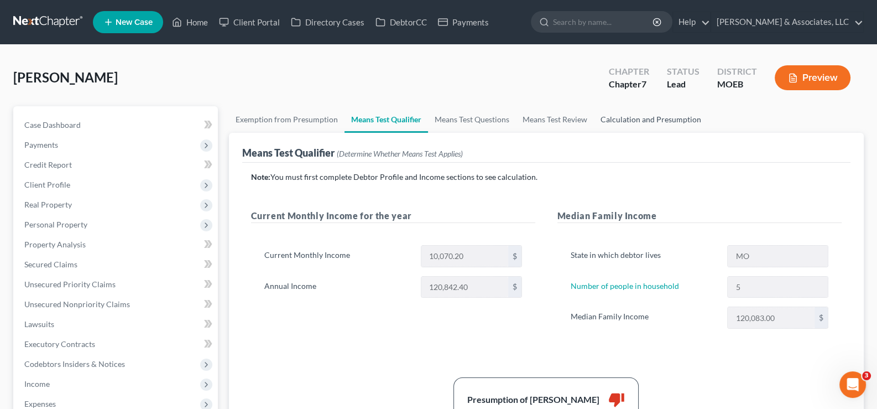
click at [628, 116] on link "Calculation and Presumption" at bounding box center [651, 119] width 114 height 27
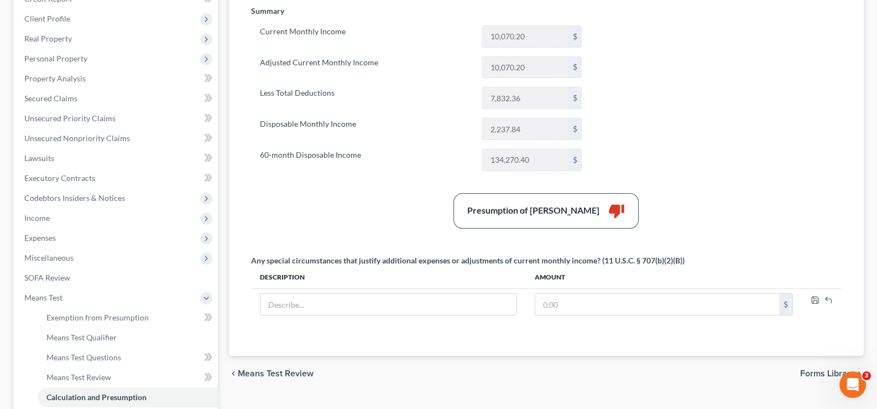
scroll to position [110, 0]
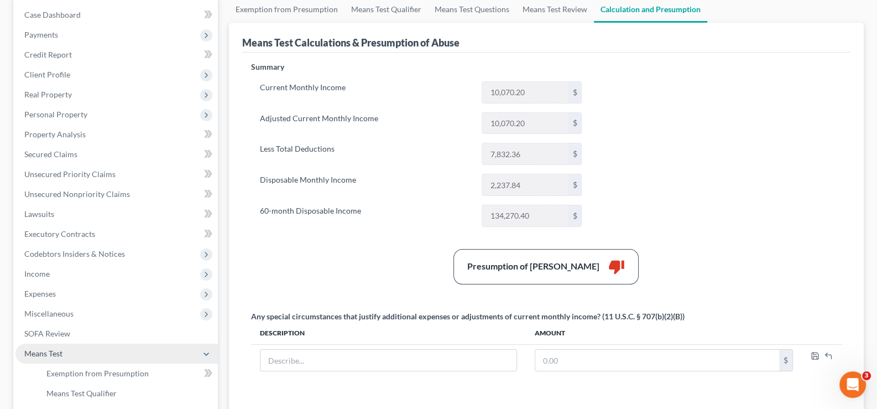
click at [18, 354] on span "Means Test" at bounding box center [116, 353] width 202 height 20
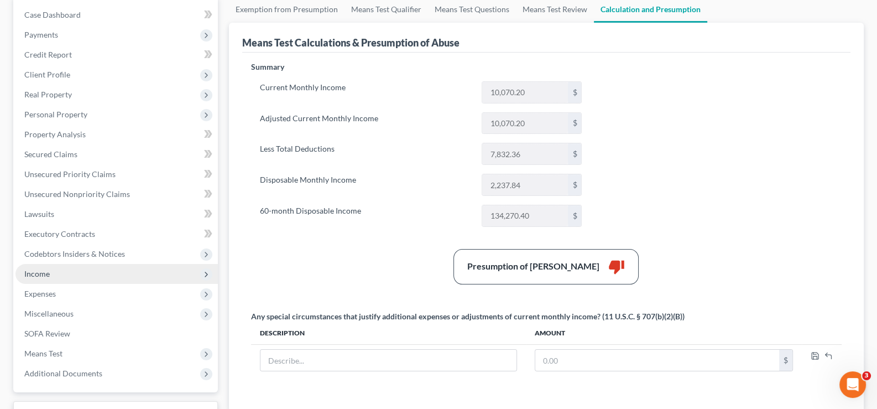
click at [34, 270] on span "Income" at bounding box center [36, 273] width 25 height 9
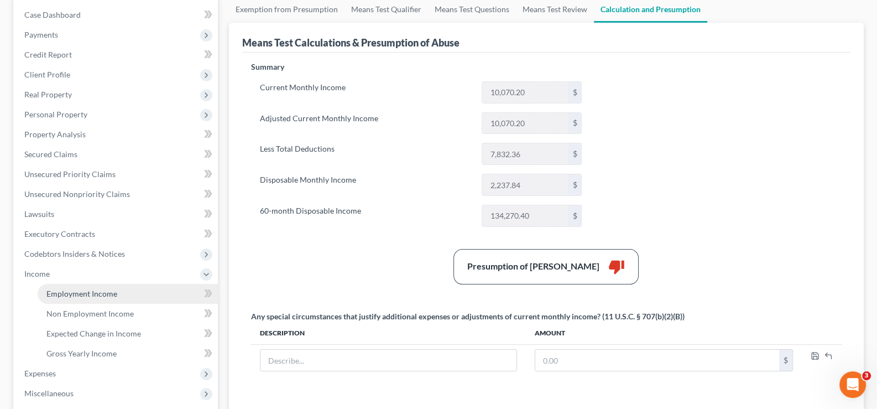
click at [84, 290] on span "Employment Income" at bounding box center [81, 293] width 71 height 9
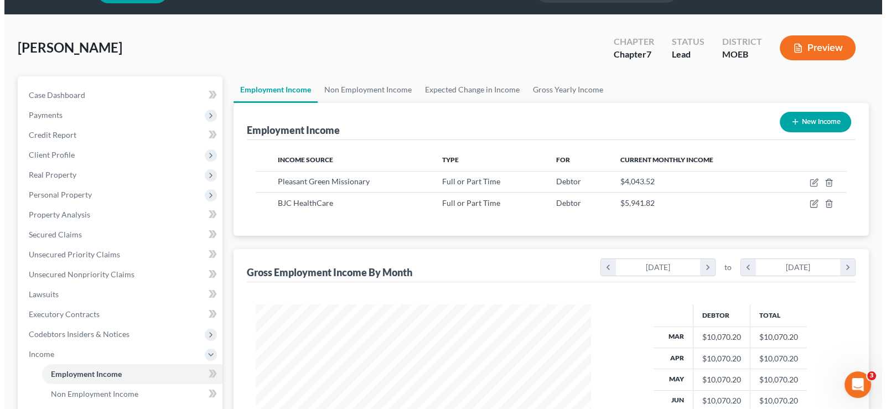
scroll to position [55, 0]
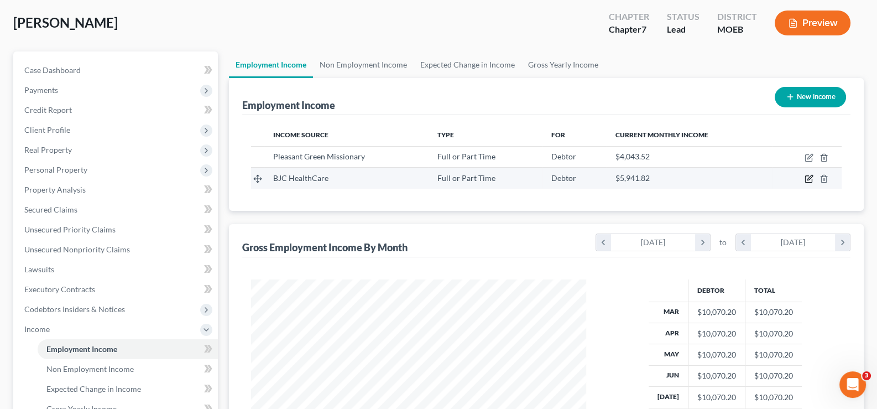
click at [812, 177] on icon "button" at bounding box center [809, 178] width 9 height 9
select select "0"
select select "26"
select select "2"
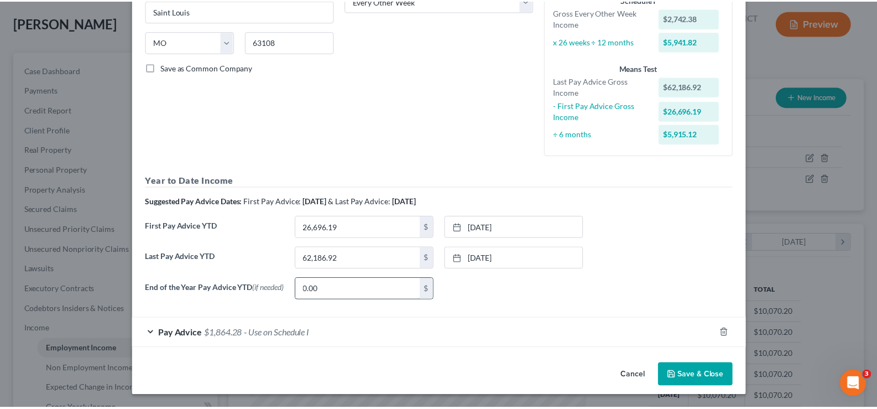
scroll to position [199, 0]
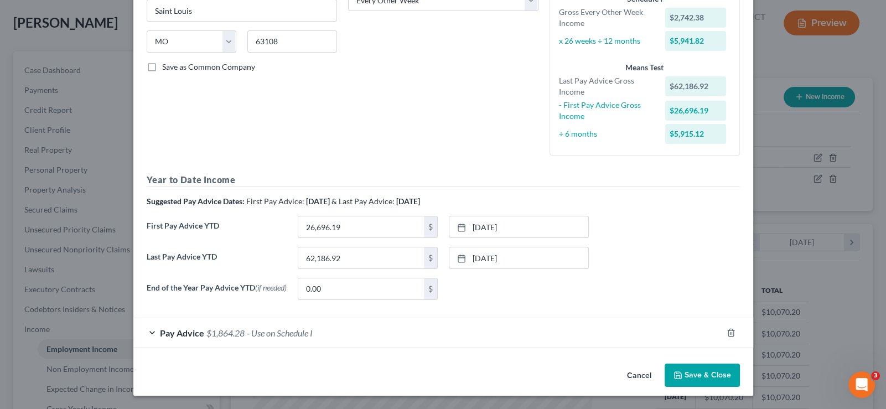
click at [639, 374] on button "Cancel" at bounding box center [639, 375] width 42 height 22
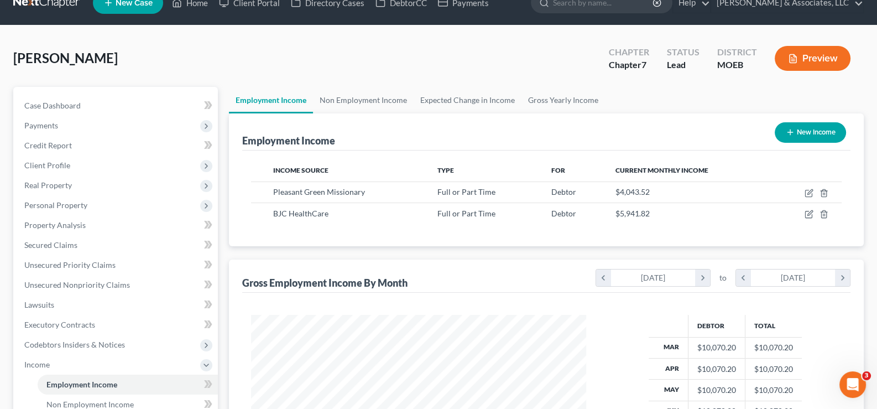
scroll to position [0, 0]
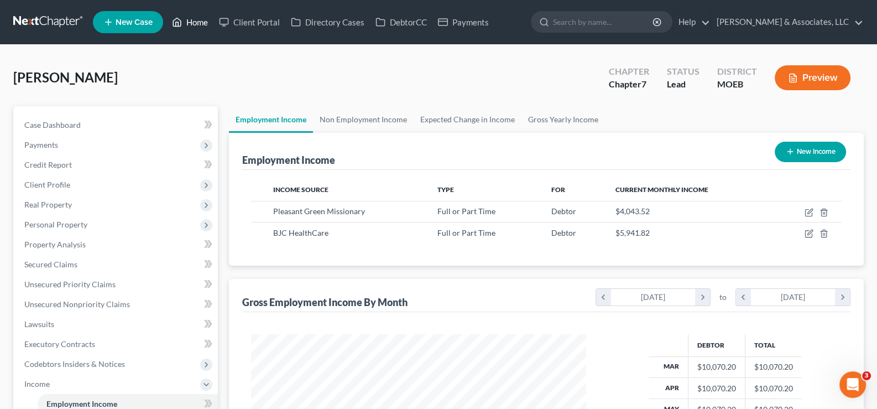
click at [192, 22] on link "Home" at bounding box center [189, 22] width 47 height 20
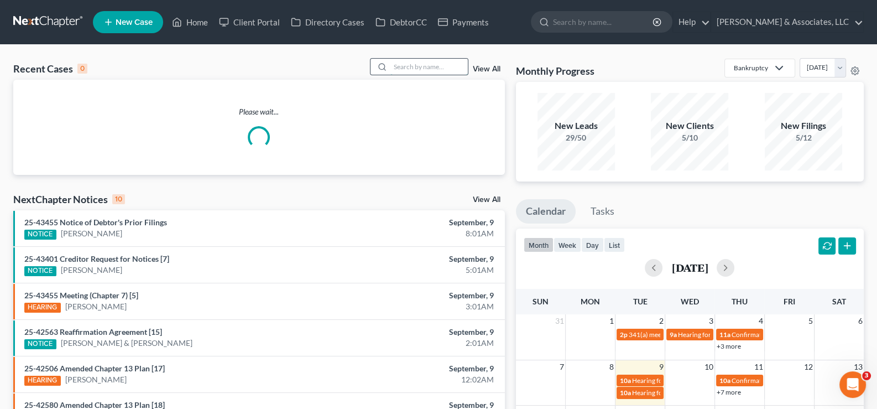
click at [435, 64] on input "search" at bounding box center [428, 67] width 77 height 16
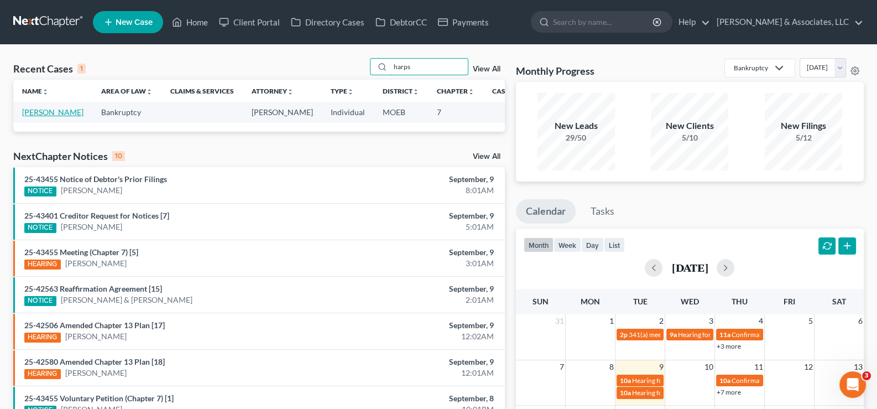
type input "harps"
click at [30, 117] on link "[PERSON_NAME]" at bounding box center [52, 111] width 61 height 9
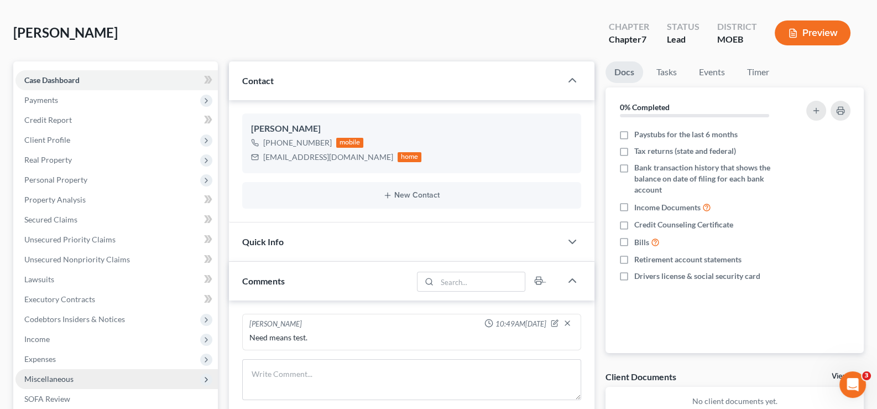
scroll to position [166, 0]
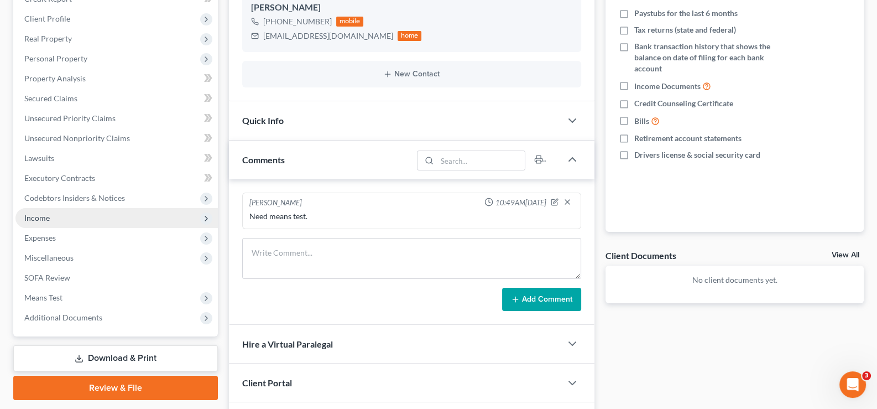
click at [42, 220] on span "Income" at bounding box center [36, 217] width 25 height 9
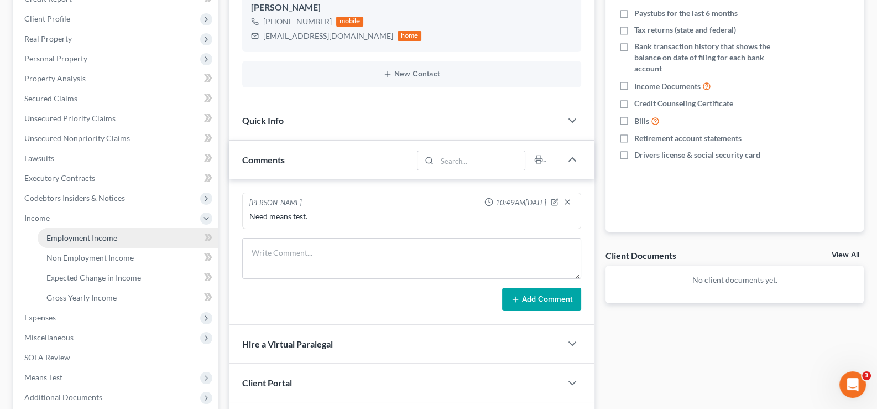
click at [101, 240] on span "Employment Income" at bounding box center [81, 237] width 71 height 9
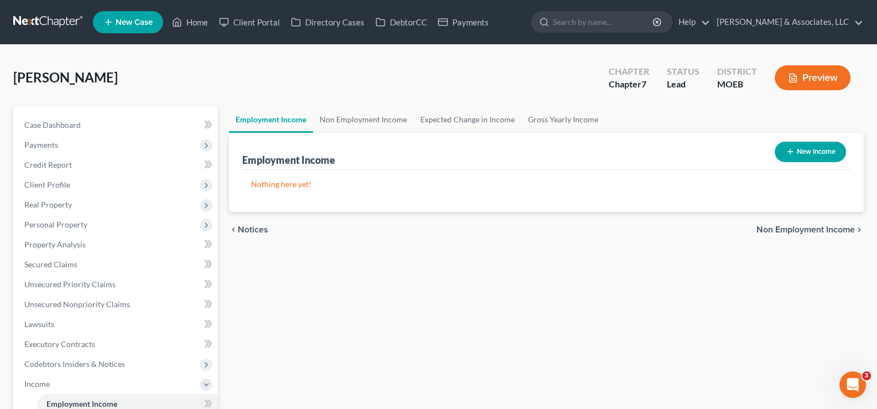
click at [792, 152] on icon "button" at bounding box center [790, 151] width 9 height 9
select select "0"
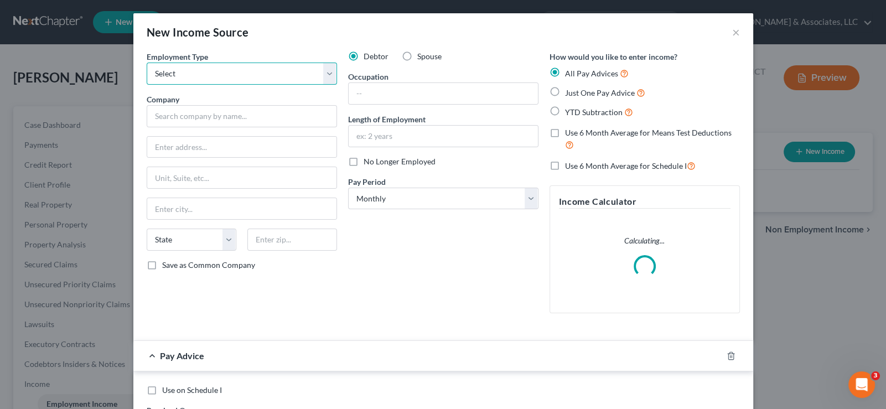
click at [188, 69] on select "Select Full or [DEMOGRAPHIC_DATA] Employment Self Employment" at bounding box center [242, 74] width 190 height 22
select select "0"
click at [147, 63] on select "Select Full or [DEMOGRAPHIC_DATA] Employment Self Employment" at bounding box center [242, 74] width 190 height 22
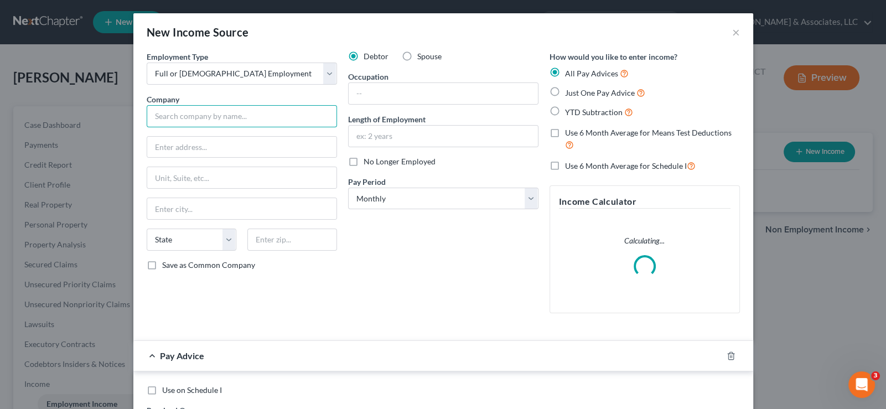
click at [187, 117] on input "text" at bounding box center [242, 116] width 190 height 22
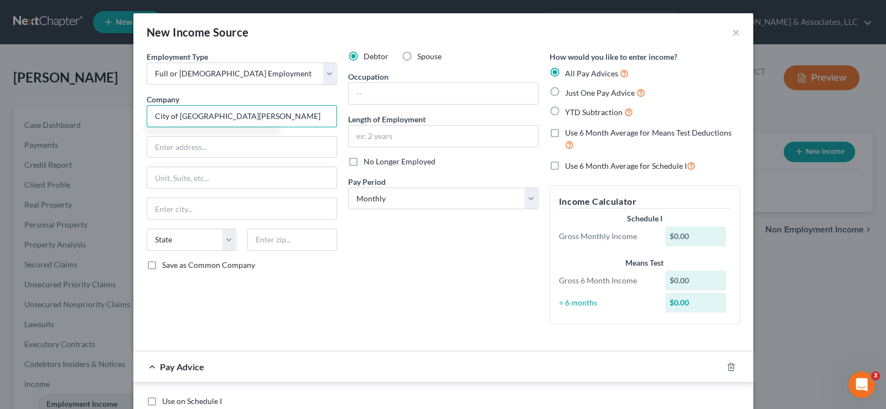
type input "City of [GEOGRAPHIC_DATA][PERSON_NAME]"
click at [253, 143] on input "text" at bounding box center [241, 147] width 189 height 21
paste input "[STREET_ADDRESS]"
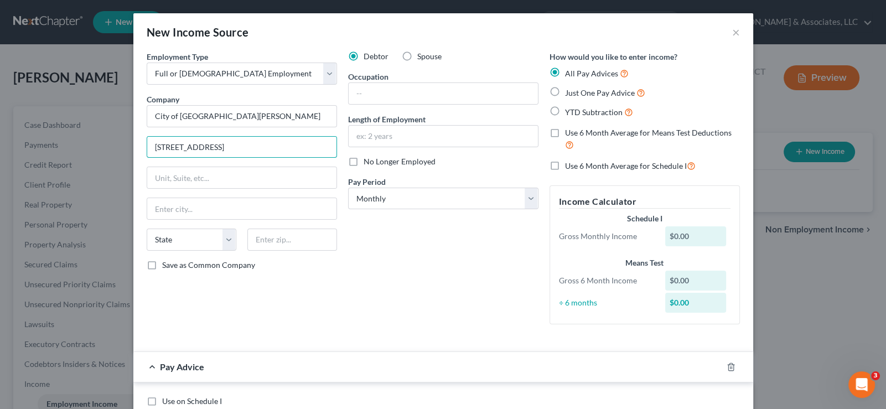
type input "[STREET_ADDRESS]"
click at [258, 180] on input "text" at bounding box center [241, 177] width 189 height 21
paste input "ROOM 212"
click at [196, 183] on input "ROOM 212" at bounding box center [241, 177] width 189 height 21
type input "ROOM 212"
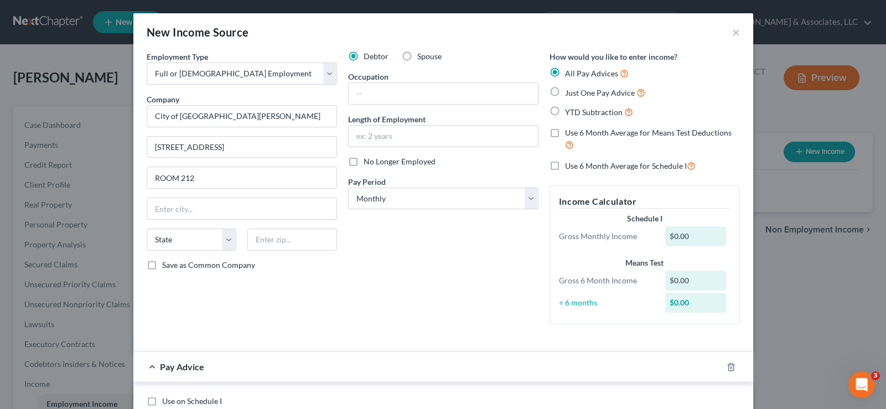
click at [373, 238] on div "Debtor Spouse Occupation Length of Employment No Longer Employed Pay Period * S…" at bounding box center [442, 192] width 201 height 282
click at [282, 233] on input "text" at bounding box center [292, 239] width 90 height 22
paste input "63103"
type input "63103"
type input "Saint Louis"
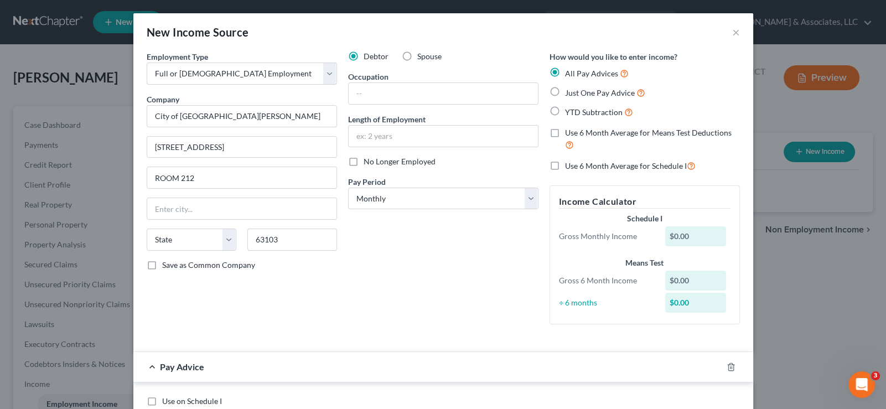
select select "26"
click at [317, 289] on div "Employment Type * Select Full or [DEMOGRAPHIC_DATA] Employment Self Employment …" at bounding box center [241, 192] width 201 height 282
click at [367, 199] on select "Select Monthly Twice Monthly Every Other Week Weekly" at bounding box center [443, 199] width 190 height 22
select select "2"
click at [348, 188] on select "Select Monthly Twice Monthly Every Other Week Weekly" at bounding box center [443, 199] width 190 height 22
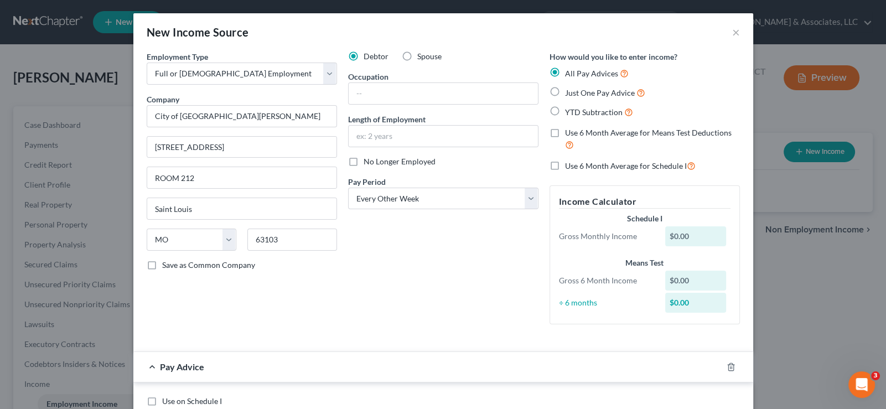
click at [565, 110] on label "YTD Subtraction" at bounding box center [599, 112] width 68 height 13
click at [569, 110] on input "YTD Subtraction" at bounding box center [572, 109] width 7 height 7
radio input "true"
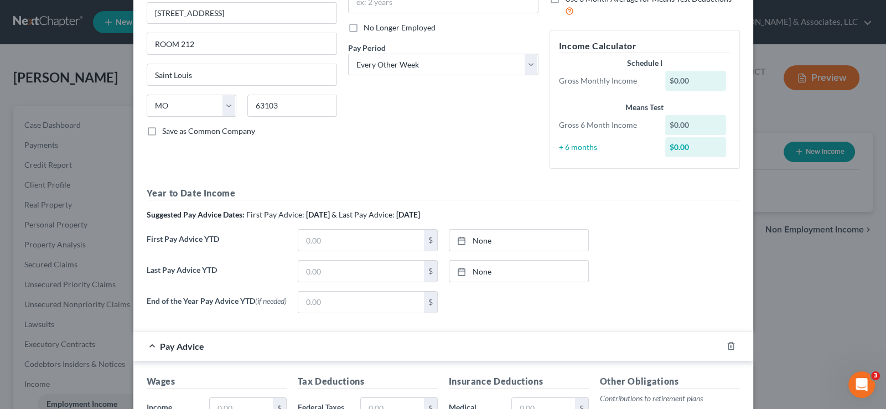
scroll to position [166, 0]
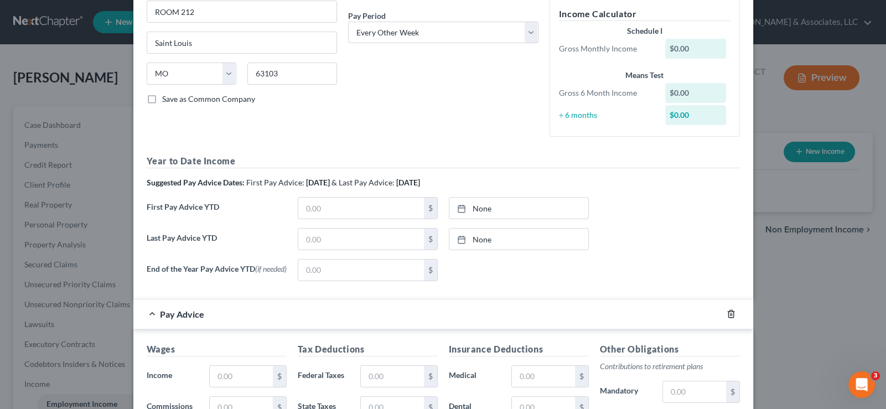
click at [726, 312] on icon "button" at bounding box center [730, 313] width 9 height 9
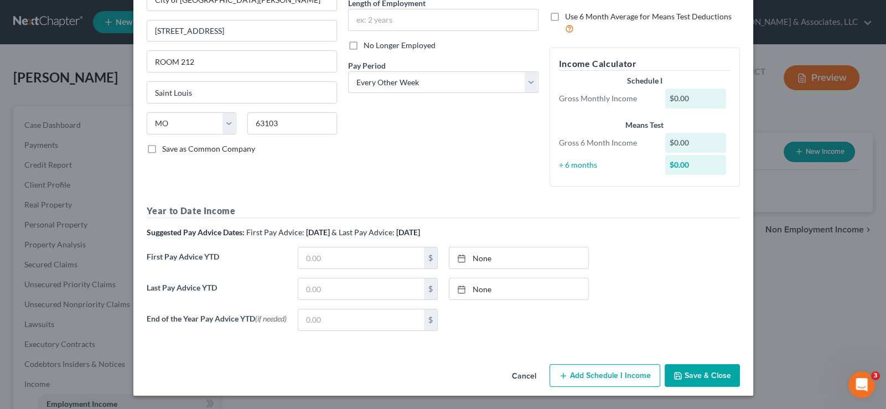
scroll to position [117, 0]
click at [347, 260] on input "text" at bounding box center [361, 257] width 126 height 21
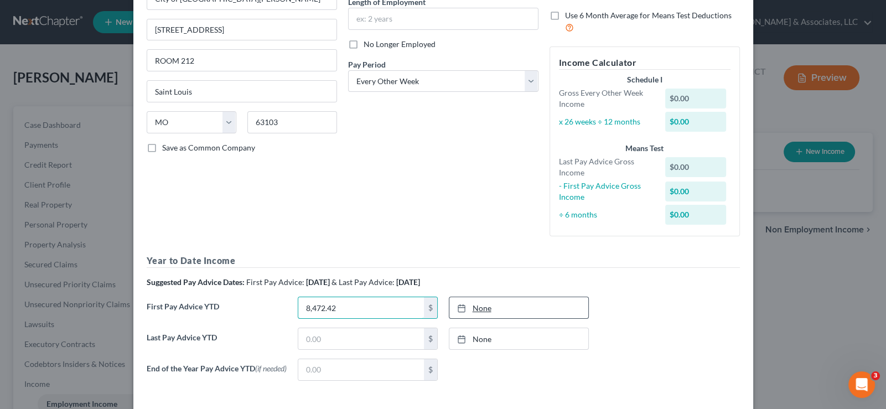
type input "8,472.42"
type input "[DATE]"
click at [458, 307] on line at bounding box center [461, 307] width 7 height 0
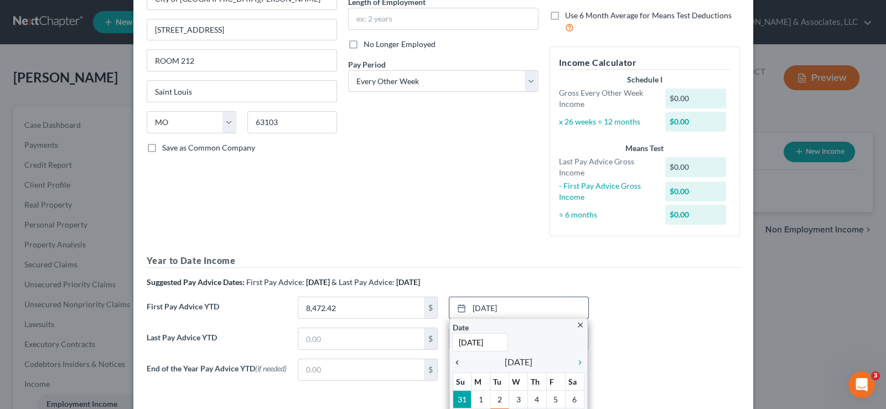
click at [452, 362] on icon "chevron_left" at bounding box center [459, 362] width 14 height 9
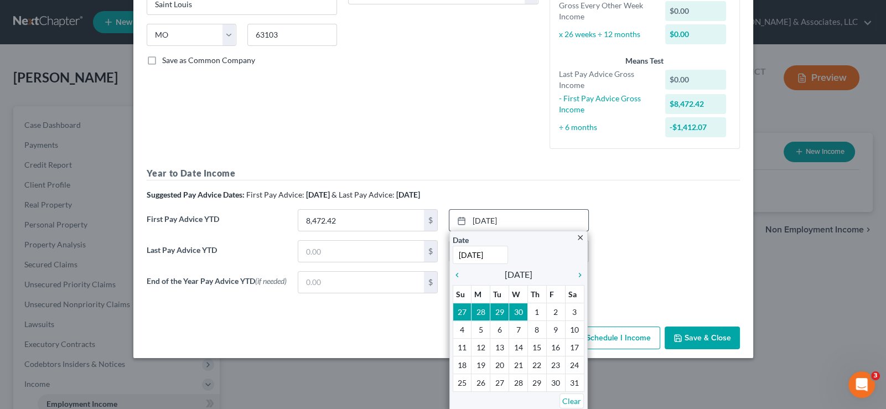
scroll to position [205, 0]
click at [455, 275] on icon "chevron_left" at bounding box center [459, 274] width 14 height 9
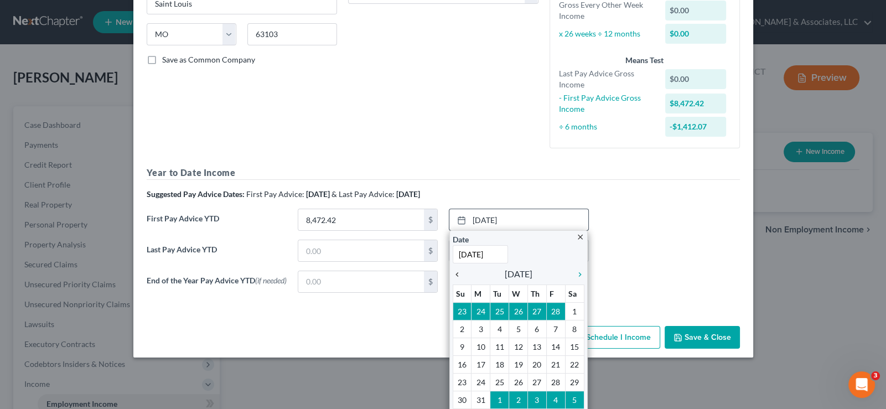
click at [455, 275] on icon "chevron_left" at bounding box center [459, 274] width 14 height 9
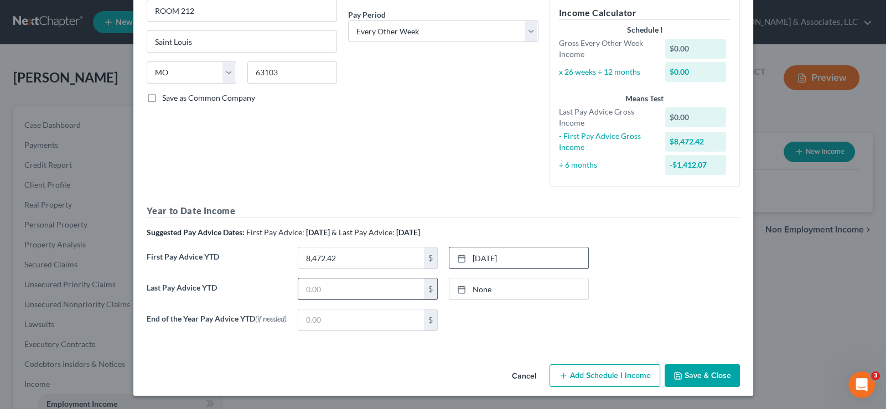
click at [337, 289] on input "text" at bounding box center [361, 288] width 126 height 21
type input "31,329.42"
click at [459, 286] on icon at bounding box center [461, 289] width 9 height 9
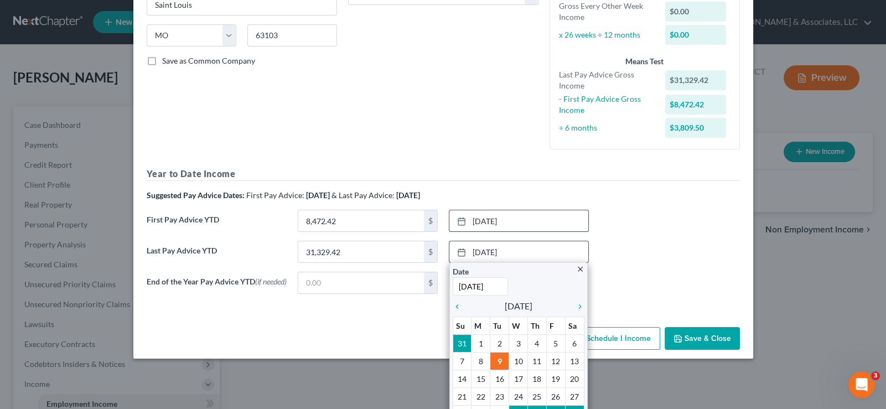
scroll to position [223, 0]
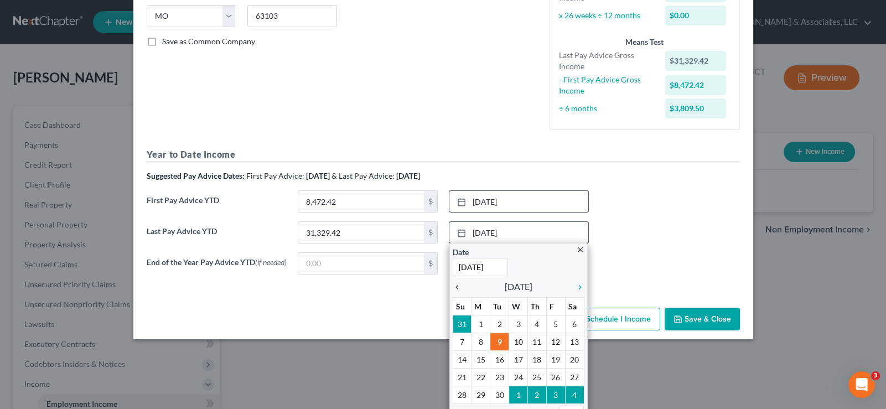
click at [452, 285] on icon "chevron_left" at bounding box center [459, 287] width 14 height 9
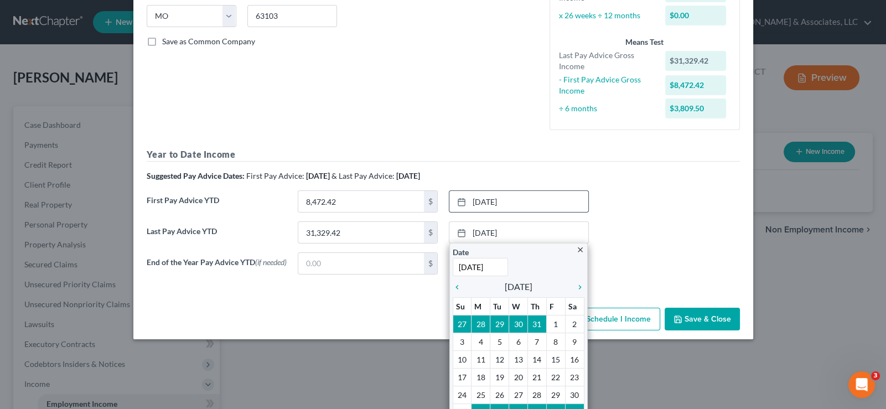
scroll to position [169, 0]
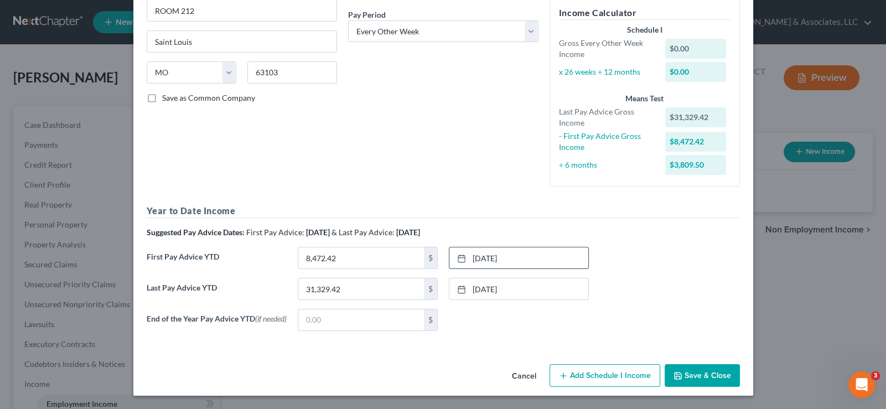
click at [696, 372] on button "Save & Close" at bounding box center [701, 375] width 75 height 23
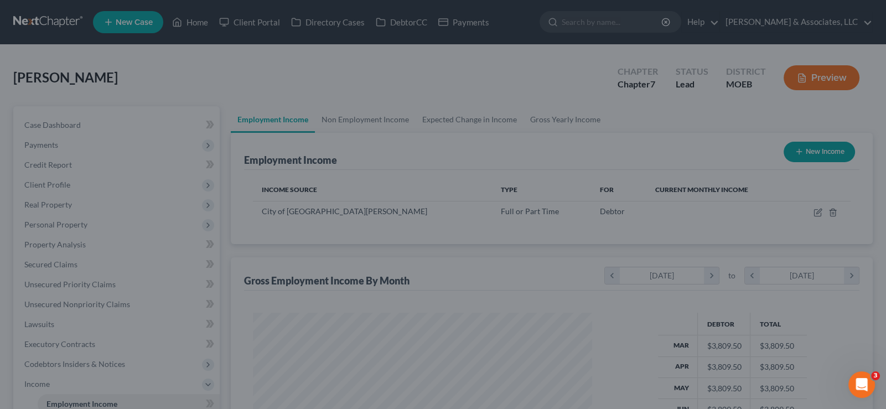
scroll to position [197, 357]
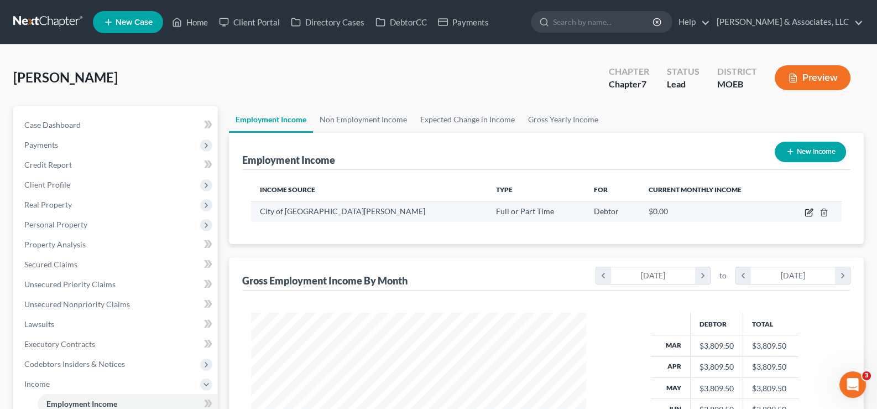
click at [811, 212] on icon "button" at bounding box center [809, 212] width 9 height 9
select select "0"
select select "26"
select select "2"
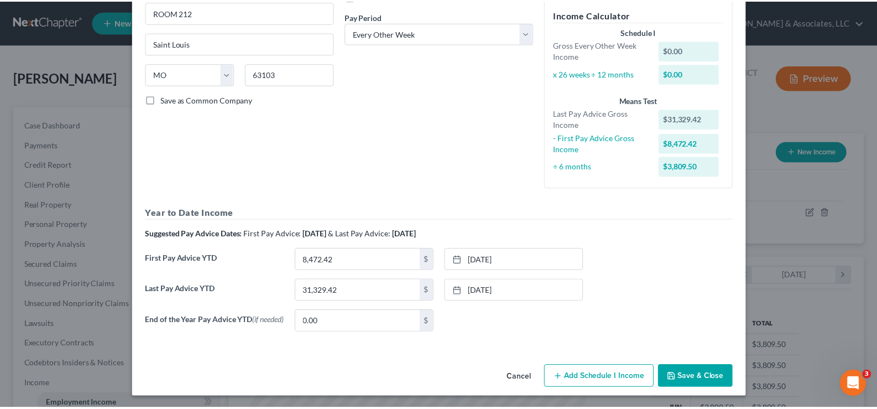
scroll to position [169, 0]
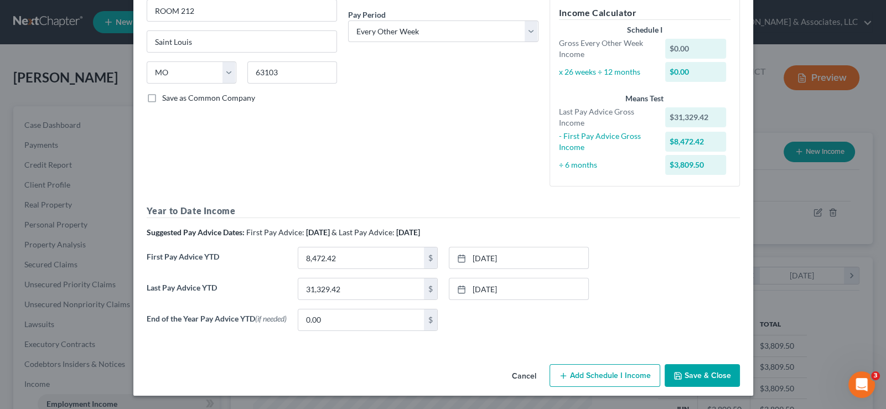
click at [517, 377] on button "Cancel" at bounding box center [524, 376] width 42 height 22
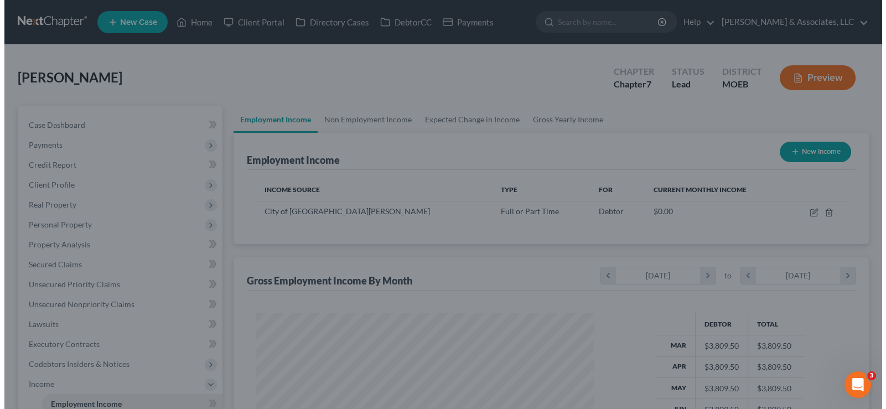
scroll to position [552903, 552742]
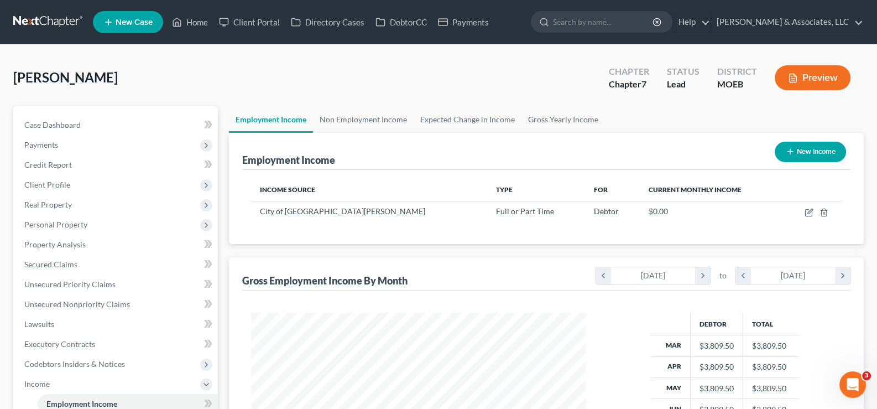
click at [813, 149] on button "New Income" at bounding box center [810, 152] width 71 height 20
select select "0"
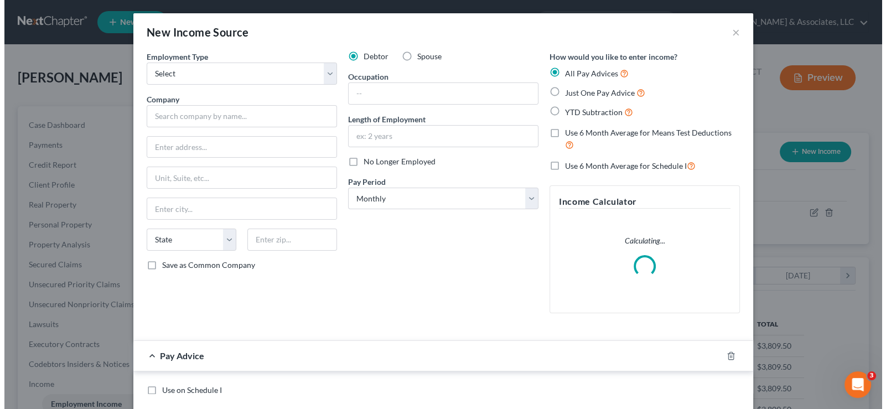
scroll to position [197, 361]
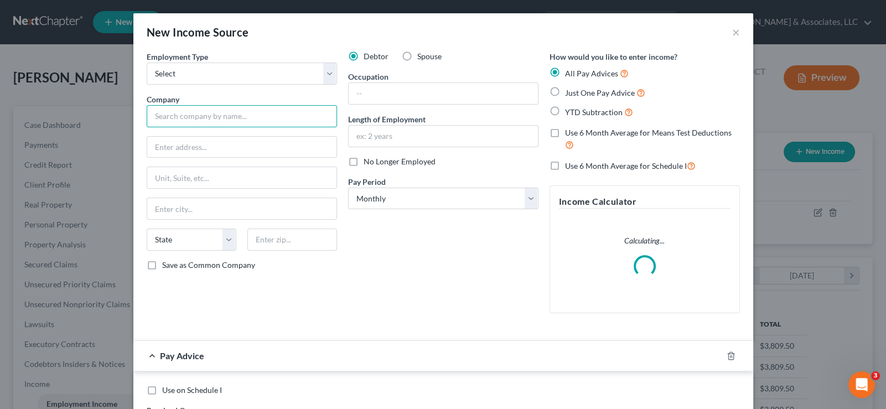
click at [208, 123] on input "text" at bounding box center [242, 116] width 190 height 22
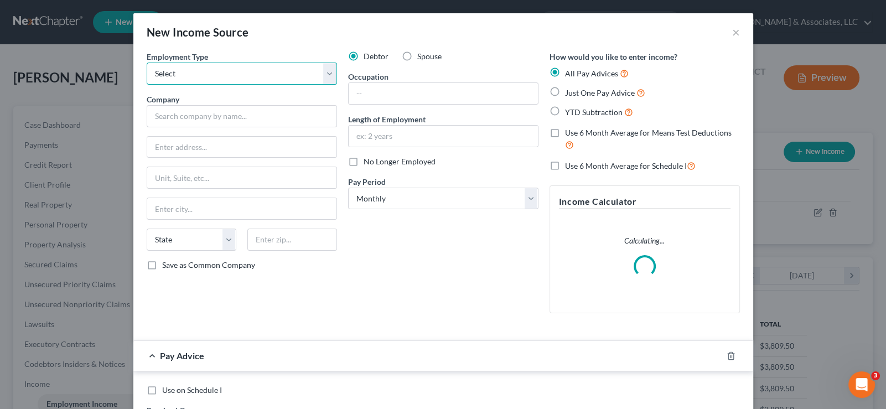
click at [218, 79] on select "Select Full or [DEMOGRAPHIC_DATA] Employment Self Employment" at bounding box center [242, 74] width 190 height 22
select select "0"
click at [147, 63] on select "Select Full or [DEMOGRAPHIC_DATA] Employment Self Employment" at bounding box center [242, 74] width 190 height 22
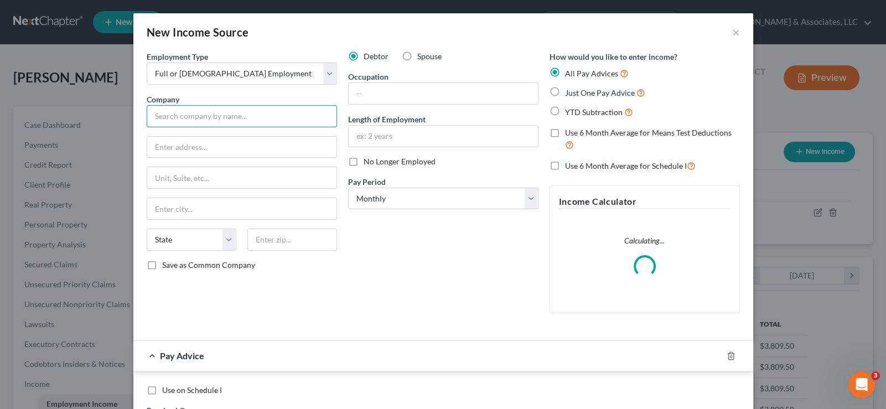
drag, startPoint x: 212, startPoint y: 121, endPoint x: 253, endPoint y: 126, distance: 41.7
click at [212, 121] on input "text" at bounding box center [242, 116] width 190 height 22
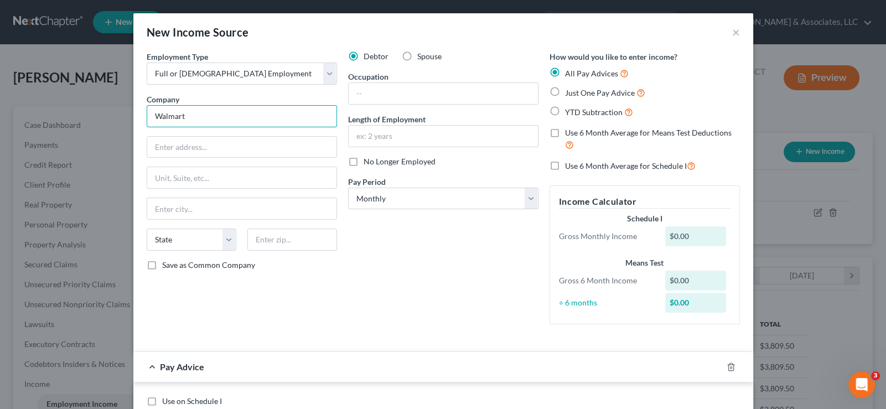
click at [164, 116] on input "Walmart" at bounding box center [242, 116] width 190 height 22
drag, startPoint x: 184, startPoint y: 155, endPoint x: 178, endPoint y: 148, distance: 9.8
click at [184, 155] on input "text" at bounding box center [241, 147] width 189 height 21
click at [202, 119] on input "Wal Mart" at bounding box center [242, 116] width 190 height 22
type input "Wal Mart Associates, Inc"
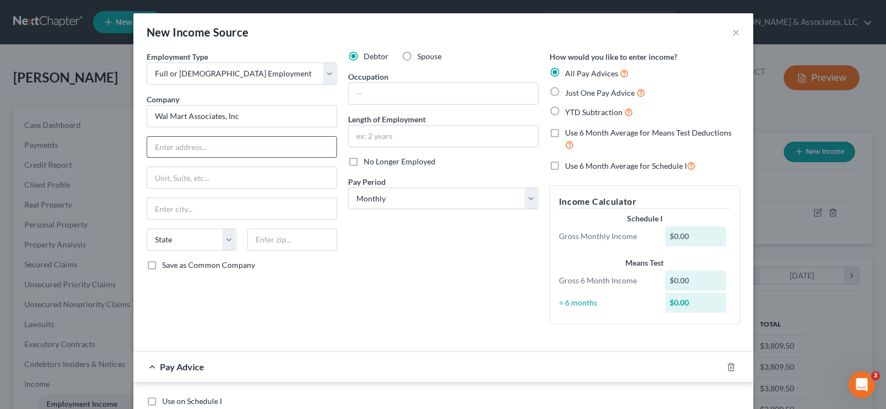
click at [279, 148] on input "text" at bounding box center [241, 147] width 189 height 21
click at [154, 148] on input "72 S.W." at bounding box center [241, 147] width 189 height 21
click at [216, 148] on input "702 S.W." at bounding box center [241, 147] width 189 height 21
type input "702 S.W. 8th St"
click at [296, 238] on input "text" at bounding box center [292, 239] width 90 height 22
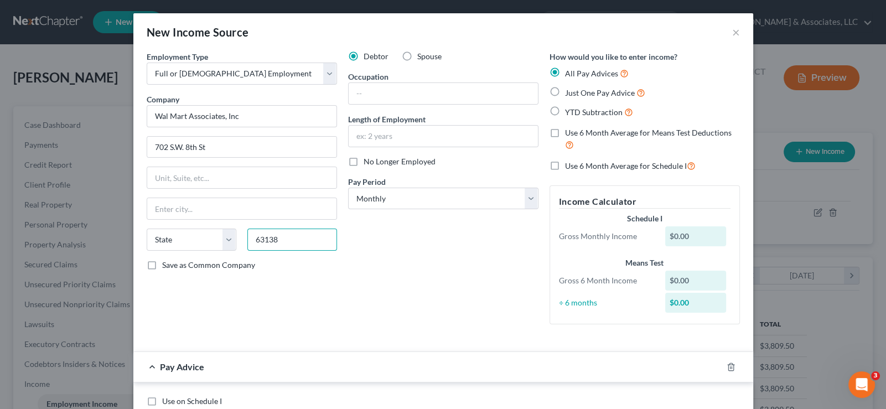
type input "63138"
type input "Saint Louis"
select select "26"
click at [357, 290] on div "Debtor Spouse Occupation Length of Employment No Longer Employed Pay Period * S…" at bounding box center [442, 192] width 201 height 282
click at [413, 200] on select "Select Monthly Twice Monthly Every Other Week Weekly" at bounding box center [443, 199] width 190 height 22
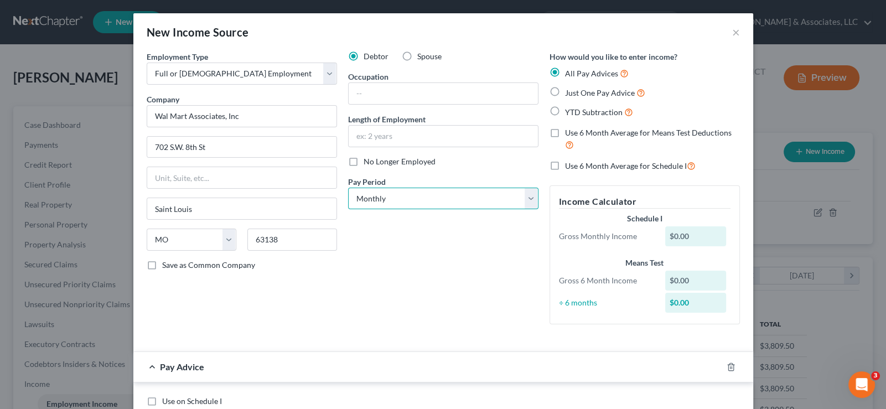
select select "2"
click at [348, 188] on select "Select Monthly Twice Monthly Every Other Week Weekly" at bounding box center [443, 199] width 190 height 22
click at [565, 110] on label "YTD Subtraction" at bounding box center [599, 112] width 68 height 13
click at [569, 110] on input "YTD Subtraction" at bounding box center [572, 109] width 7 height 7
radio input "true"
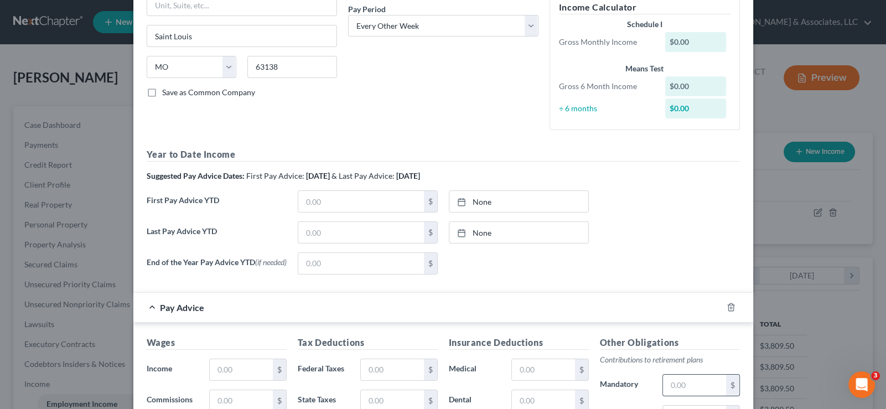
scroll to position [221, 0]
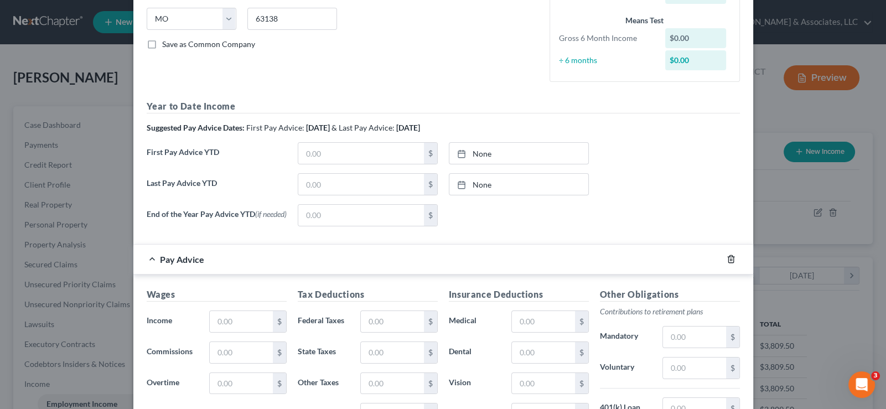
click at [726, 260] on icon "button" at bounding box center [730, 258] width 9 height 9
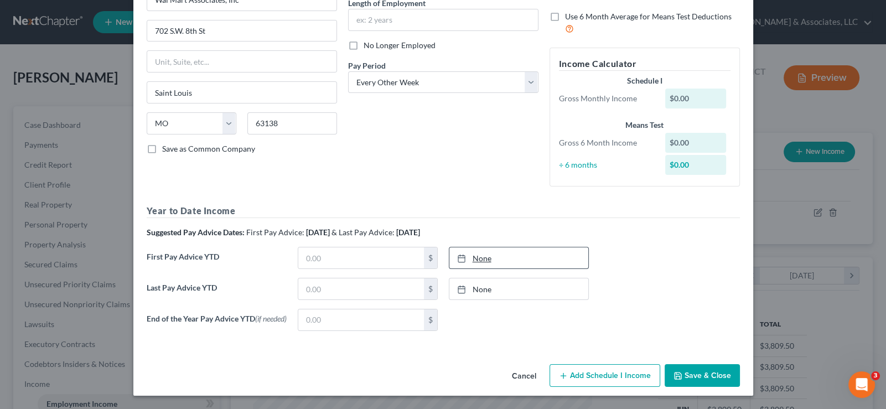
scroll to position [117, 0]
click at [323, 257] on input "text" at bounding box center [361, 257] width 126 height 21
click at [309, 284] on input "text" at bounding box center [361, 288] width 126 height 21
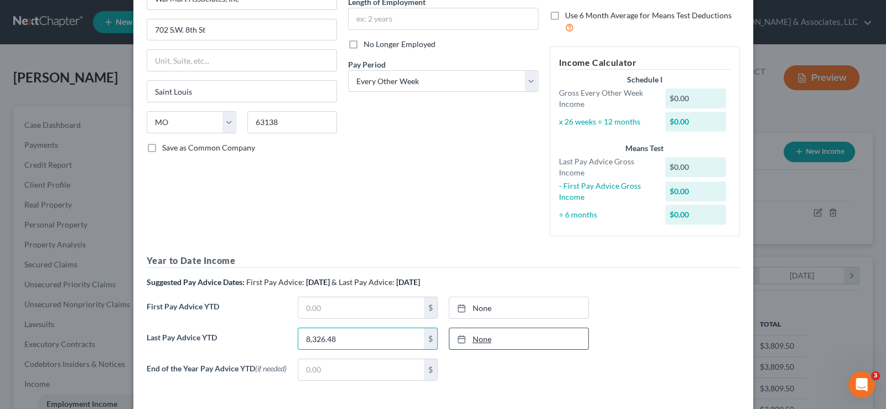
type input "8,326.48"
type input "[DATE]"
click at [457, 337] on icon at bounding box center [461, 339] width 9 height 9
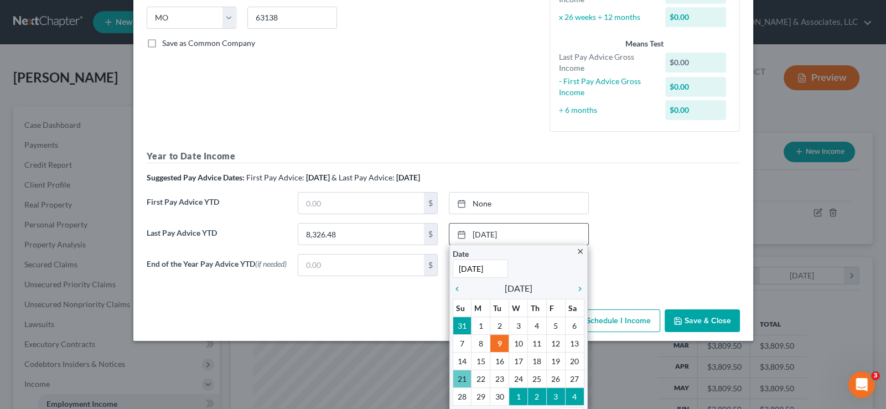
scroll to position [228, 0]
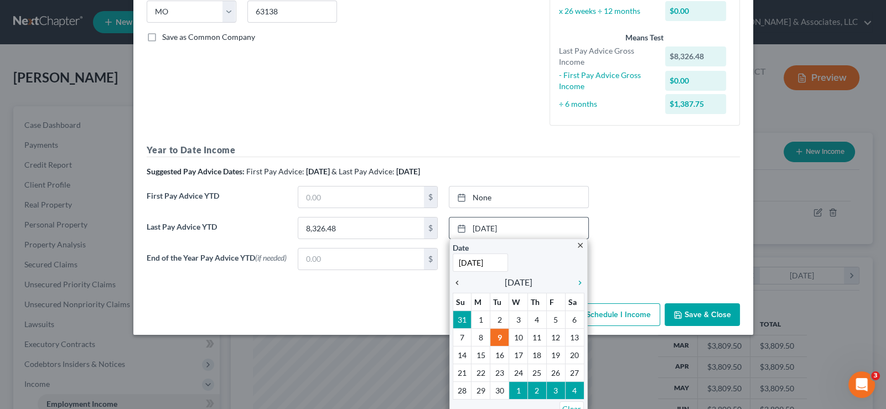
click at [454, 278] on icon "chevron_left" at bounding box center [459, 282] width 14 height 9
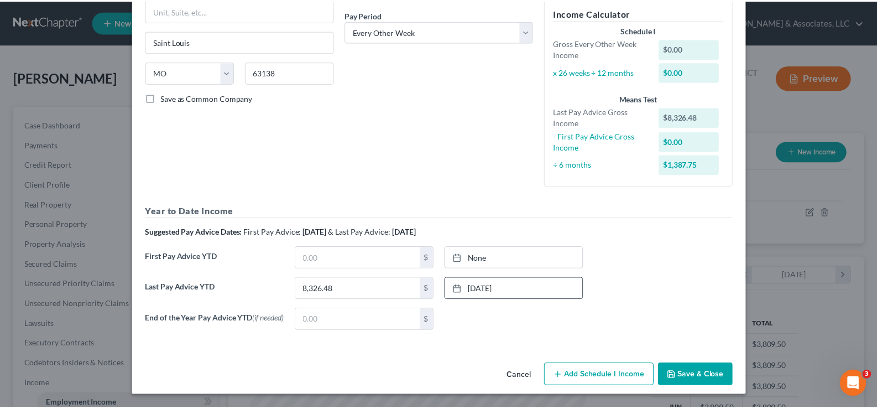
scroll to position [169, 0]
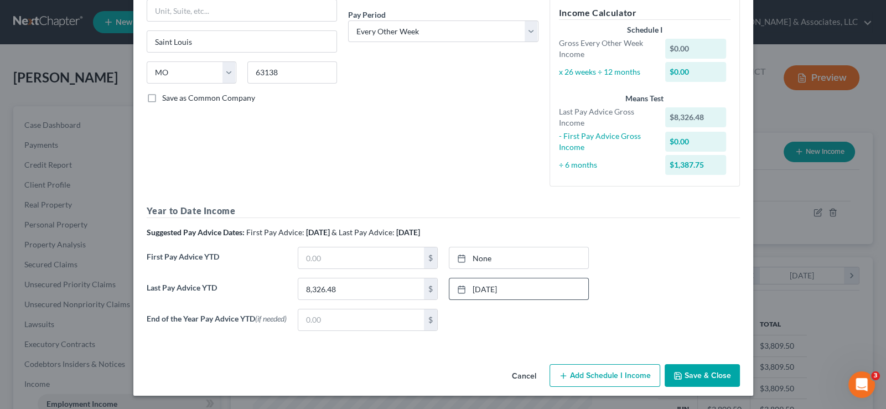
click at [684, 372] on button "Save & Close" at bounding box center [701, 375] width 75 height 23
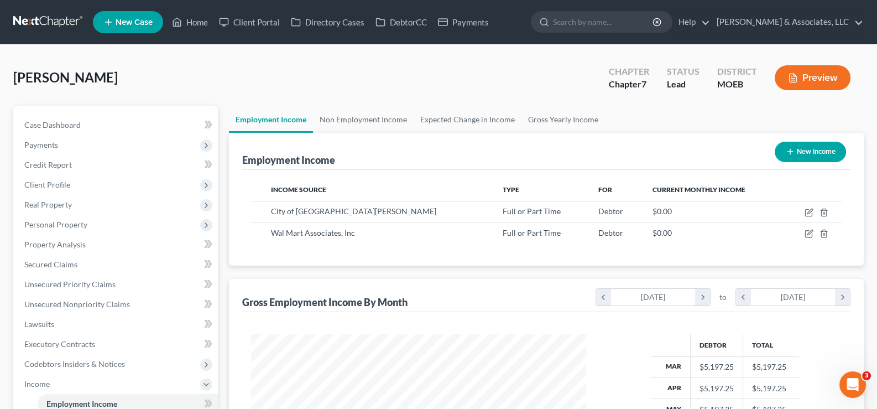
scroll to position [552903, 552742]
click at [65, 182] on span "Client Profile" at bounding box center [47, 184] width 46 height 9
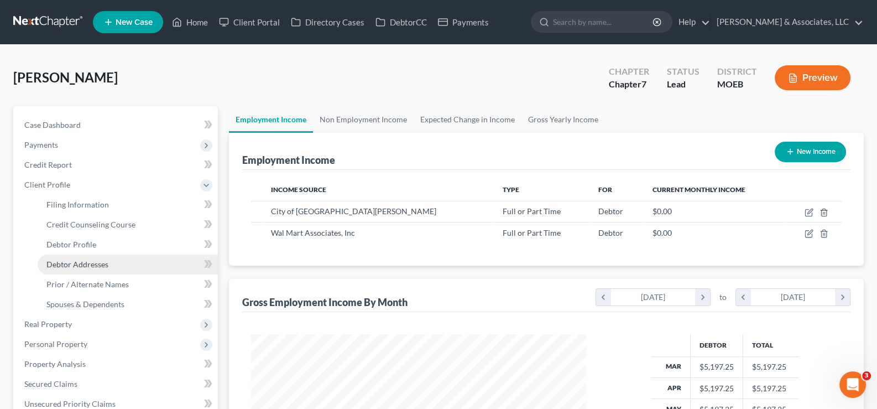
click at [72, 261] on span "Debtor Addresses" at bounding box center [77, 263] width 62 height 9
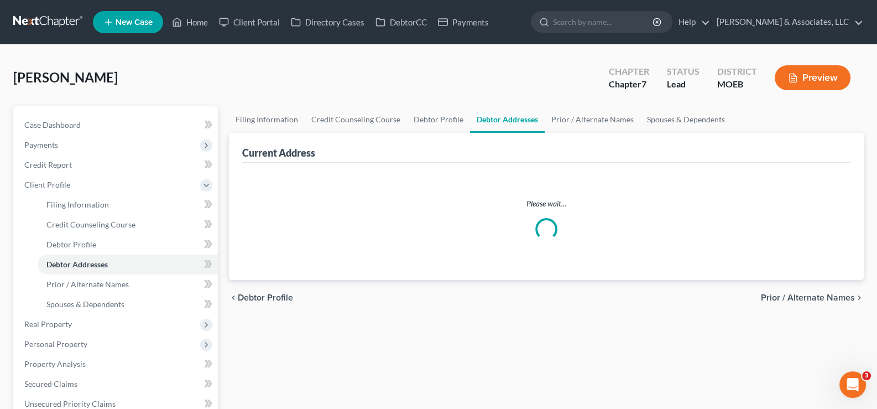
select select "0"
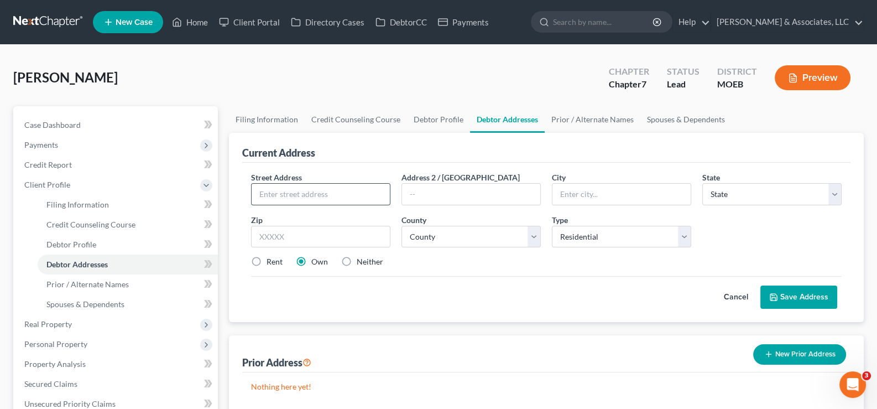
drag, startPoint x: 305, startPoint y: 199, endPoint x: 311, endPoint y: 192, distance: 9.4
click at [311, 194] on input "text" at bounding box center [321, 194] width 138 height 21
paste input "1670 [GEOGRAPHIC_DATA]"
type input "1670 [GEOGRAPHIC_DATA]"
click at [346, 237] on input "text" at bounding box center [320, 237] width 139 height 22
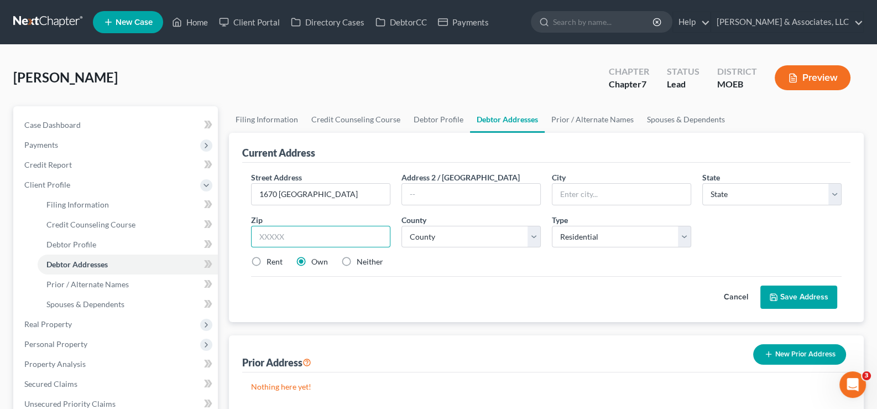
paste input "63138"
type input "63138"
type input "Saint Louis"
select select "26"
click at [328, 305] on div "Cancel Save Address" at bounding box center [546, 292] width 591 height 33
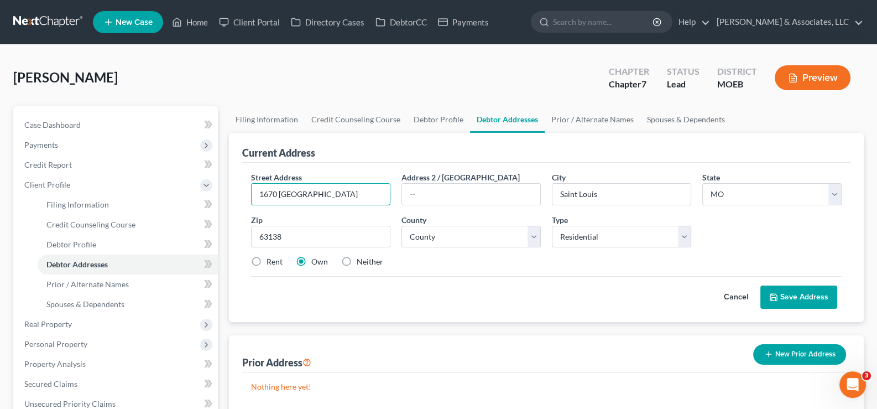
drag, startPoint x: 352, startPoint y: 192, endPoint x: 245, endPoint y: 198, distance: 107.5
click at [246, 198] on div "Street Address * [STREET_ADDRESS]" at bounding box center [321, 188] width 150 height 34
click at [431, 239] on select "County [GEOGRAPHIC_DATA] [GEOGRAPHIC_DATA] [GEOGRAPHIC_DATA] [GEOGRAPHIC_DATA] …" at bounding box center [471, 237] width 139 height 22
select select "100"
click at [402, 226] on select "County [GEOGRAPHIC_DATA] [GEOGRAPHIC_DATA] [GEOGRAPHIC_DATA] [GEOGRAPHIC_DATA] …" at bounding box center [471, 237] width 139 height 22
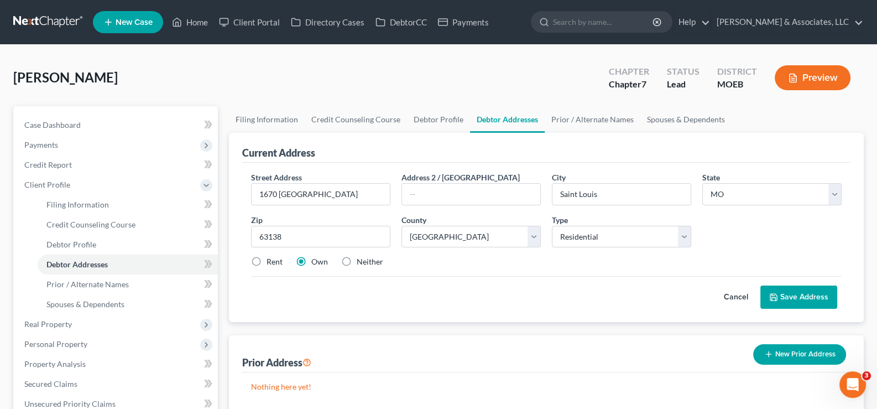
click at [785, 293] on button "Save Address" at bounding box center [799, 296] width 77 height 23
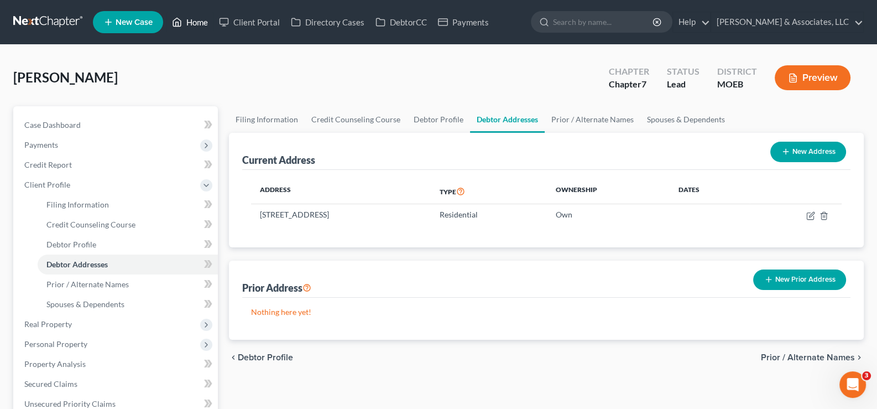
click at [186, 20] on link "Home" at bounding box center [189, 22] width 47 height 20
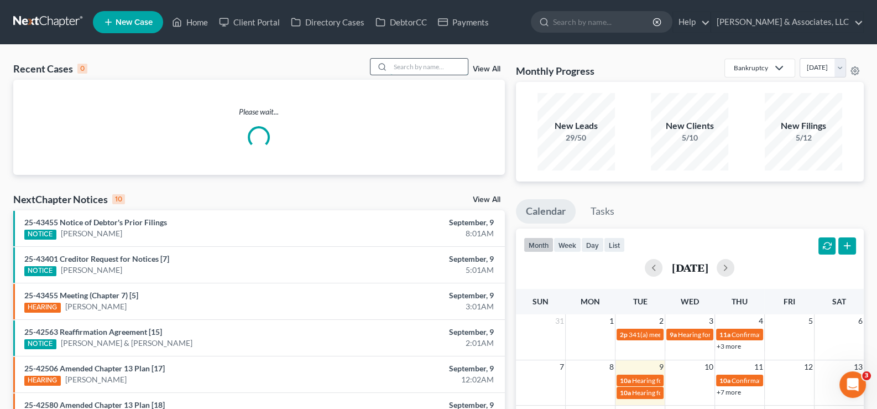
click at [420, 69] on input "search" at bounding box center [428, 67] width 77 height 16
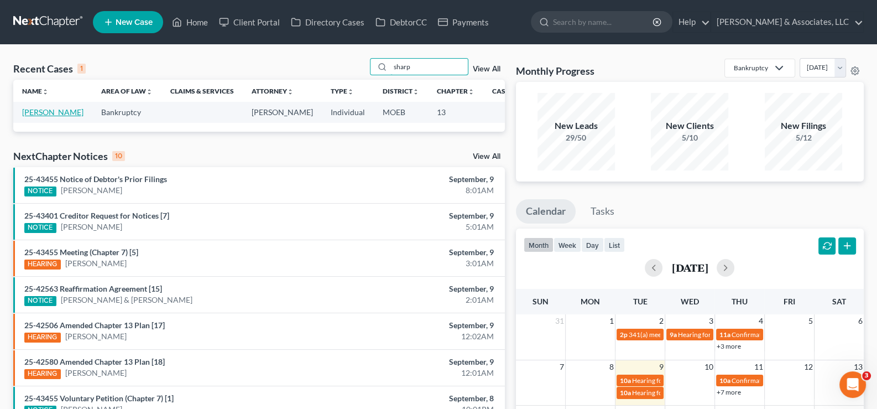
type input "sharp"
click at [37, 117] on link "[PERSON_NAME]" at bounding box center [52, 111] width 61 height 9
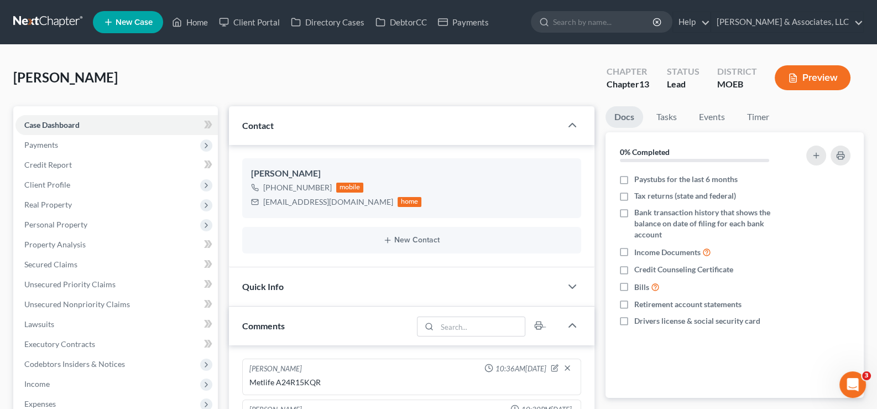
scroll to position [9, 0]
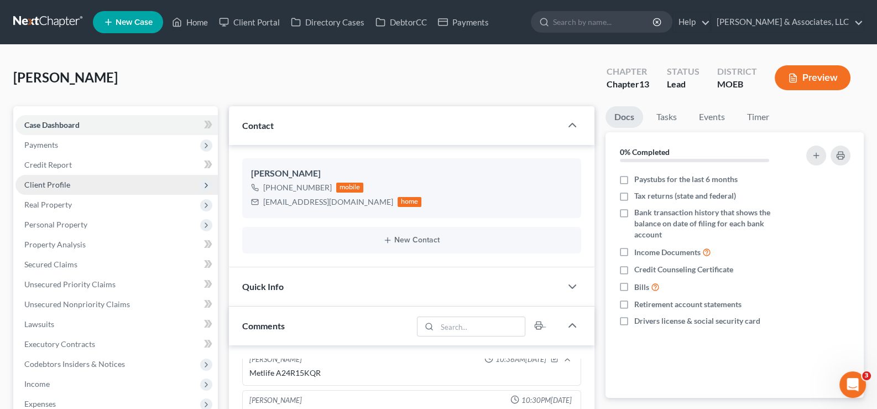
drag, startPoint x: 45, startPoint y: 185, endPoint x: 67, endPoint y: 185, distance: 22.1
click at [45, 185] on span "Client Profile" at bounding box center [47, 184] width 46 height 9
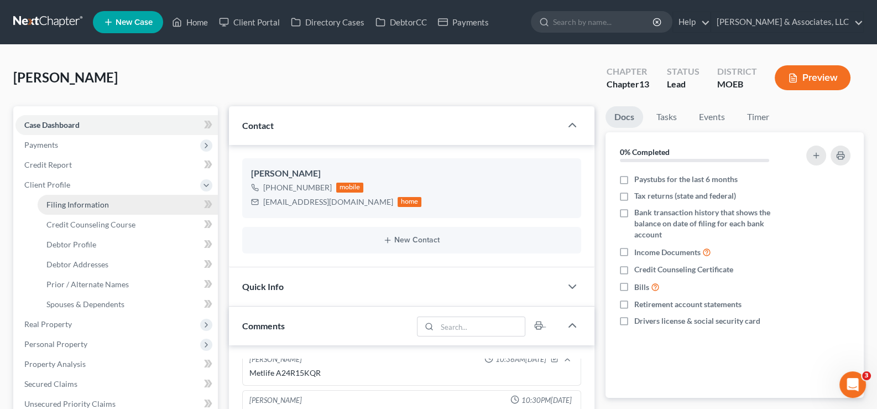
click at [79, 200] on span "Filing Information" at bounding box center [77, 204] width 63 height 9
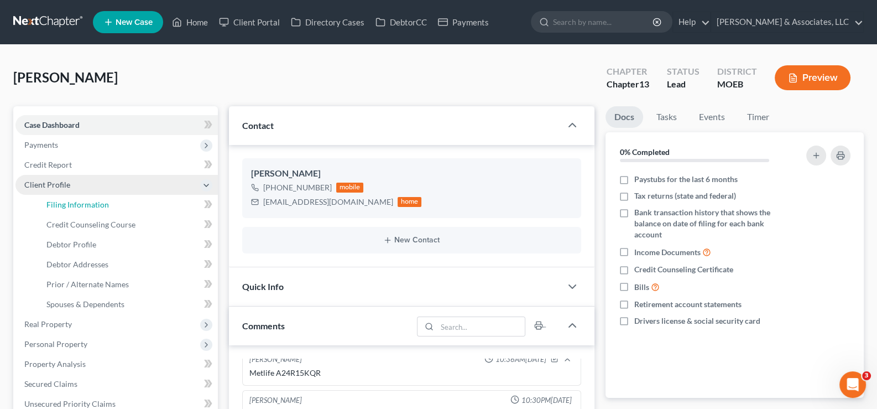
select select "1"
select select "0"
select select "3"
select select "45"
select select "0"
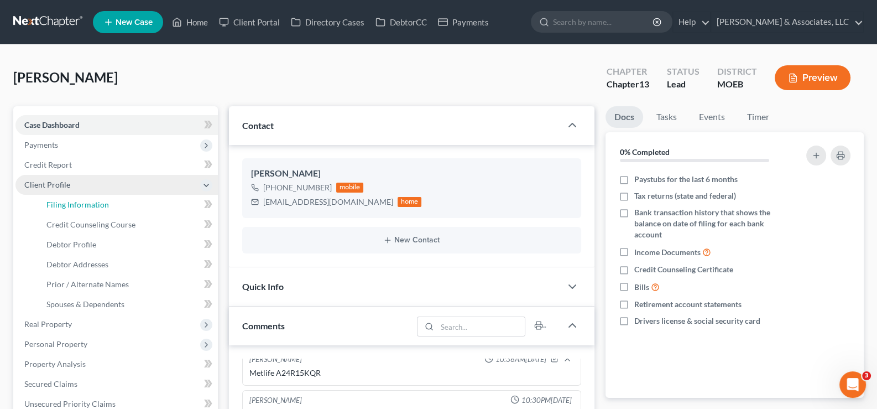
select select "26"
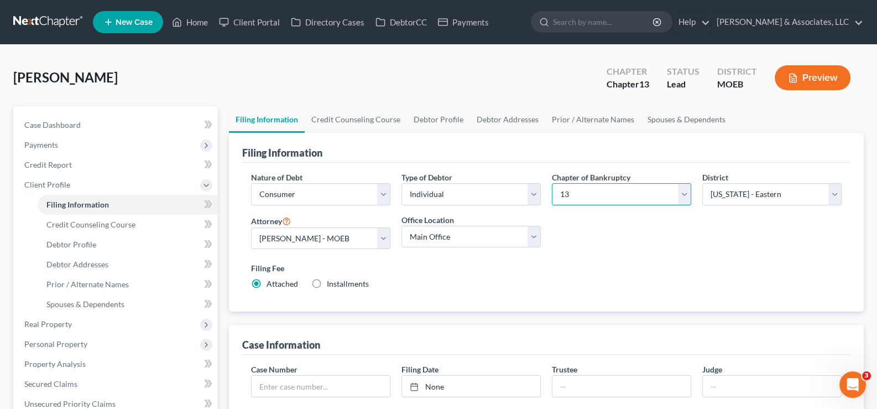
click at [596, 190] on select "Select 7 11 12 13" at bounding box center [621, 194] width 139 height 22
select select "0"
click at [552, 183] on select "Select 7 11 12 13" at bounding box center [621, 194] width 139 height 22
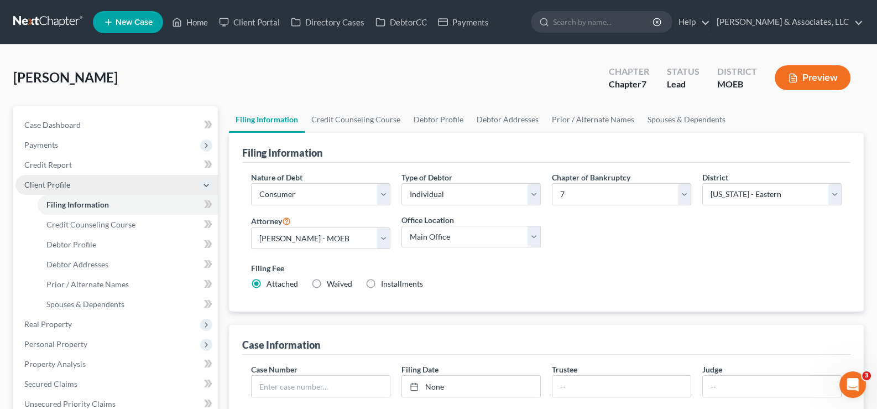
click at [29, 183] on span "Client Profile" at bounding box center [47, 184] width 46 height 9
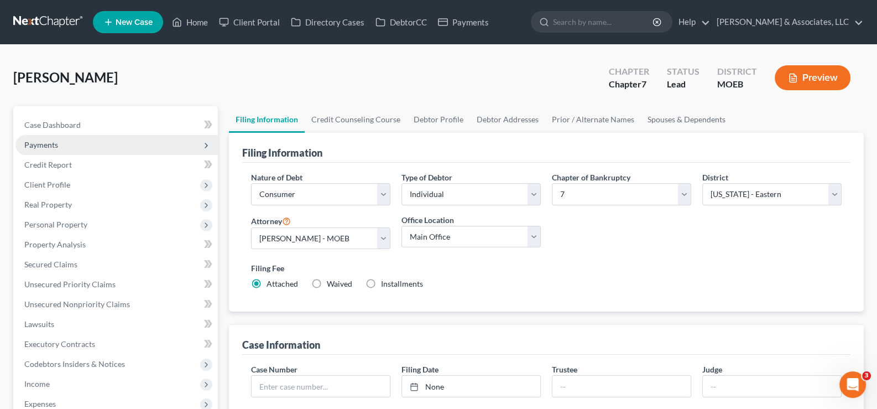
click at [30, 145] on span "Payments" at bounding box center [41, 144] width 34 height 9
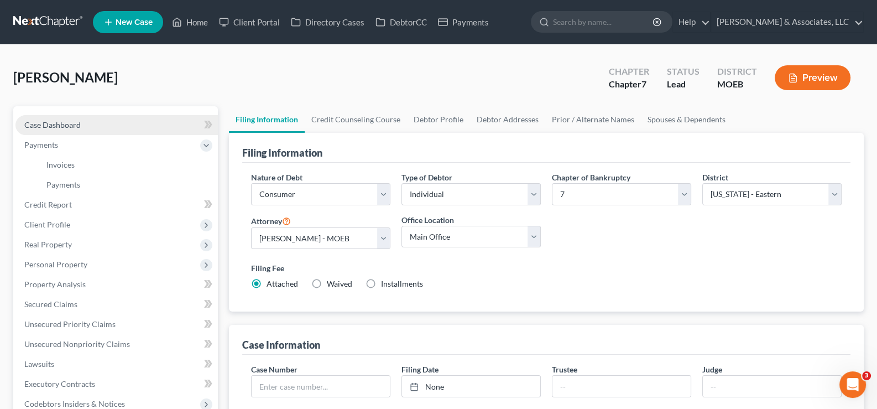
click at [80, 124] on span "Case Dashboard" at bounding box center [52, 124] width 56 height 9
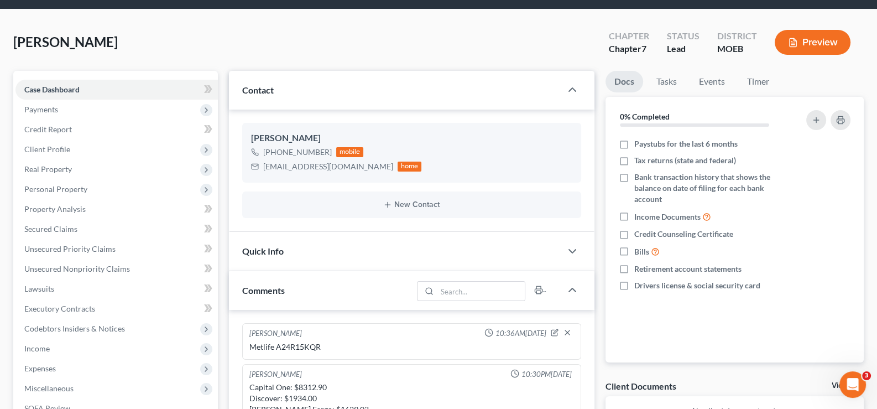
scroll to position [55, 0]
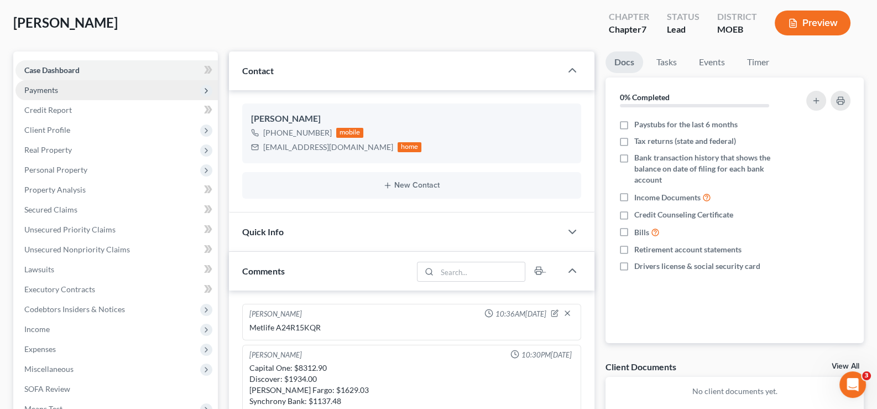
click at [50, 85] on span "Payments" at bounding box center [41, 89] width 34 height 9
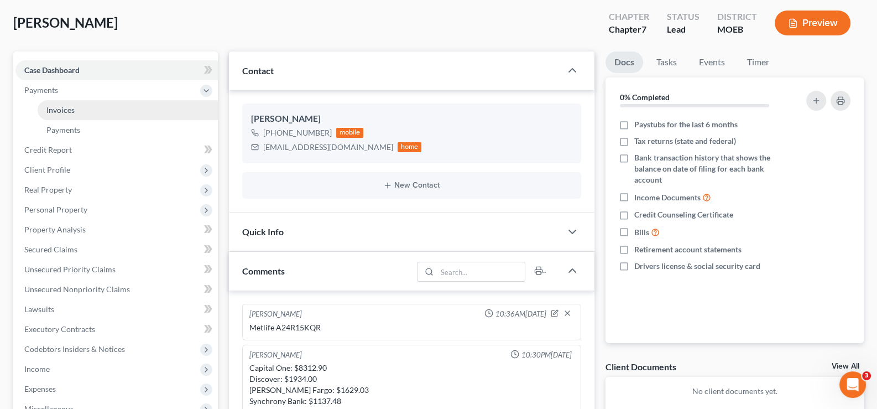
click at [66, 110] on span "Invoices" at bounding box center [60, 109] width 28 height 9
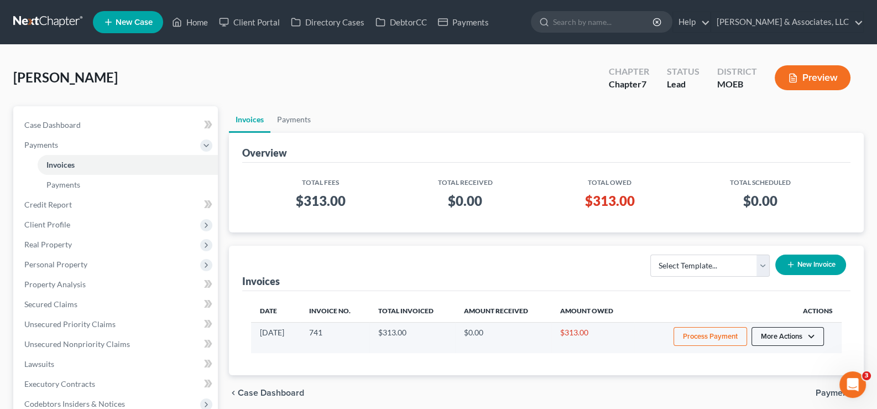
click at [798, 336] on button "More Actions" at bounding box center [788, 336] width 72 height 19
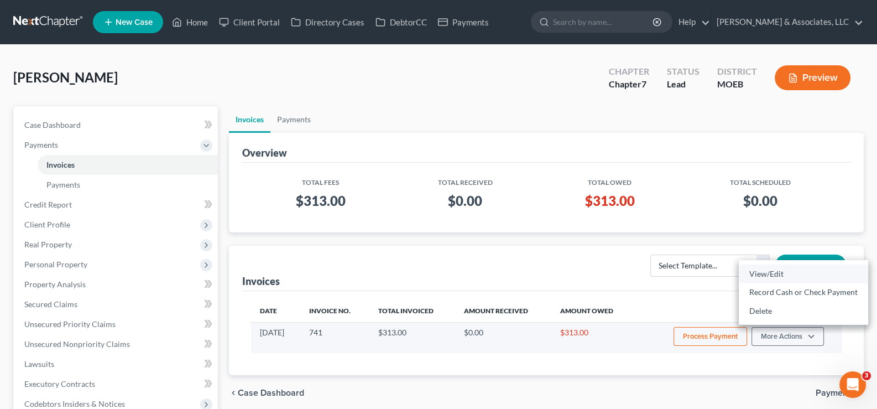
click at [773, 274] on link "View/Edit" at bounding box center [803, 273] width 129 height 19
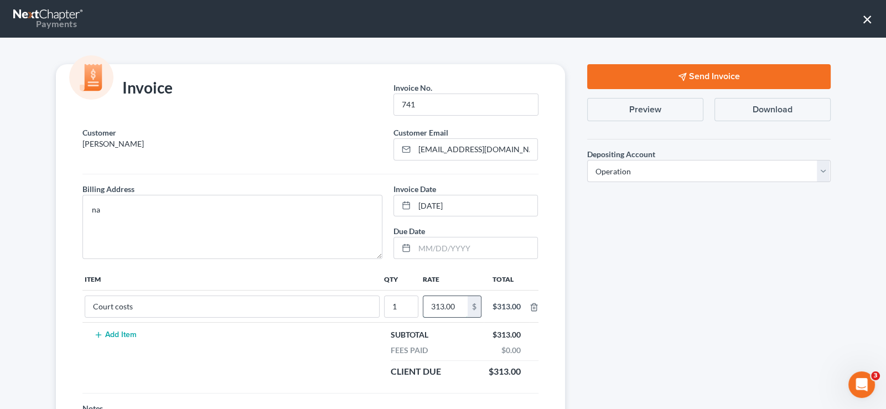
click at [454, 315] on input "313.00" at bounding box center [445, 306] width 44 height 21
click at [534, 306] on line "button" at bounding box center [534, 307] width 0 height 2
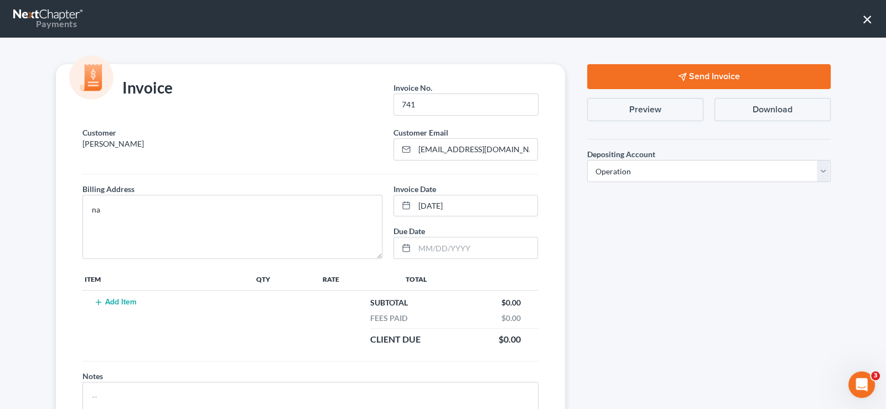
click at [101, 300] on button "Add Item" at bounding box center [115, 302] width 49 height 9
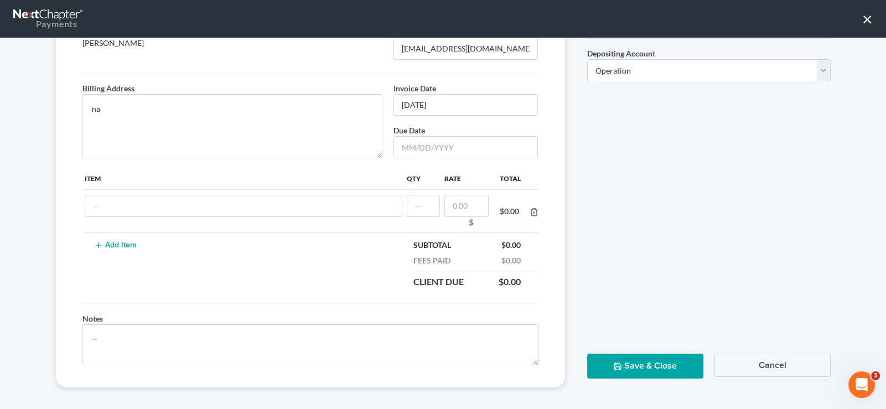
scroll to position [103, 0]
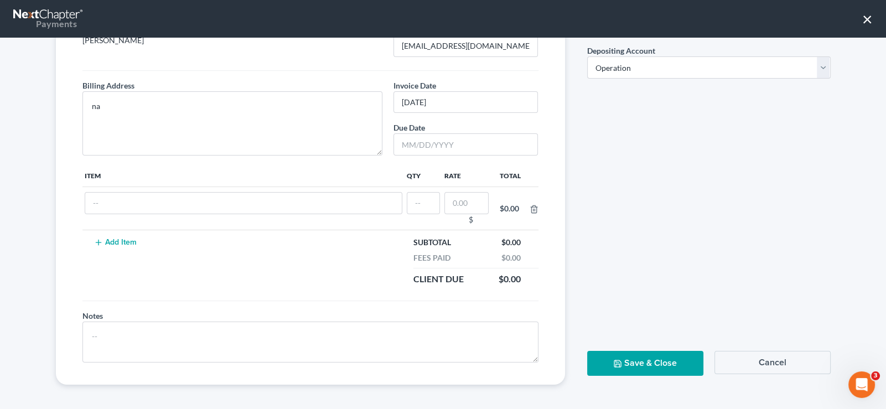
click at [763, 361] on button "Cancel" at bounding box center [772, 362] width 116 height 23
click at [760, 361] on button "Cancel" at bounding box center [772, 362] width 116 height 23
click at [646, 363] on button "Save & Close" at bounding box center [645, 363] width 116 height 25
click at [634, 361] on button "Save & Close" at bounding box center [645, 363] width 116 height 25
click at [756, 360] on button "Cancel" at bounding box center [772, 362] width 116 height 23
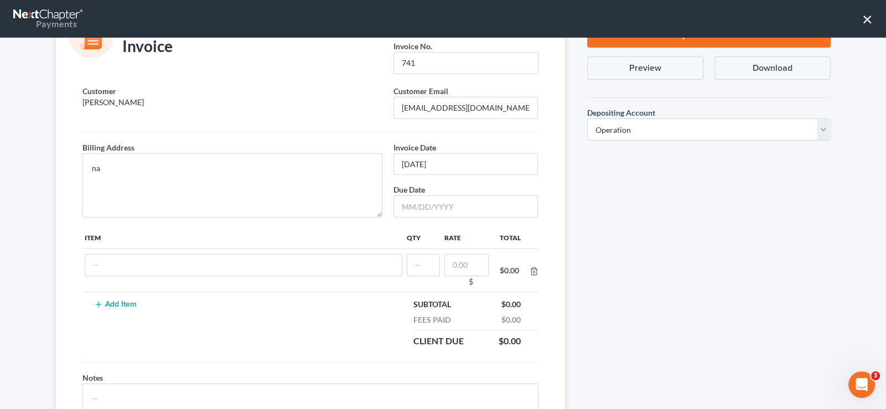
scroll to position [0, 0]
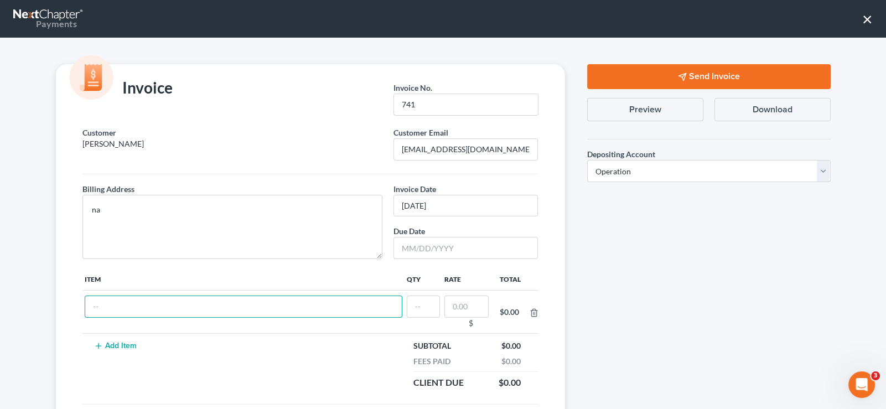
drag, startPoint x: 180, startPoint y: 305, endPoint x: 167, endPoint y: 310, distance: 13.7
click at [180, 305] on input "text" at bounding box center [243, 306] width 317 height 22
click at [868, 22] on button "×" at bounding box center [867, 19] width 11 height 18
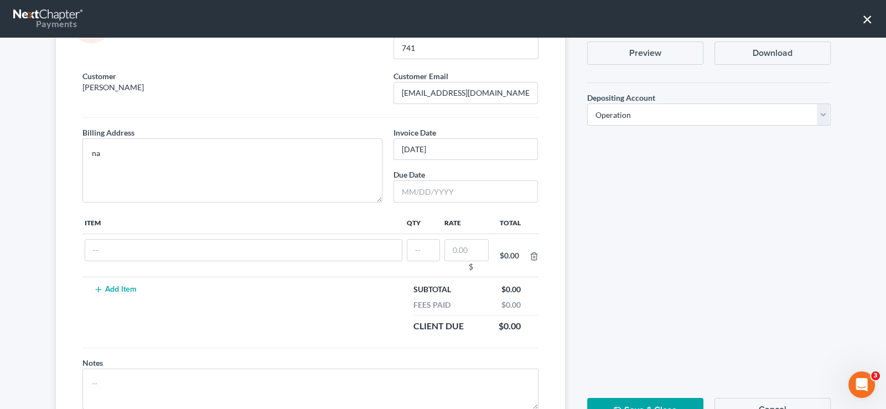
scroll to position [103, 0]
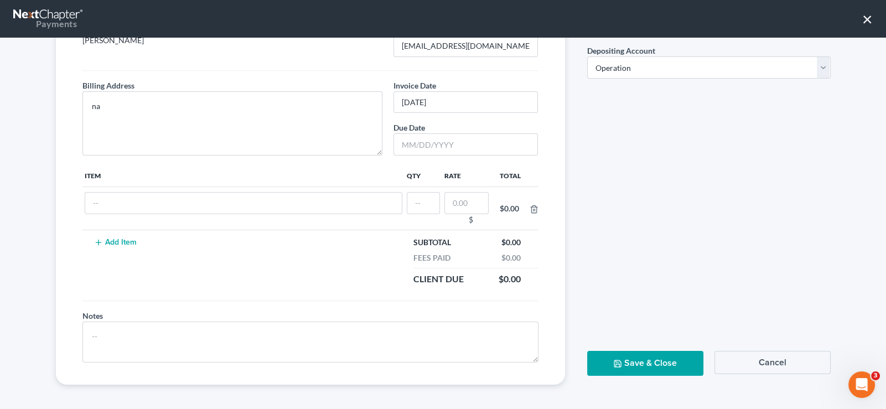
click at [754, 352] on button "Cancel" at bounding box center [772, 362] width 116 height 23
click at [652, 362] on button "Save & Close" at bounding box center [645, 363] width 116 height 25
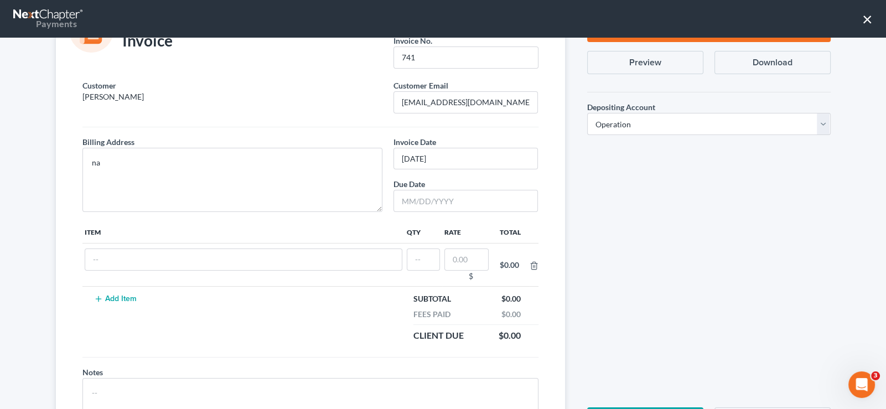
scroll to position [0, 0]
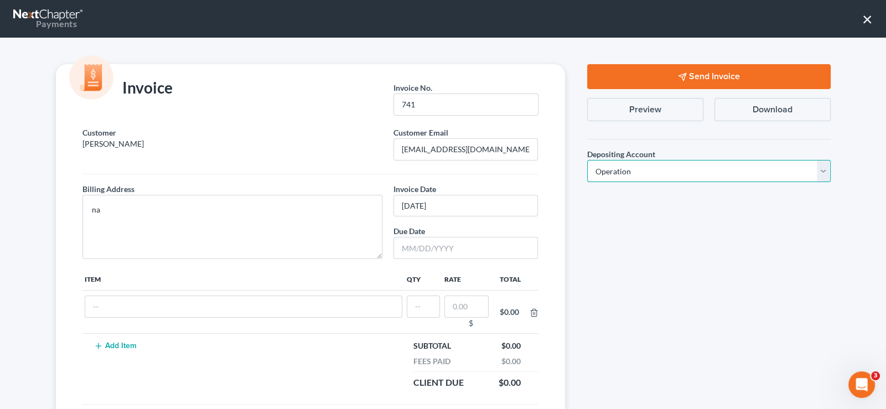
drag, startPoint x: 636, startPoint y: 168, endPoint x: 633, endPoint y: 180, distance: 11.8
click at [636, 168] on select "Select Operation Trust" at bounding box center [708, 171] width 243 height 22
select select "1"
click at [587, 160] on select "Select Operation Trust" at bounding box center [708, 171] width 243 height 22
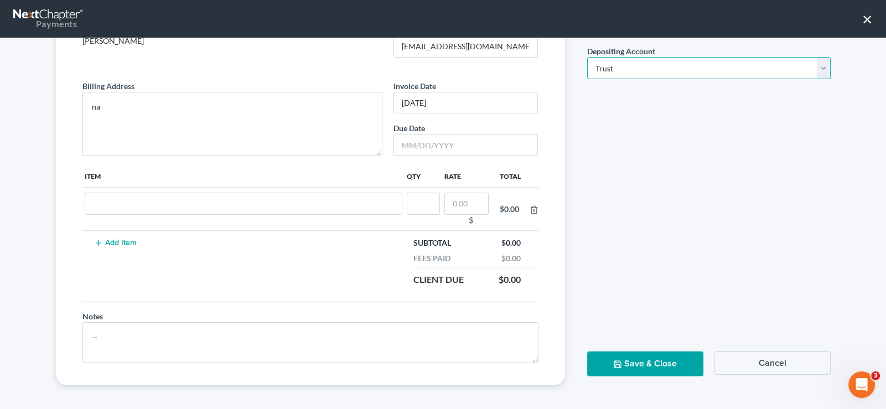
scroll to position [103, 0]
click at [650, 362] on button "Save & Close" at bounding box center [645, 363] width 116 height 25
click at [756, 353] on button "Cancel" at bounding box center [772, 362] width 116 height 23
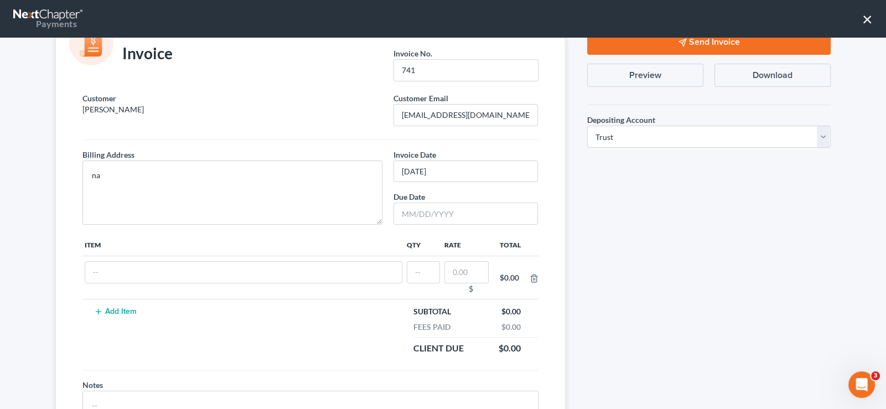
scroll to position [0, 0]
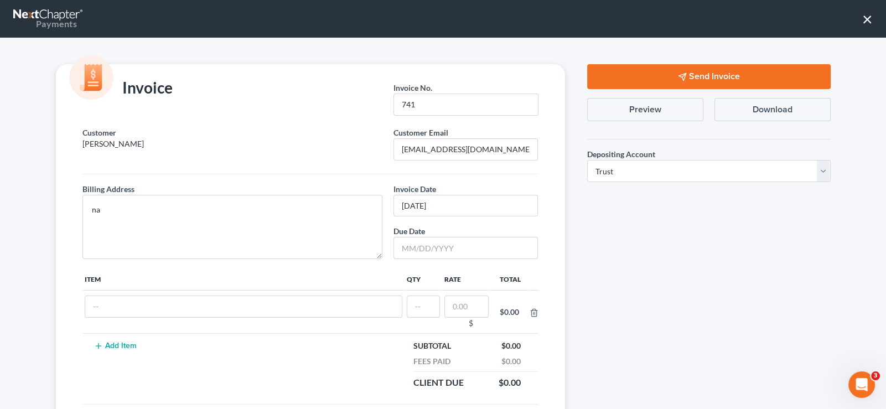
select select "1"
select select "0"
select select "45"
select select "0"
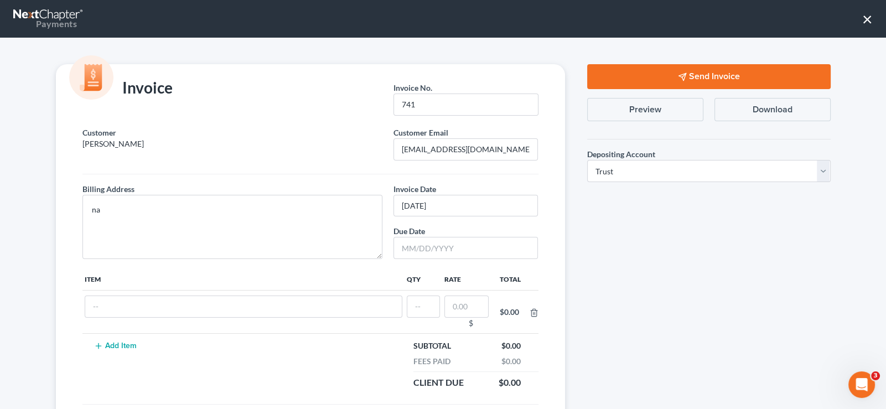
select select "26"
click at [871, 21] on button "×" at bounding box center [867, 19] width 11 height 18
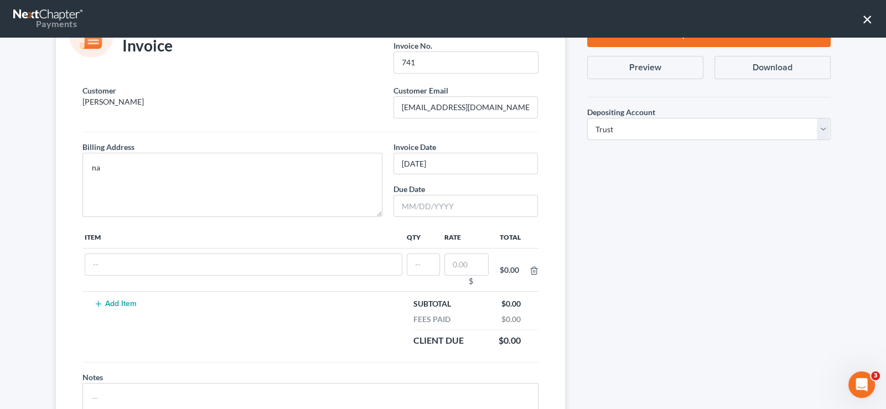
scroll to position [103, 0]
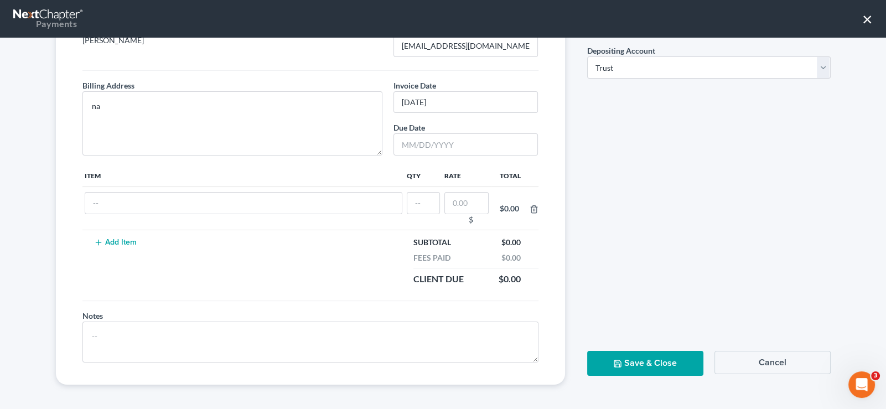
click at [770, 356] on button "Cancel" at bounding box center [772, 362] width 116 height 23
click at [761, 360] on button "Cancel" at bounding box center [772, 362] width 116 height 23
click at [661, 366] on button "Save & Close" at bounding box center [645, 363] width 116 height 25
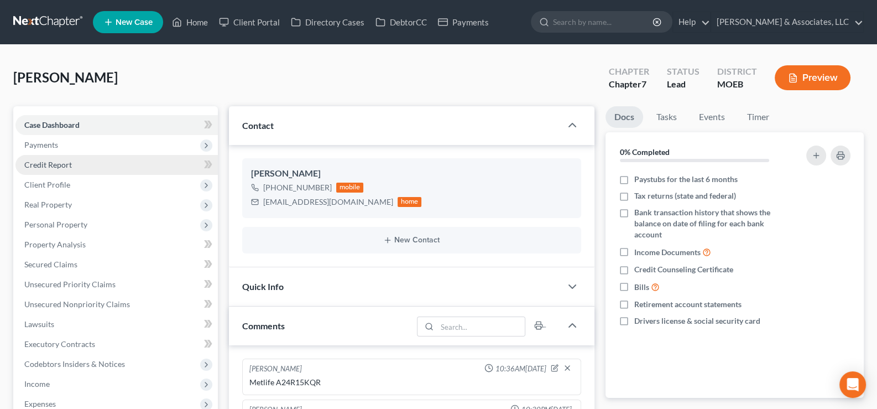
scroll to position [9, 0]
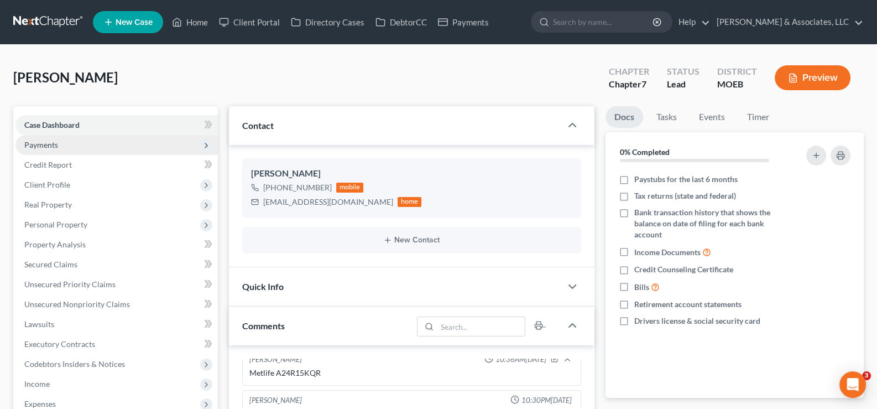
click at [43, 143] on span "Payments" at bounding box center [41, 144] width 34 height 9
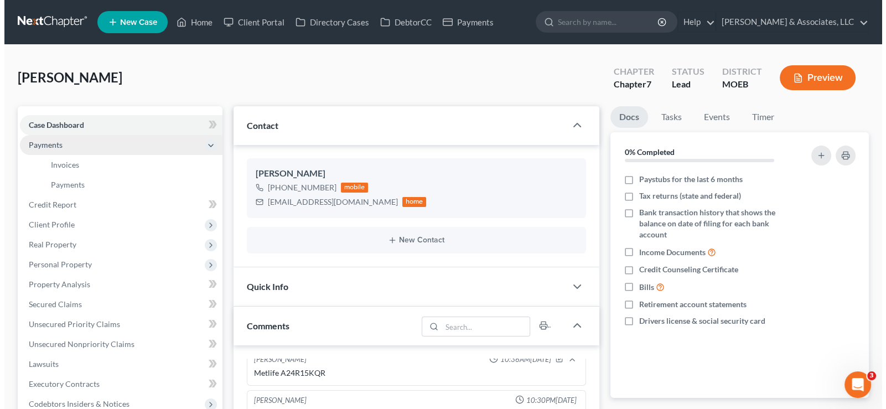
scroll to position [0, 0]
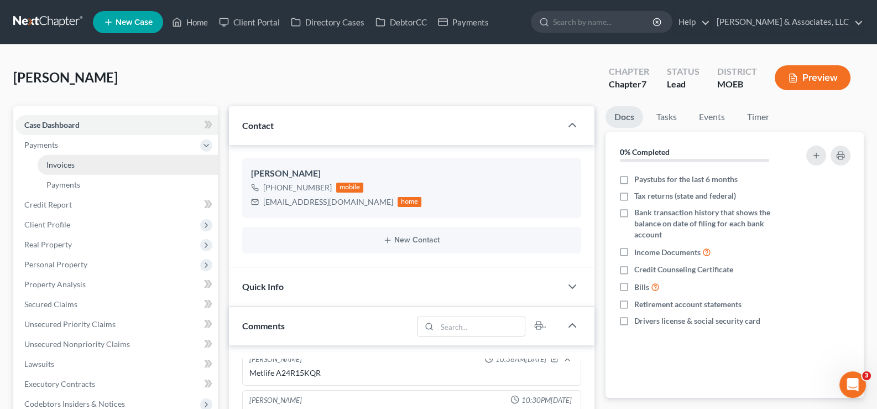
click at [69, 165] on span "Invoices" at bounding box center [60, 164] width 28 height 9
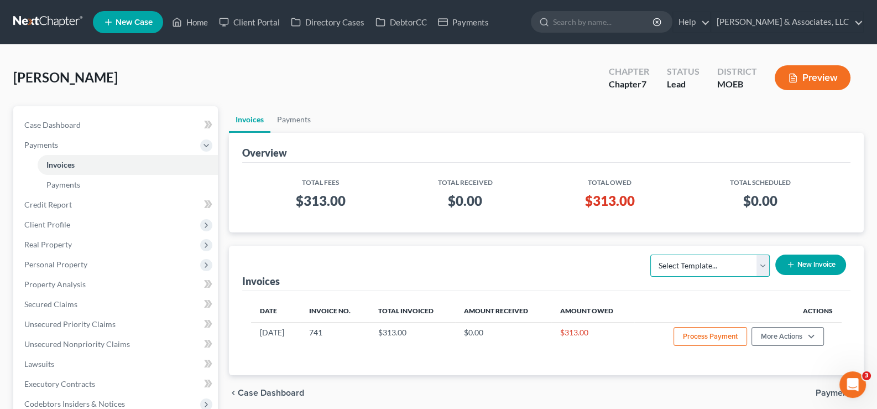
click at [749, 262] on select "Select Template... Chapter 7 Template Chapter 13 Template Chapter 7 with legal …" at bounding box center [709, 265] width 119 height 22
select select "2"
click at [650, 254] on select "Select Template... Chapter 7 Template Chapter 13 Template Chapter 7 with legal …" at bounding box center [709, 265] width 119 height 22
click at [798, 261] on button "New Invoice" at bounding box center [810, 264] width 71 height 20
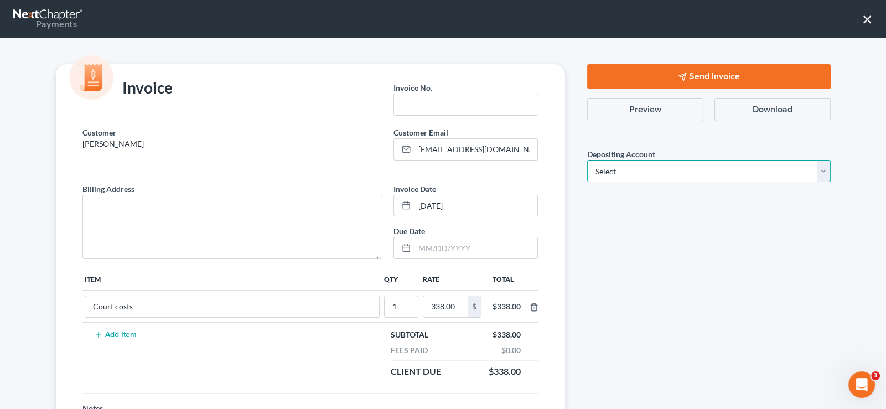
click at [629, 174] on select "Select Operation Trust" at bounding box center [708, 171] width 243 height 22
select select "1"
click at [587, 160] on select "Select Operation Trust" at bounding box center [708, 171] width 243 height 22
click at [660, 74] on button "Send Invoice" at bounding box center [708, 76] width 243 height 25
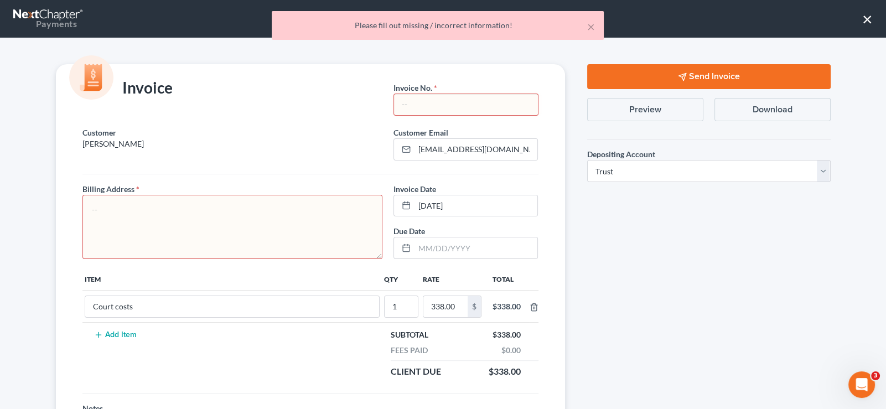
click at [141, 210] on textarea at bounding box center [232, 227] width 300 height 64
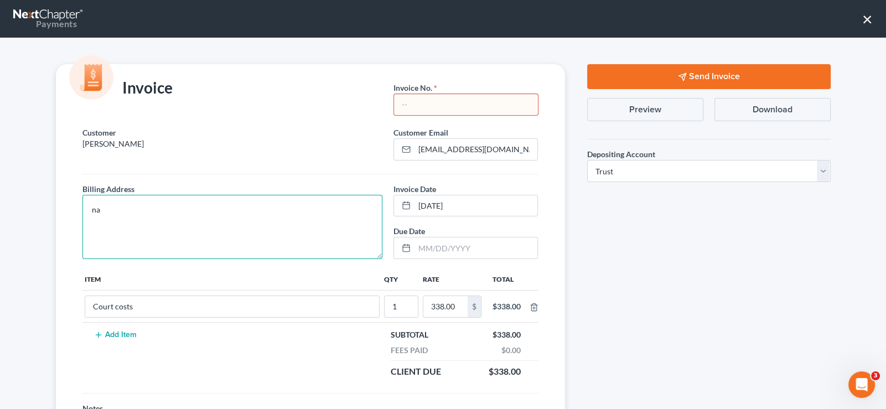
type textarea "na"
click at [449, 106] on input "text" at bounding box center [465, 104] width 143 height 21
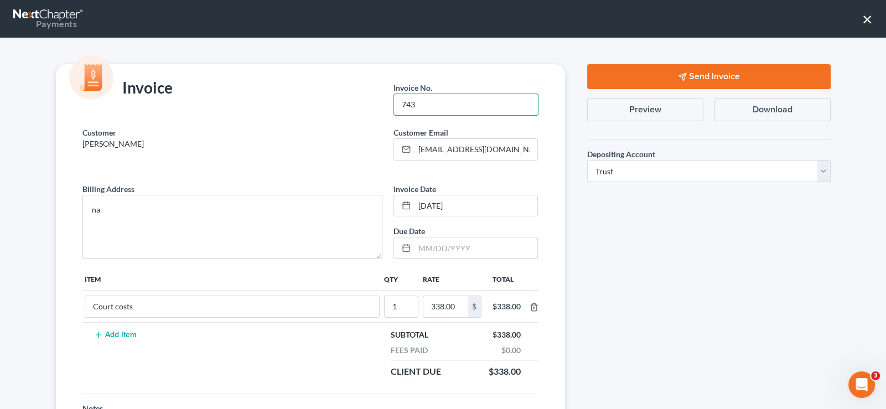
type input "743"
click at [657, 74] on button "Send Invoice" at bounding box center [708, 76] width 243 height 25
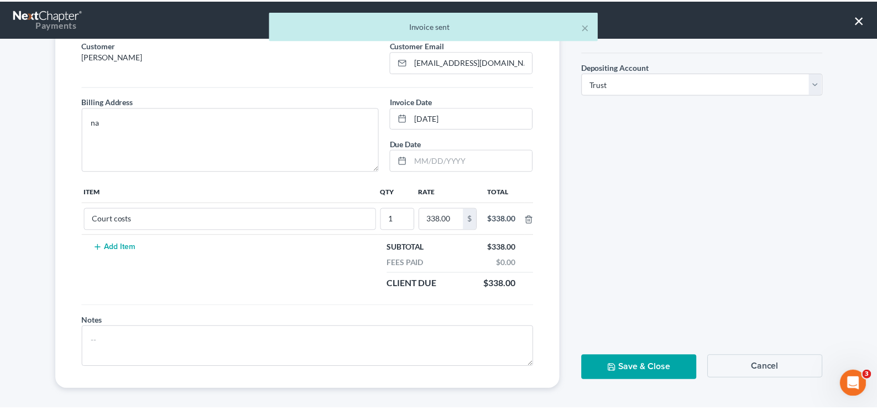
scroll to position [92, 0]
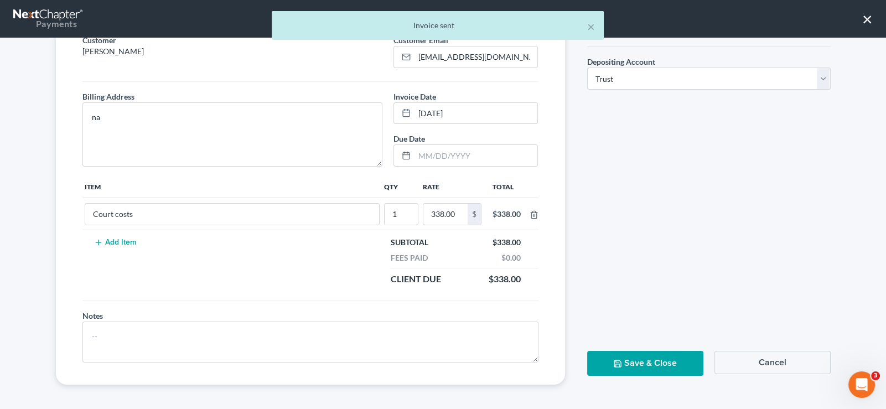
click at [664, 356] on button "Save & Close" at bounding box center [645, 363] width 116 height 25
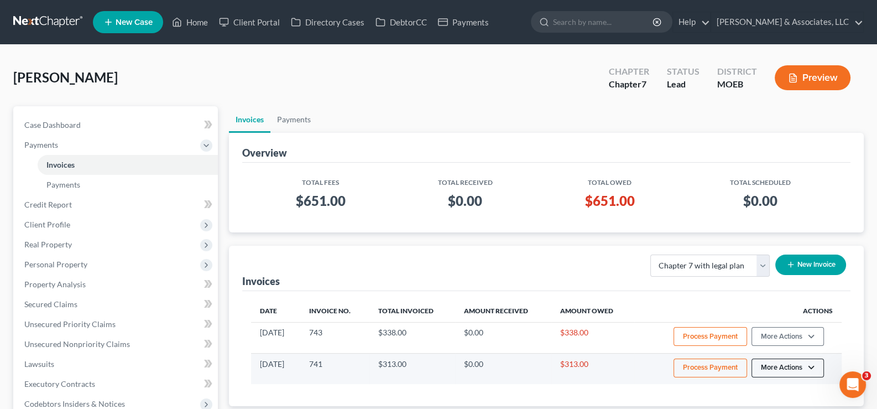
click at [794, 368] on button "More Actions" at bounding box center [788, 367] width 72 height 19
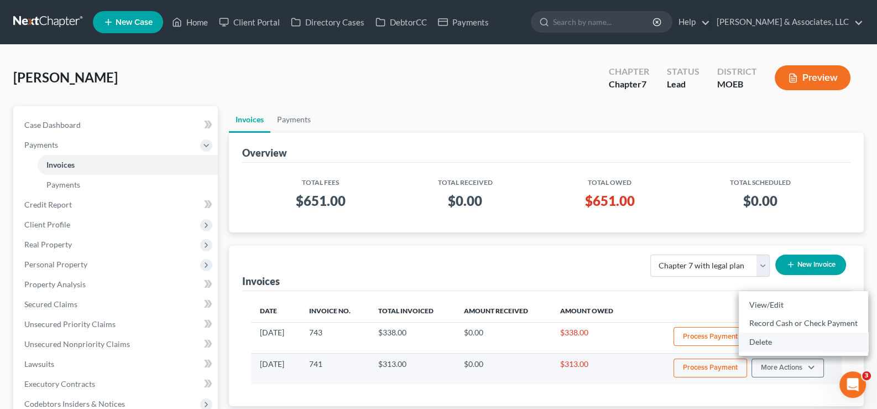
click at [763, 343] on link "Delete" at bounding box center [803, 341] width 129 height 19
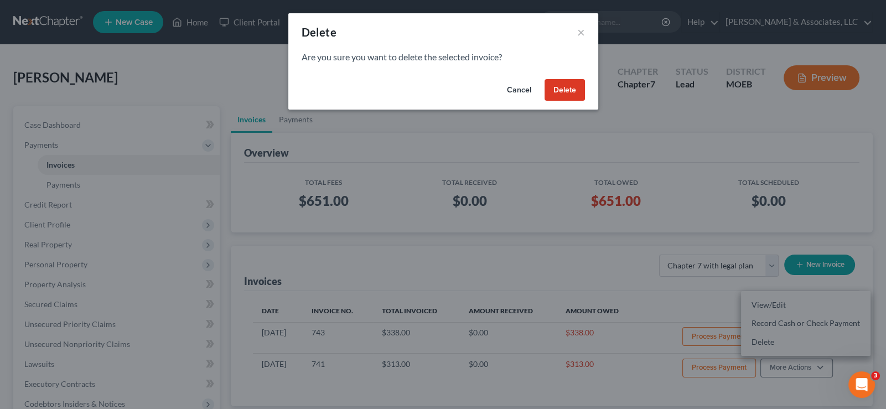
click at [565, 91] on button "Delete" at bounding box center [564, 90] width 40 height 22
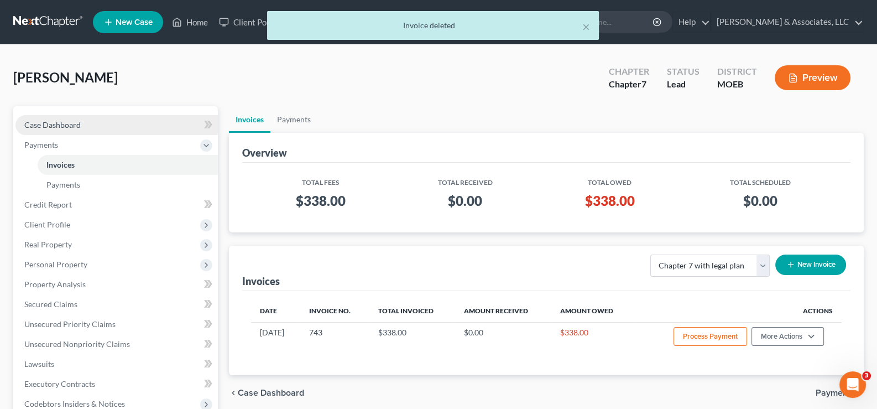
click at [63, 123] on span "Case Dashboard" at bounding box center [52, 124] width 56 height 9
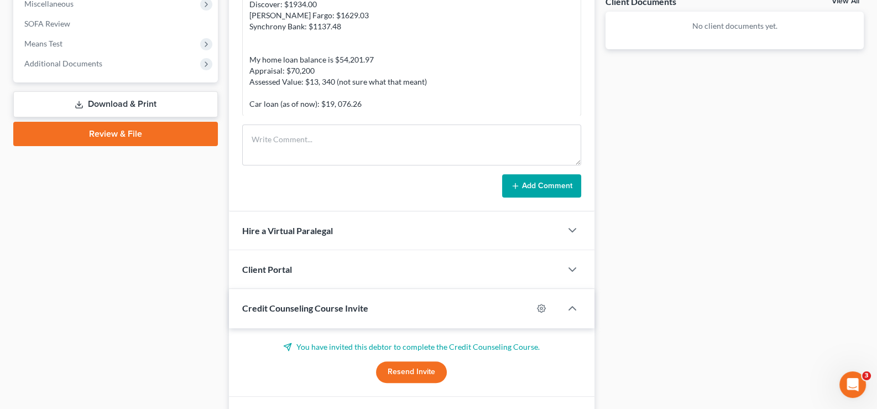
scroll to position [486, 0]
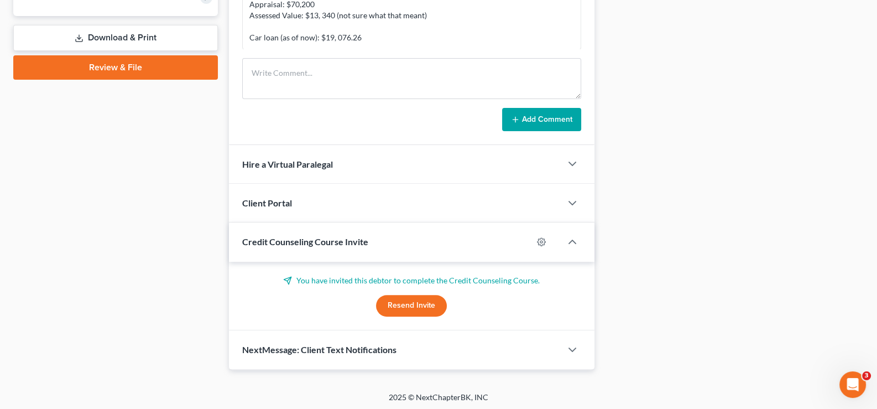
click at [301, 236] on span "Credit Counseling Course Invite" at bounding box center [305, 241] width 126 height 11
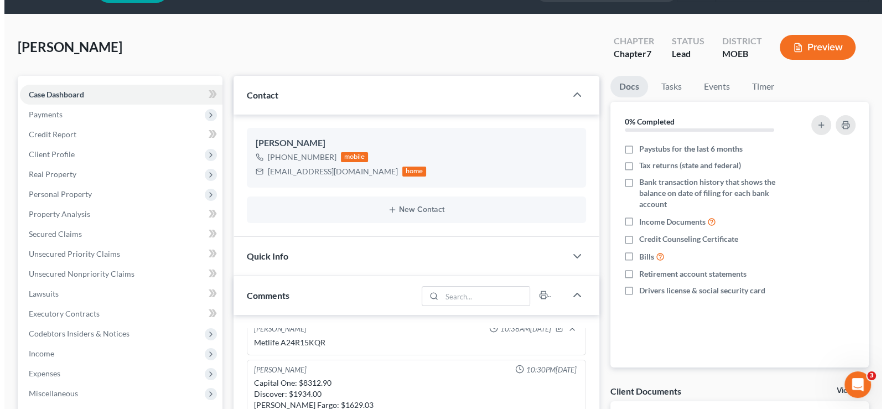
scroll to position [0, 0]
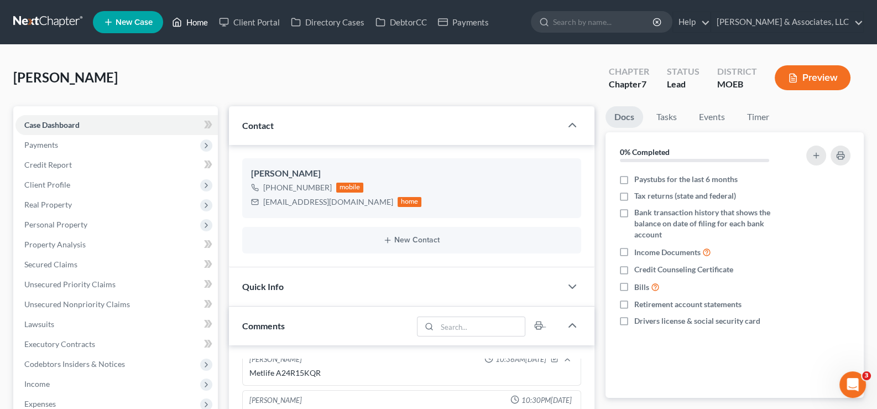
click at [195, 23] on link "Home" at bounding box center [189, 22] width 47 height 20
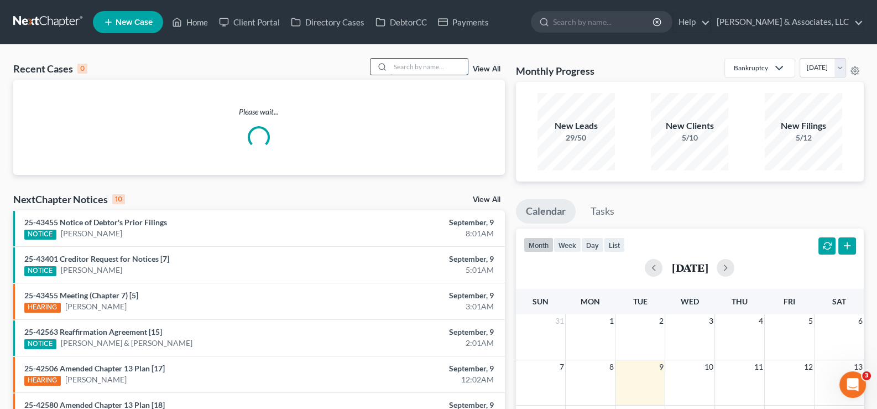
click at [446, 63] on input "search" at bounding box center [428, 67] width 77 height 16
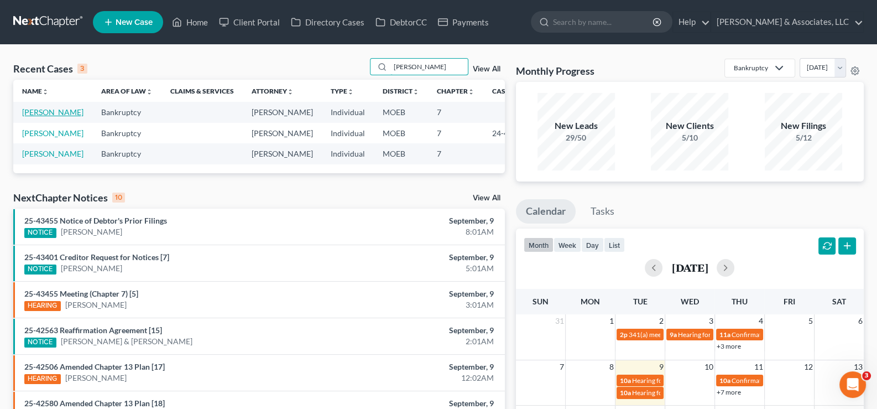
type input "connors"
click at [32, 117] on link "Connors, Jeffrey" at bounding box center [52, 111] width 61 height 9
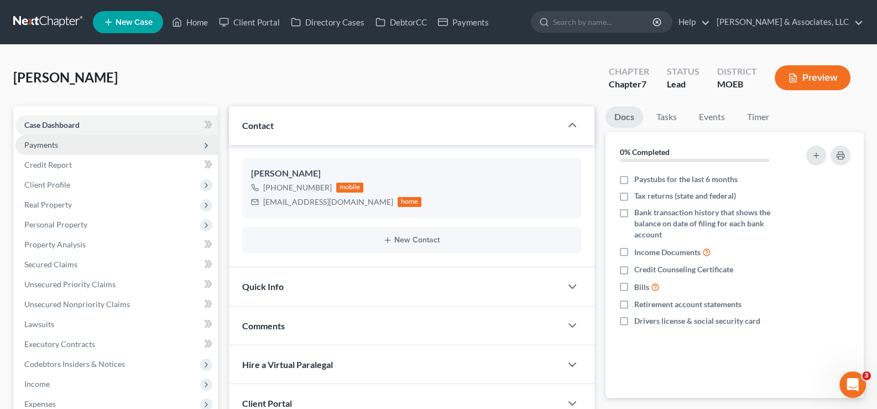
click at [47, 140] on span "Payments" at bounding box center [41, 144] width 34 height 9
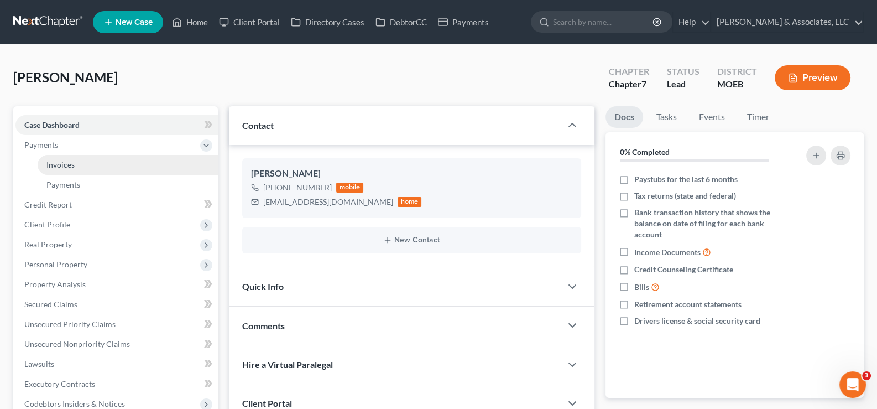
click at [60, 158] on link "Invoices" at bounding box center [128, 165] width 180 height 20
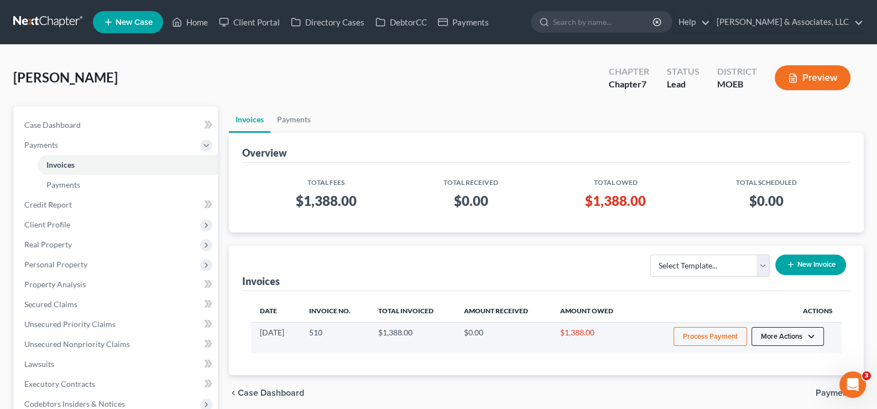
click at [789, 337] on button "More Actions" at bounding box center [788, 336] width 72 height 19
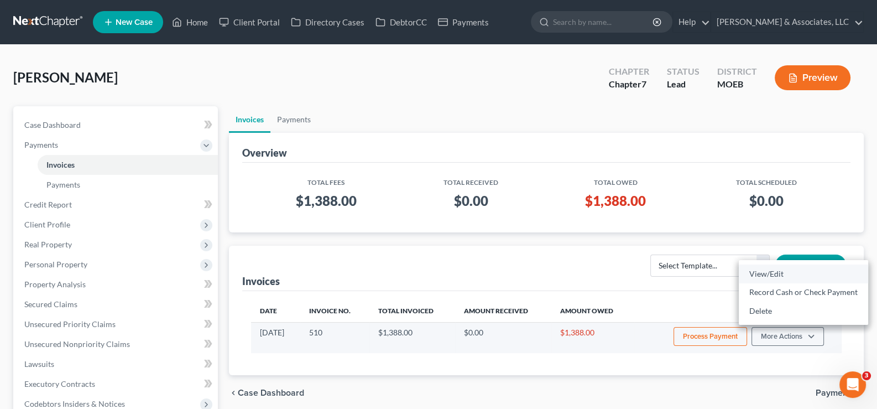
click at [773, 273] on link "View/Edit" at bounding box center [803, 273] width 129 height 19
select select "1"
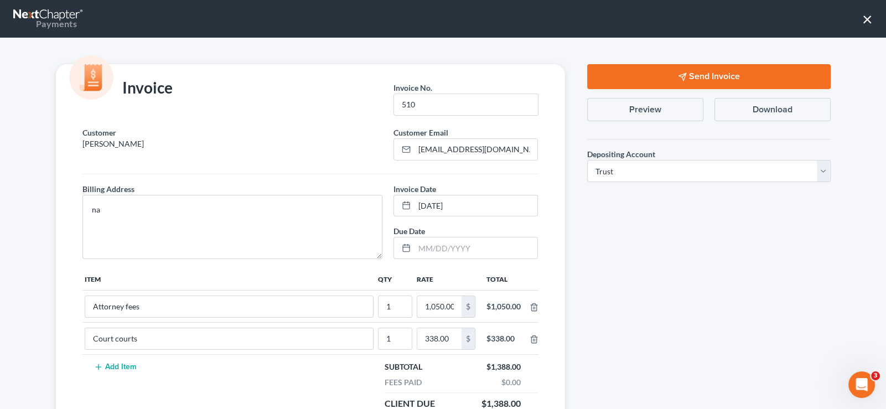
click at [683, 74] on button "Send Invoice" at bounding box center [708, 76] width 243 height 25
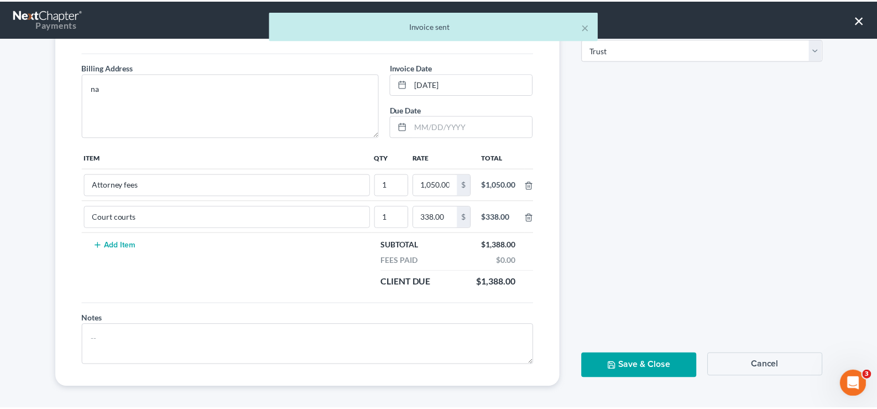
scroll to position [124, 0]
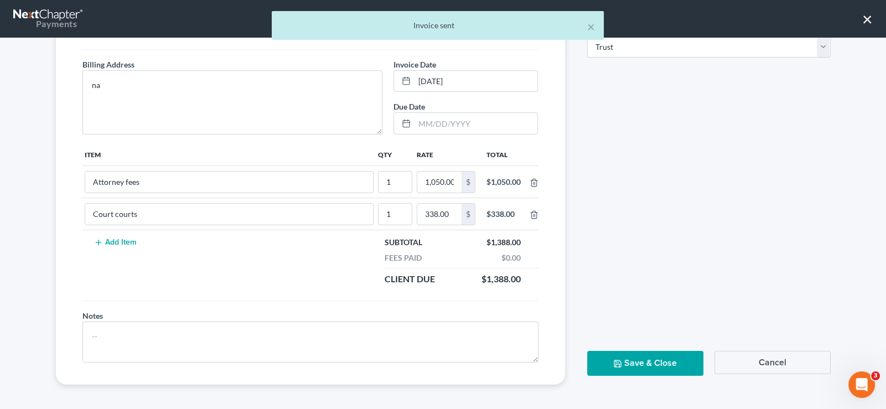
click at [668, 360] on button "Save & Close" at bounding box center [645, 363] width 116 height 25
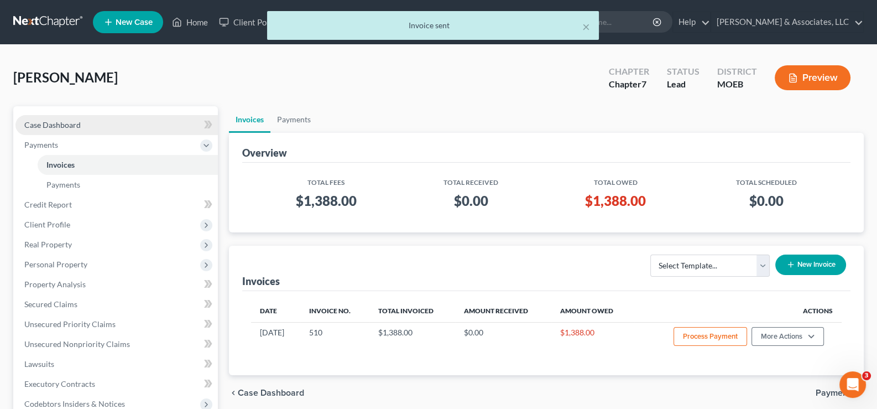
click at [66, 126] on span "Case Dashboard" at bounding box center [52, 124] width 56 height 9
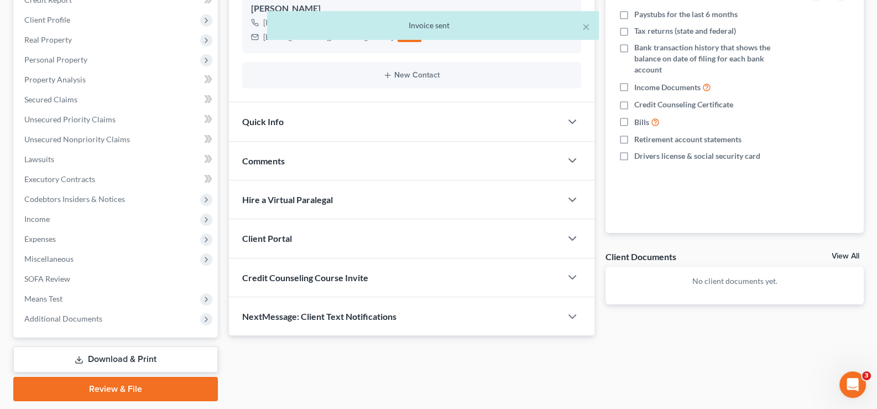
scroll to position [198, 0]
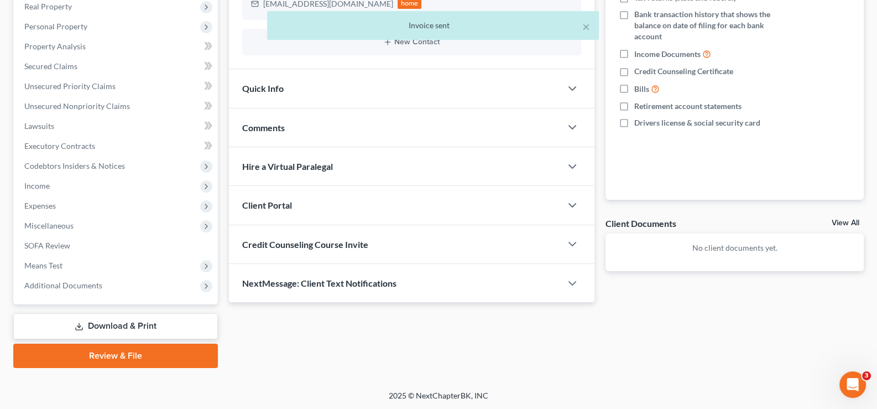
click at [315, 248] on div "Credit Counseling Course Invite" at bounding box center [395, 244] width 333 height 38
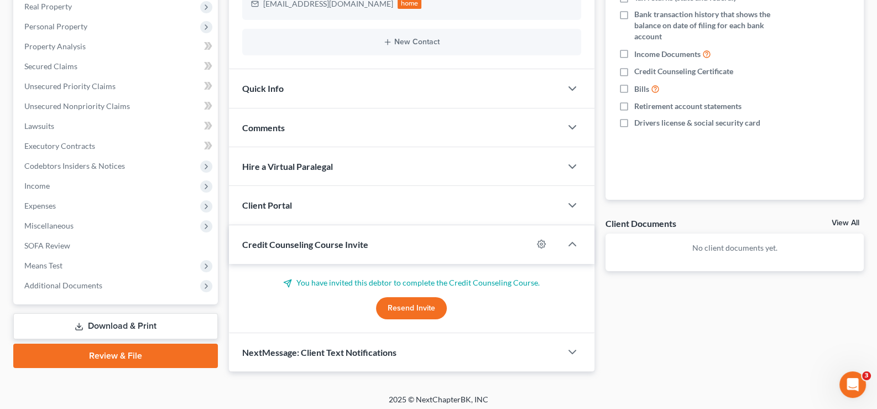
click at [420, 308] on button "Resend Invite" at bounding box center [411, 308] width 71 height 22
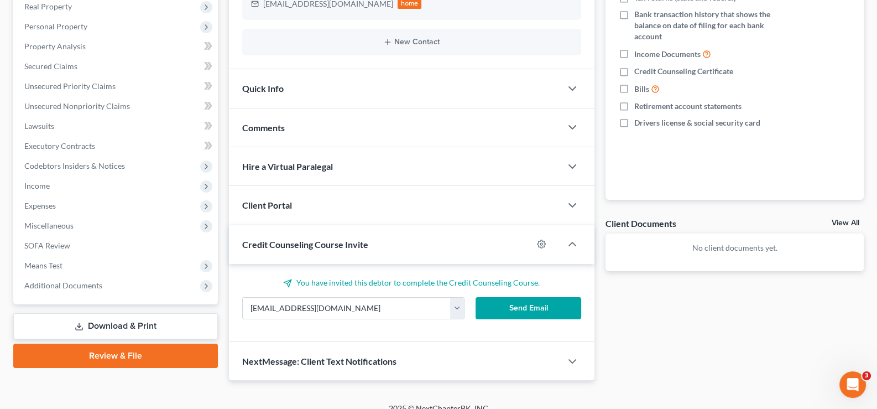
click at [498, 311] on button "Send Email" at bounding box center [529, 308] width 106 height 22
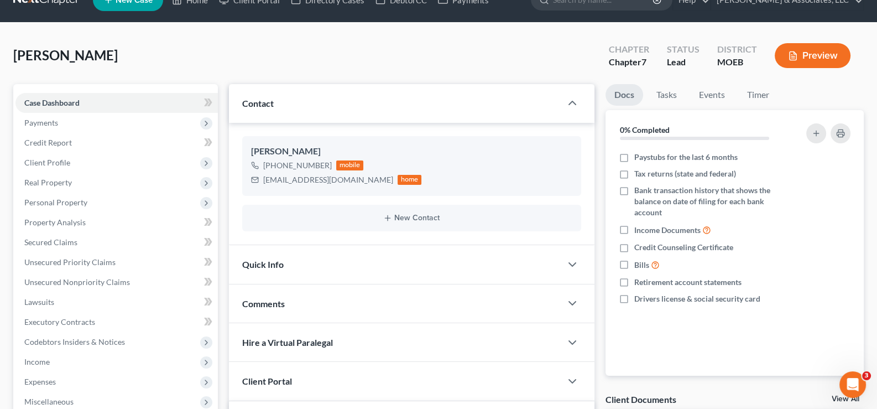
scroll to position [0, 0]
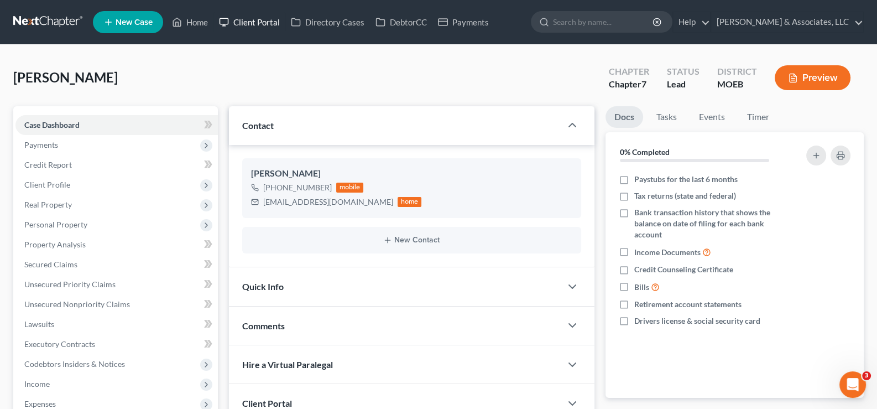
click at [249, 21] on link "Client Portal" at bounding box center [249, 22] width 72 height 20
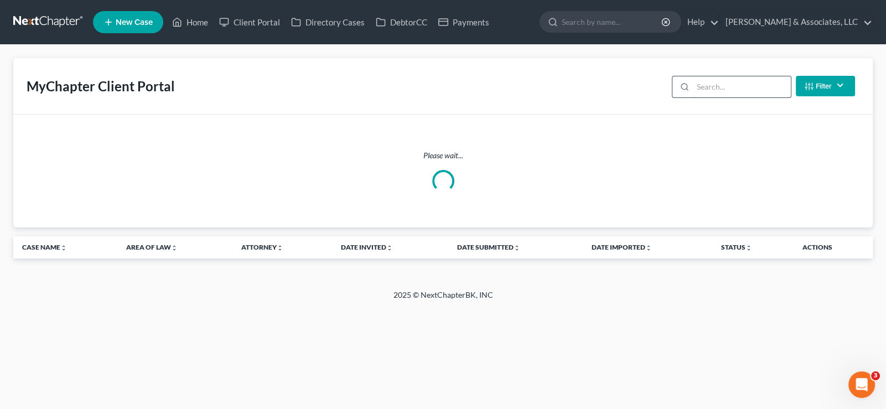
click at [727, 75] on div "Filter Status Filter... Invited With Payment Invited Without Payment Invited Pa…" at bounding box center [763, 85] width 192 height 29
click at [723, 86] on input "search" at bounding box center [741, 86] width 98 height 21
type input "connors"
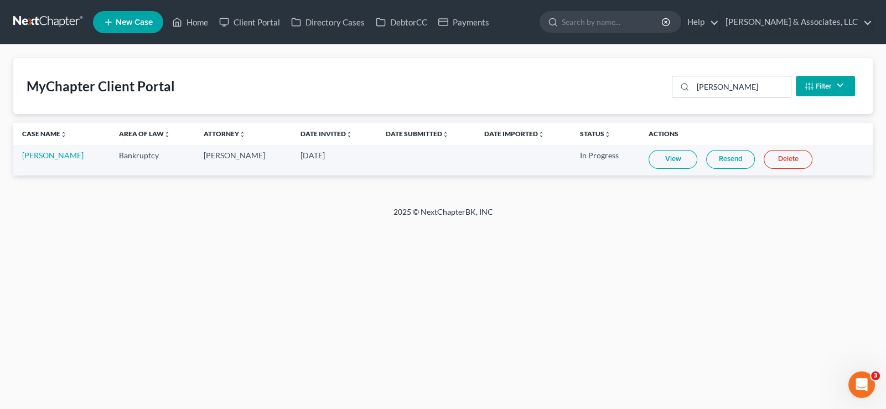
click at [725, 162] on link "Resend" at bounding box center [730, 159] width 49 height 19
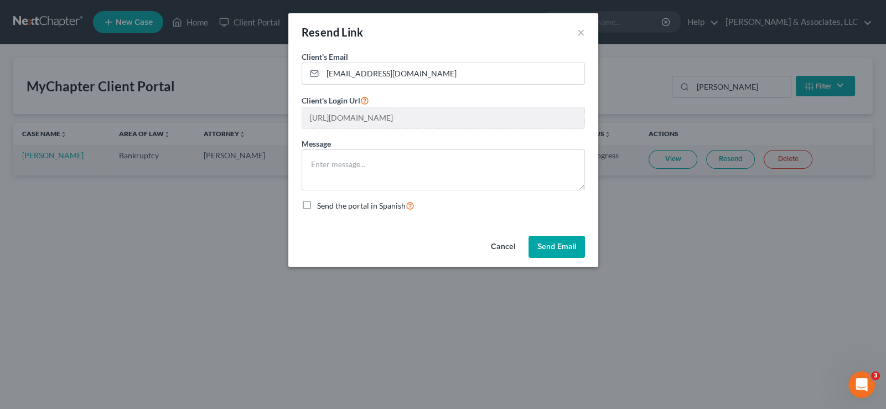
click at [560, 242] on button "Send Email" at bounding box center [556, 247] width 56 height 22
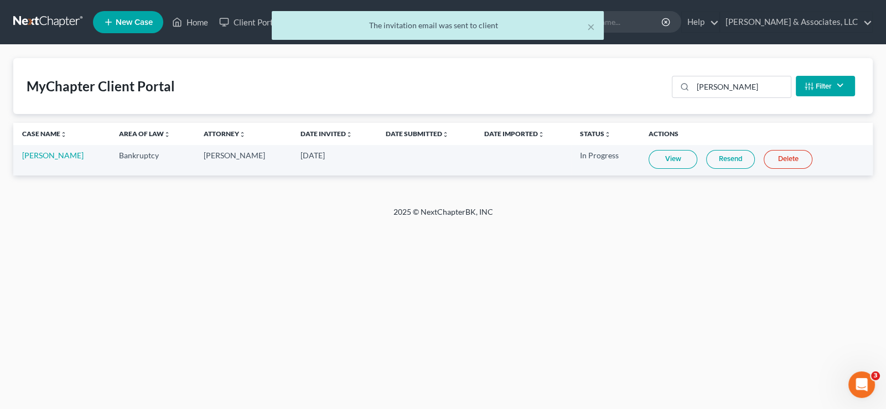
click at [196, 48] on div "× The invitation email was sent to client MyChapter Client Portal connors Filte…" at bounding box center [443, 126] width 886 height 162
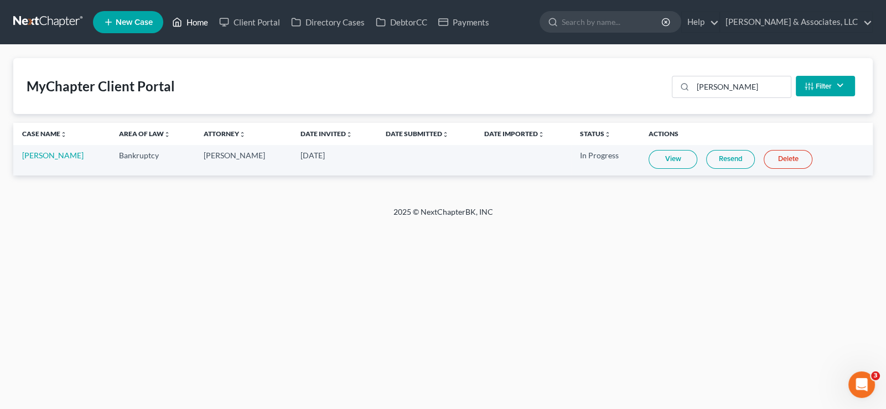
click at [195, 19] on link "Home" at bounding box center [189, 22] width 47 height 20
